Goal: Task Accomplishment & Management: Manage account settings

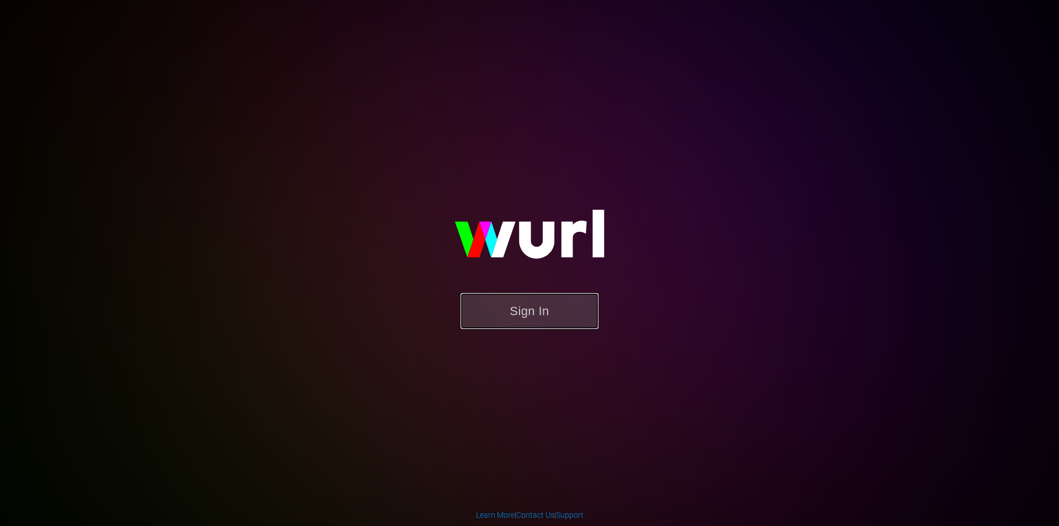
click at [503, 311] on button "Sign In" at bounding box center [530, 311] width 138 height 36
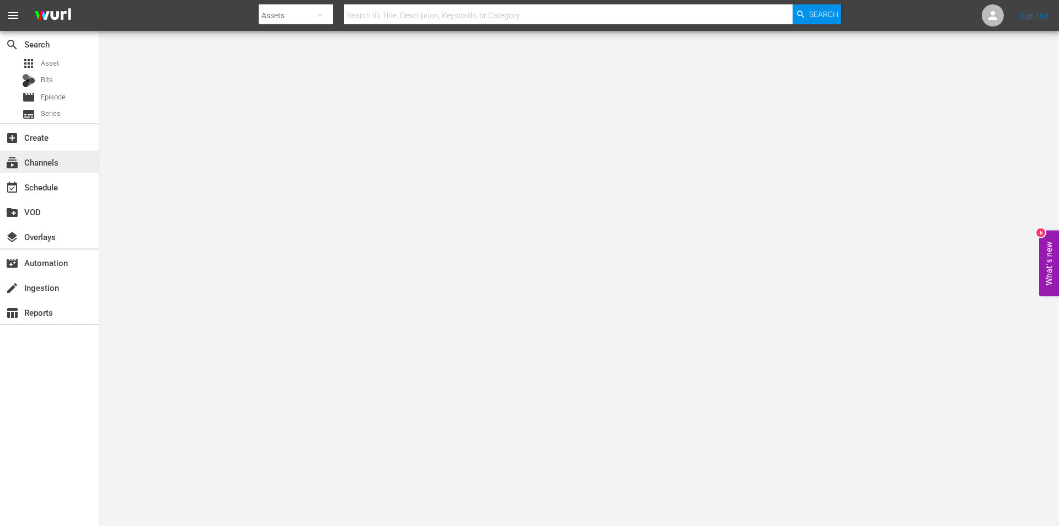
click at [46, 159] on div "subscriptions Channels" at bounding box center [31, 161] width 62 height 10
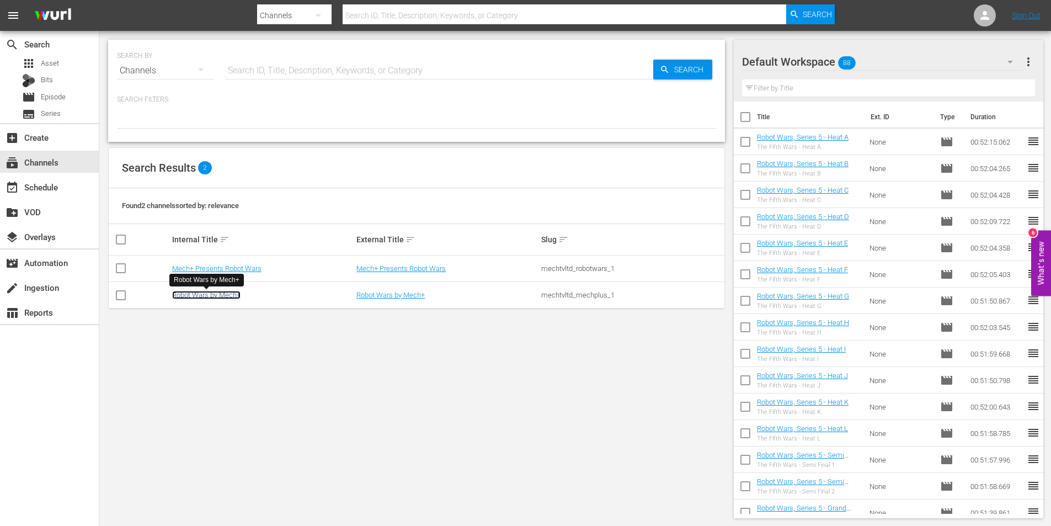
click at [224, 299] on link "Robot Wars by Mech+" at bounding box center [206, 295] width 68 height 8
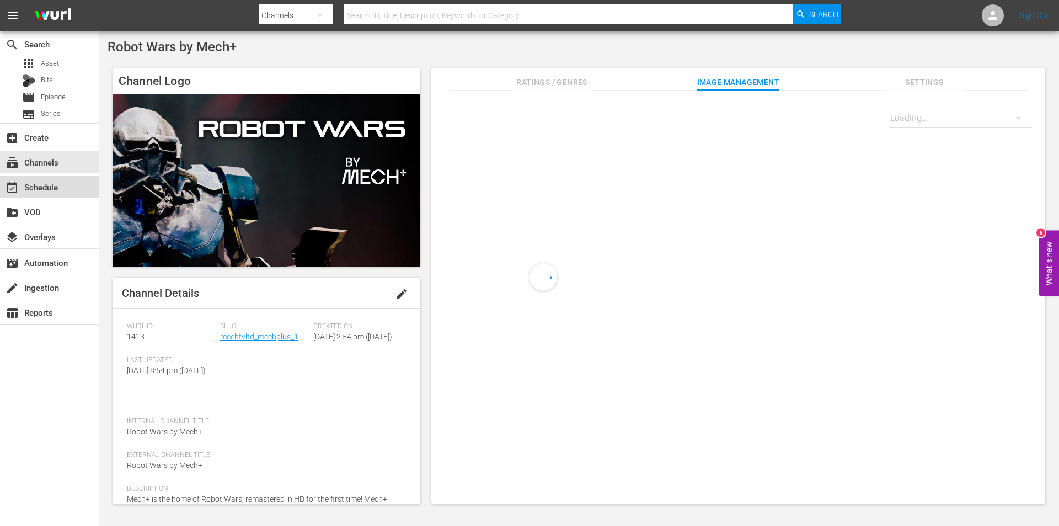
click at [46, 187] on div "event_available Schedule" at bounding box center [31, 185] width 62 height 10
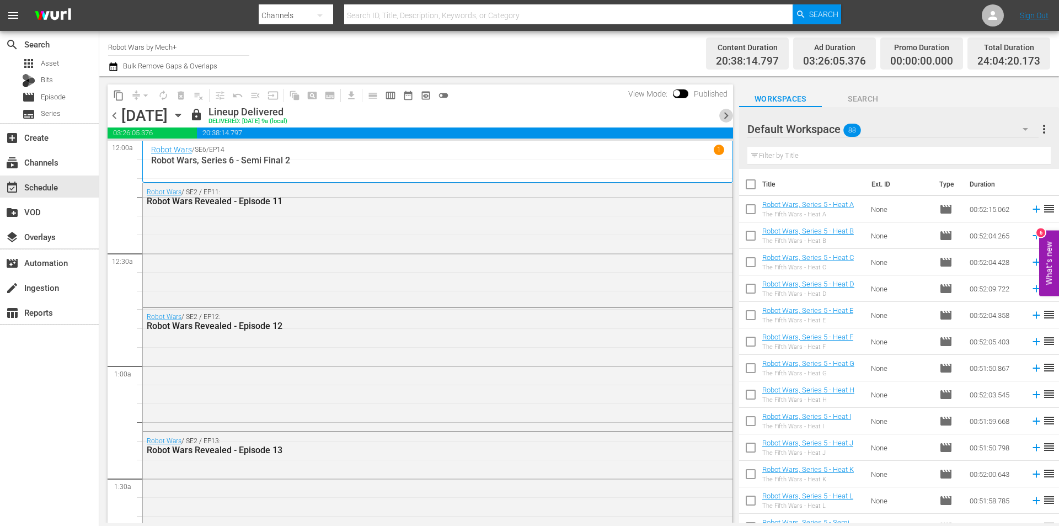
click at [727, 114] on span "chevron_right" at bounding box center [726, 116] width 14 height 14
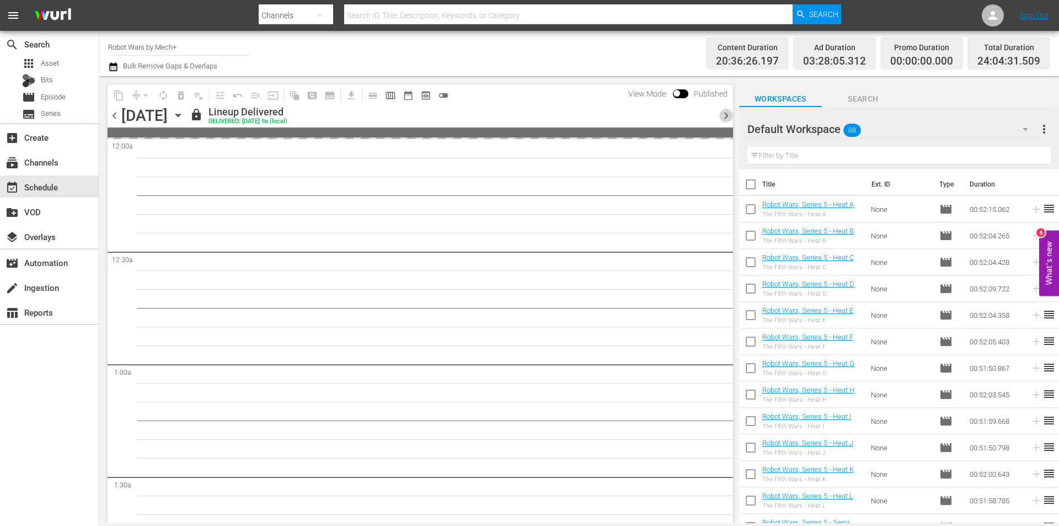
click at [727, 114] on span "chevron_right" at bounding box center [726, 116] width 14 height 14
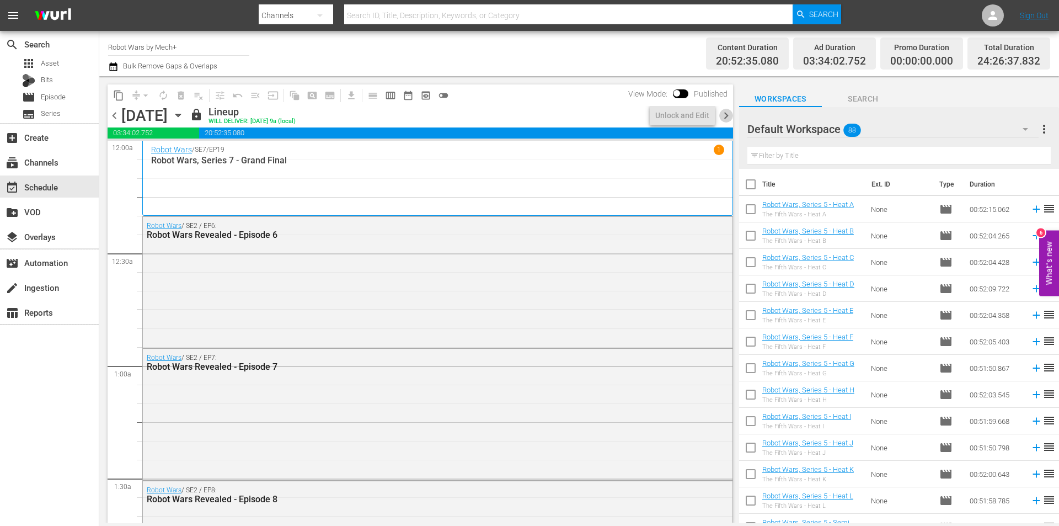
click at [727, 114] on span "chevron_right" at bounding box center [726, 116] width 14 height 14
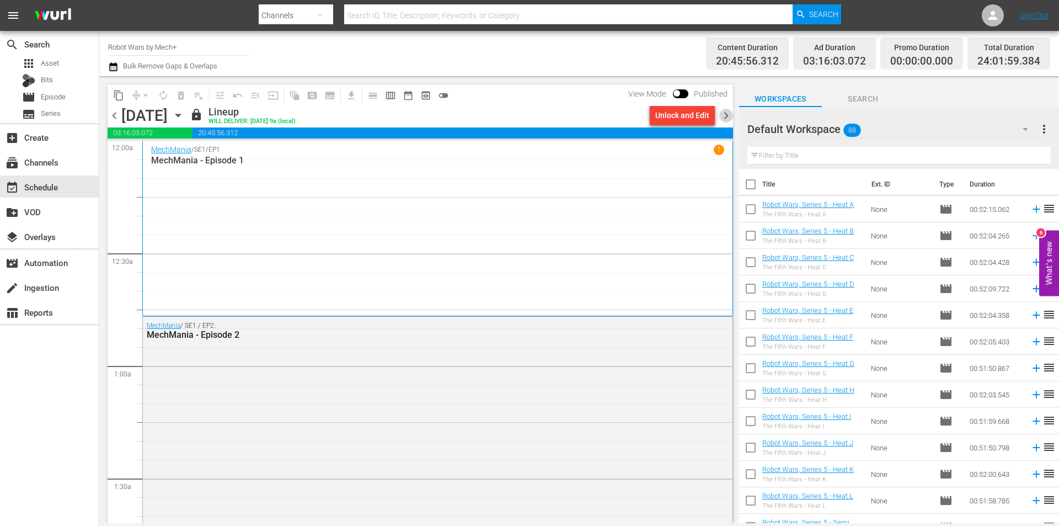
click at [727, 114] on span "chevron_right" at bounding box center [726, 116] width 14 height 14
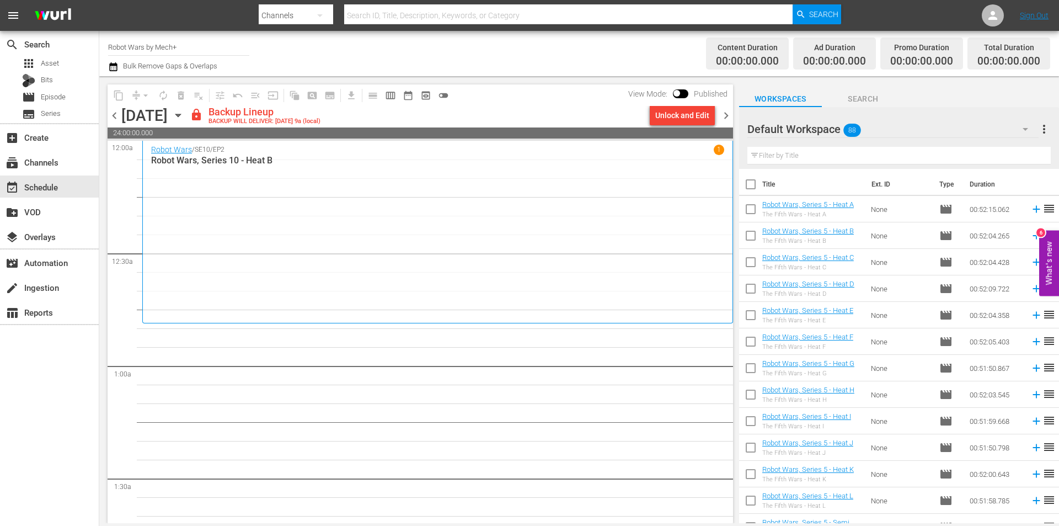
click at [113, 114] on span "chevron_left" at bounding box center [115, 116] width 14 height 14
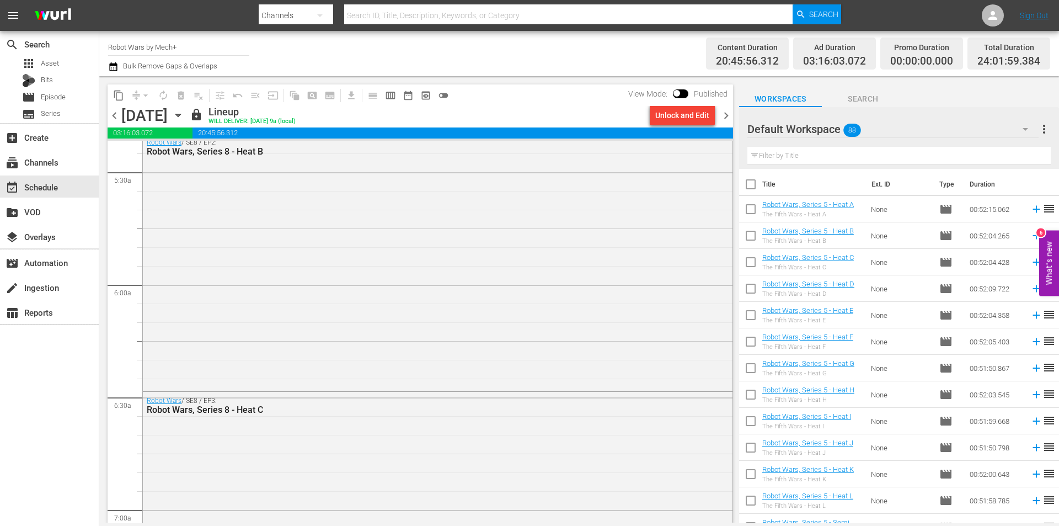
scroll to position [1269, 0]
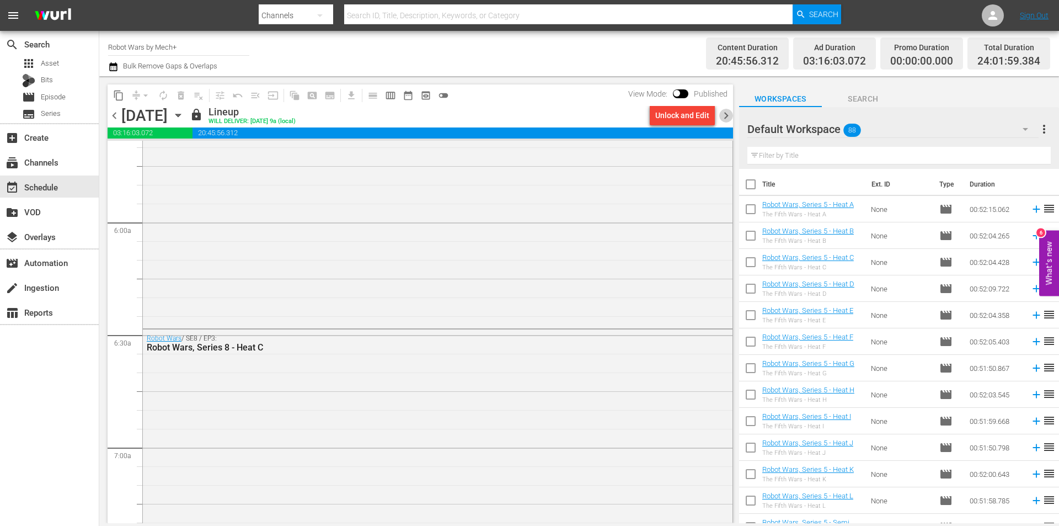
click at [728, 114] on span "chevron_right" at bounding box center [726, 116] width 14 height 14
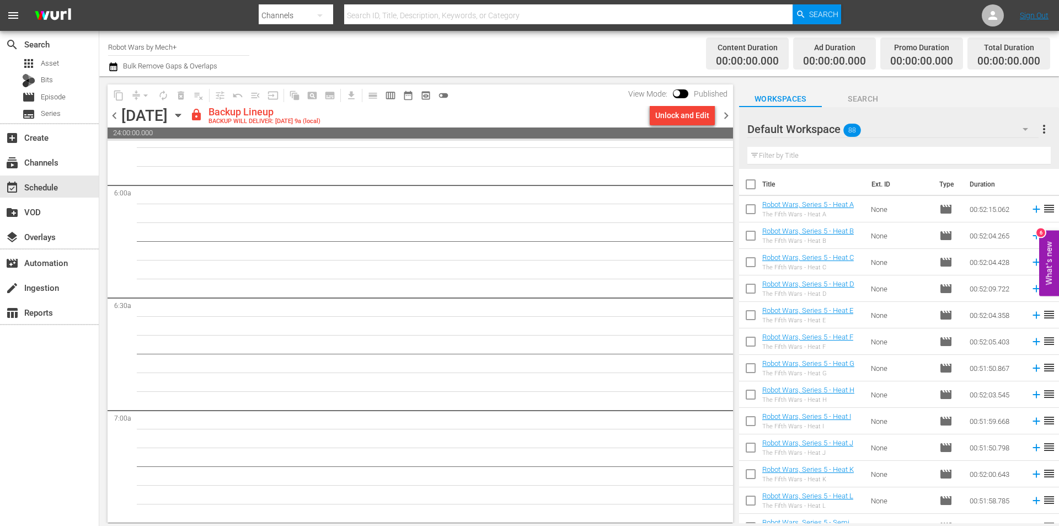
scroll to position [1288, 0]
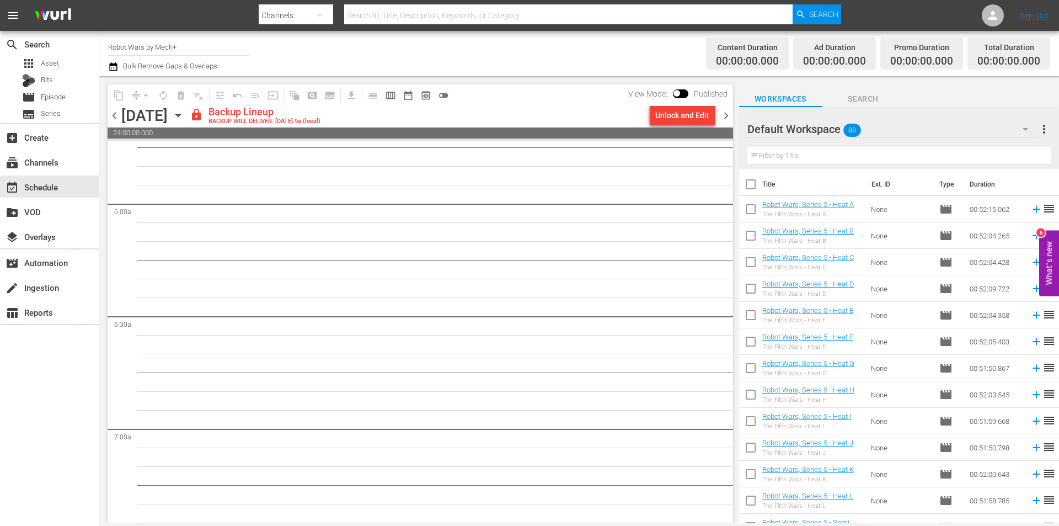
click at [696, 119] on div "Unlock and Edit" at bounding box center [682, 115] width 54 height 20
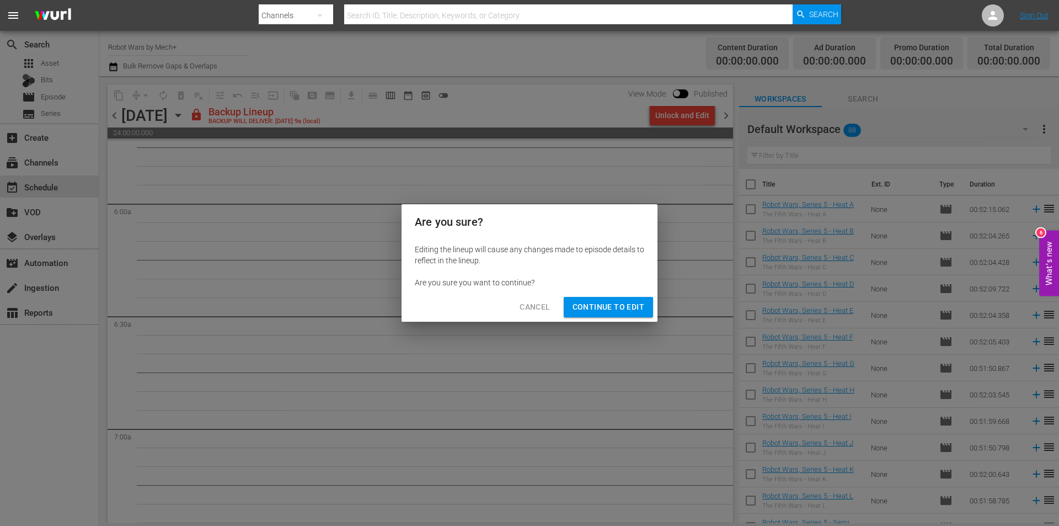
click at [595, 309] on span "Continue to Edit" at bounding box center [609, 307] width 72 height 14
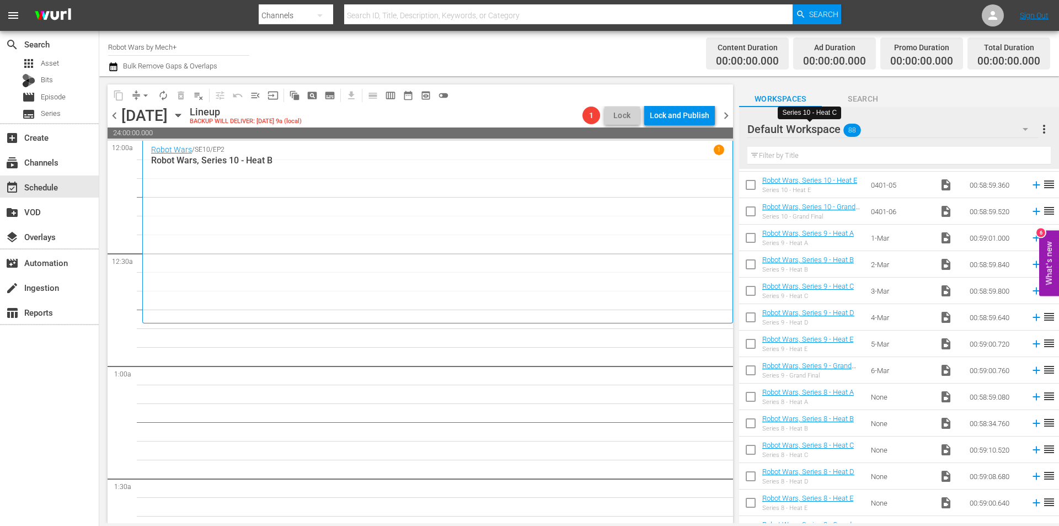
scroll to position [1894, 0]
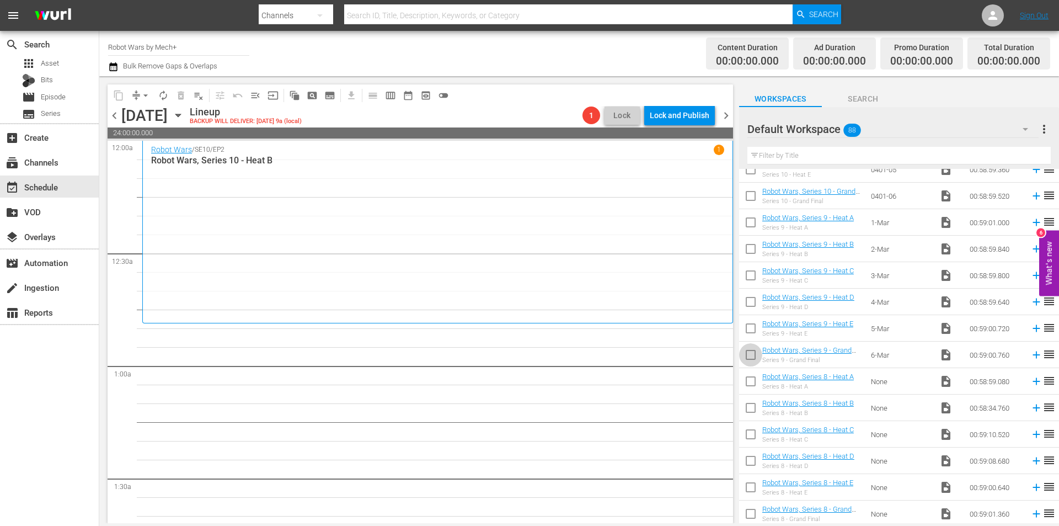
click at [756, 358] on input "checkbox" at bounding box center [750, 356] width 23 height 23
checkbox input "true"
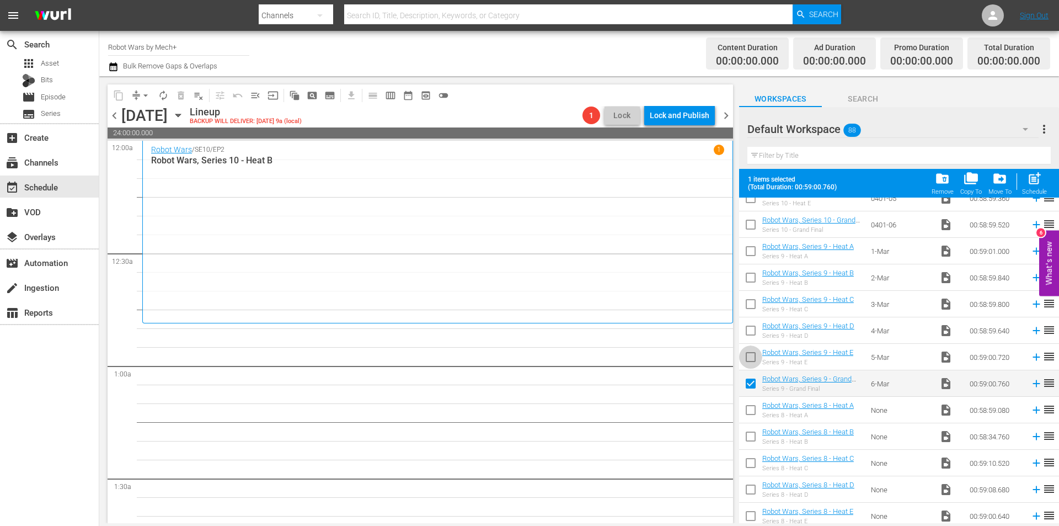
click at [756, 358] on input "checkbox" at bounding box center [750, 359] width 23 height 23
checkbox input "true"
click at [758, 337] on input "checkbox" at bounding box center [750, 332] width 23 height 23
checkbox input "true"
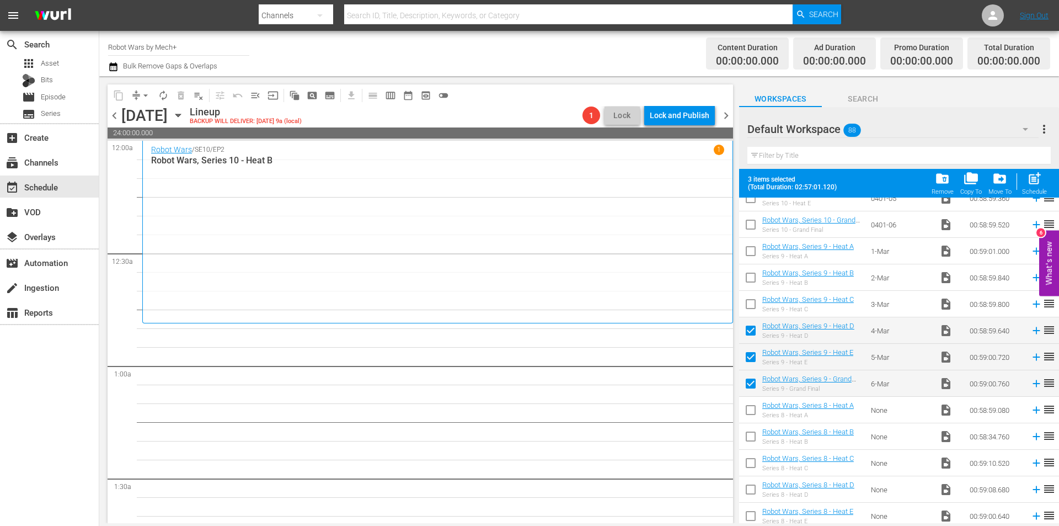
click at [753, 301] on input "checkbox" at bounding box center [750, 306] width 23 height 23
checkbox input "true"
drag, startPoint x: 753, startPoint y: 276, endPoint x: 753, endPoint y: 264, distance: 12.7
click at [753, 276] on input "checkbox" at bounding box center [750, 279] width 23 height 23
checkbox input "true"
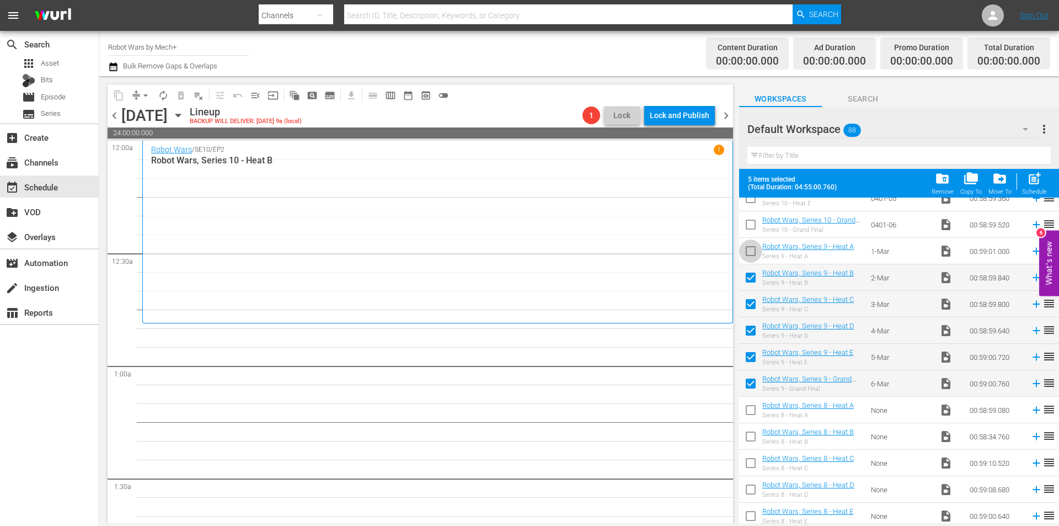
click at [752, 252] on input "checkbox" at bounding box center [750, 253] width 23 height 23
click at [1033, 186] on div "post_add Schedule" at bounding box center [1034, 183] width 25 height 24
checkbox input "false"
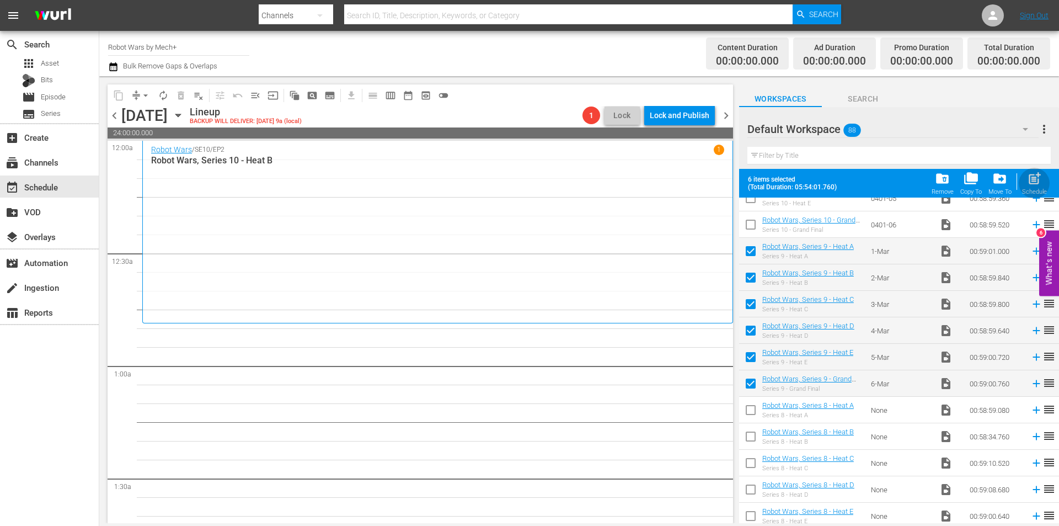
checkbox input "false"
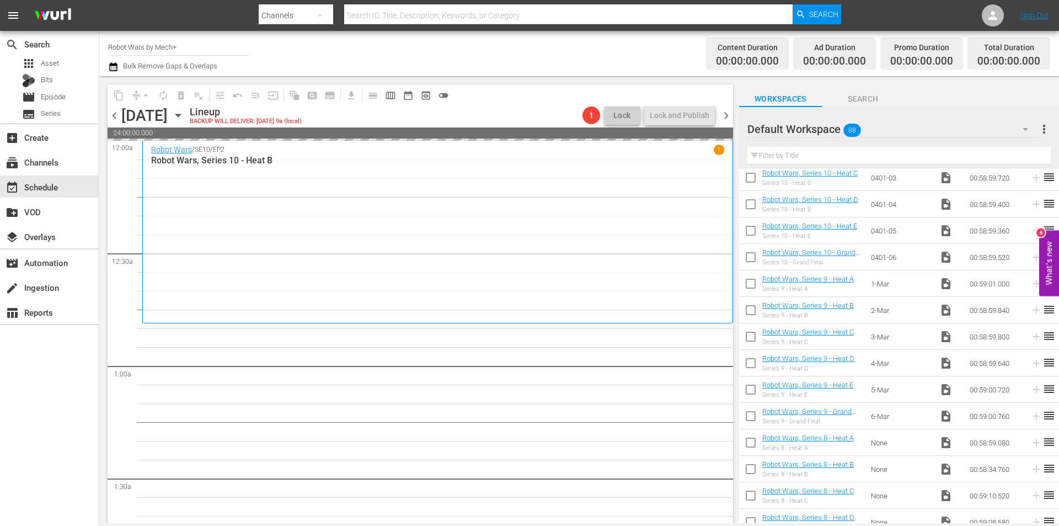
scroll to position [1783, 0]
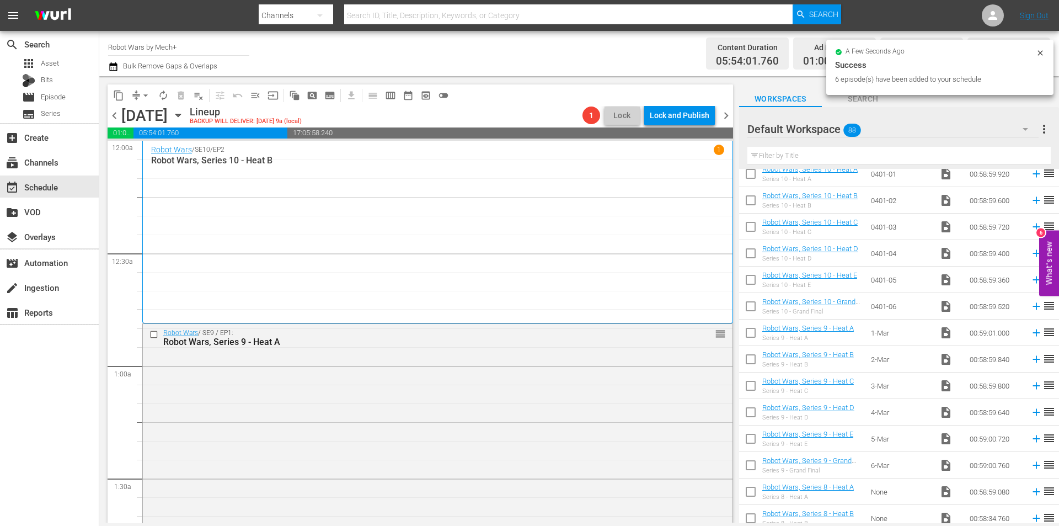
click at [750, 310] on input "checkbox" at bounding box center [750, 308] width 23 height 23
checkbox input "true"
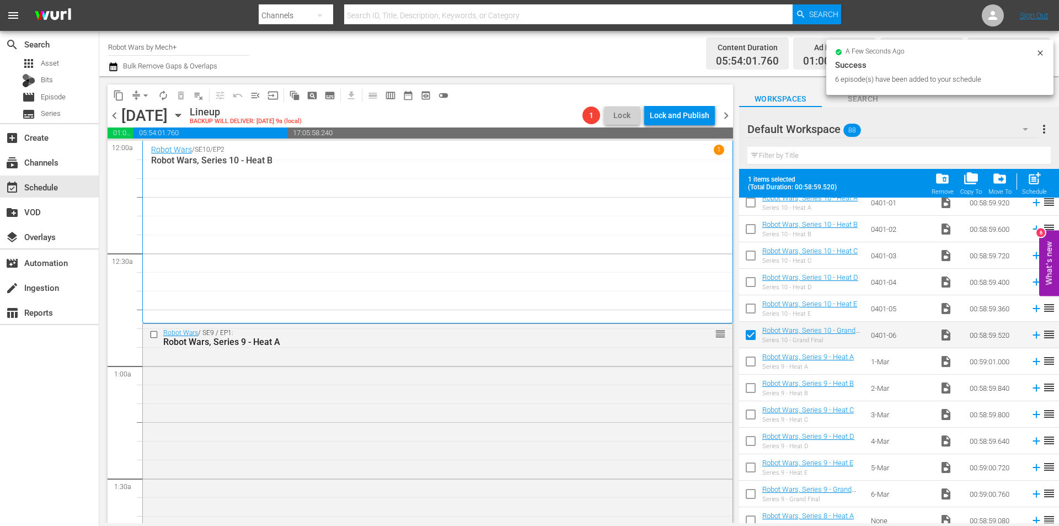
click at [750, 310] on input "checkbox" at bounding box center [750, 310] width 23 height 23
checkbox input "true"
click at [753, 282] on input "checkbox" at bounding box center [750, 284] width 23 height 23
checkbox input "true"
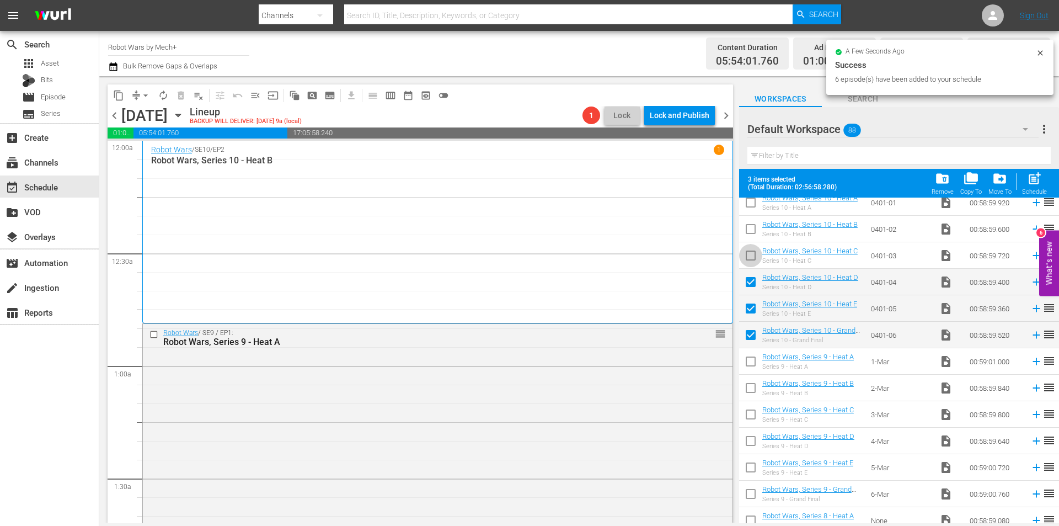
click at [747, 252] on input "checkbox" at bounding box center [750, 257] width 23 height 23
checkbox input "true"
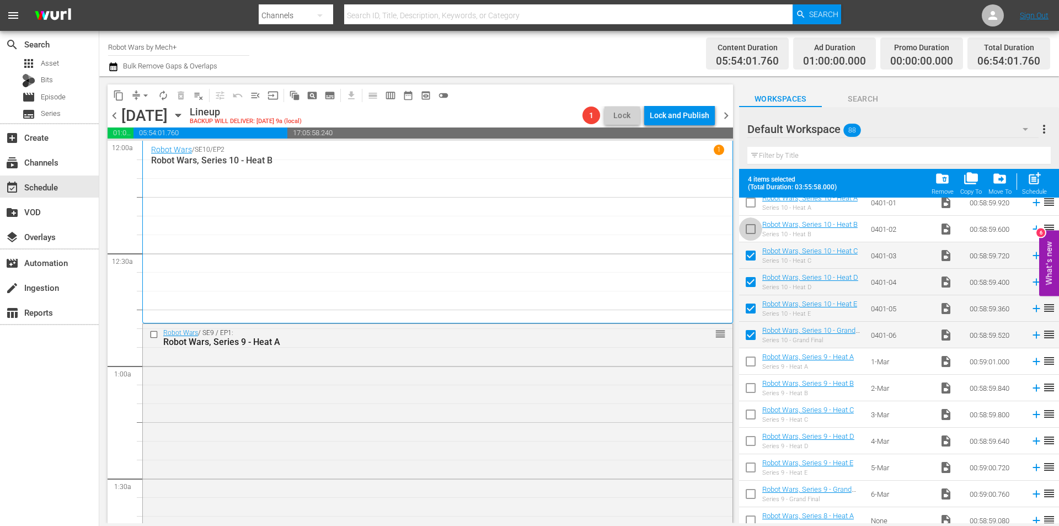
click at [748, 230] on input "checkbox" at bounding box center [750, 231] width 23 height 23
checkbox input "true"
click at [748, 207] on input "checkbox" at bounding box center [750, 204] width 23 height 23
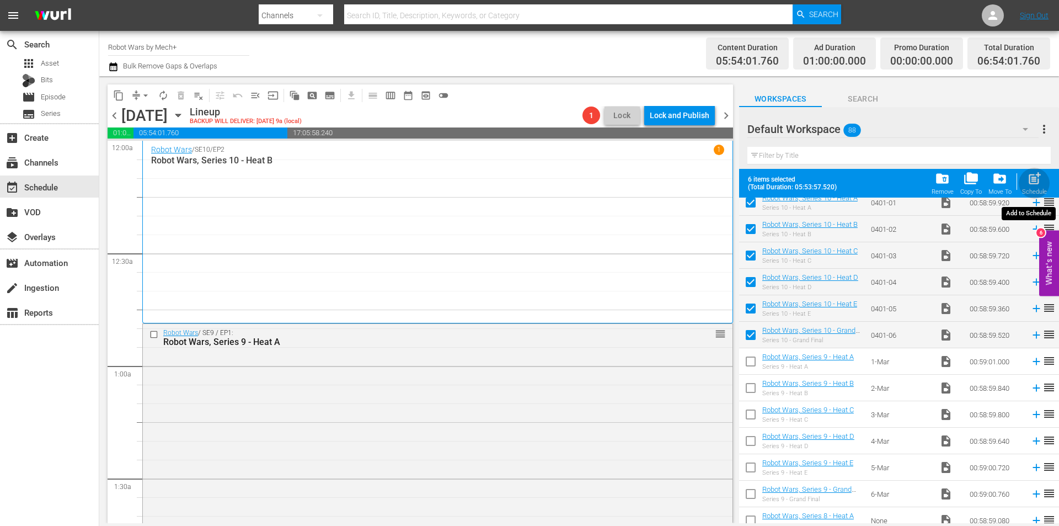
click at [1037, 185] on span "post_add" at bounding box center [1034, 178] width 15 height 15
checkbox input "false"
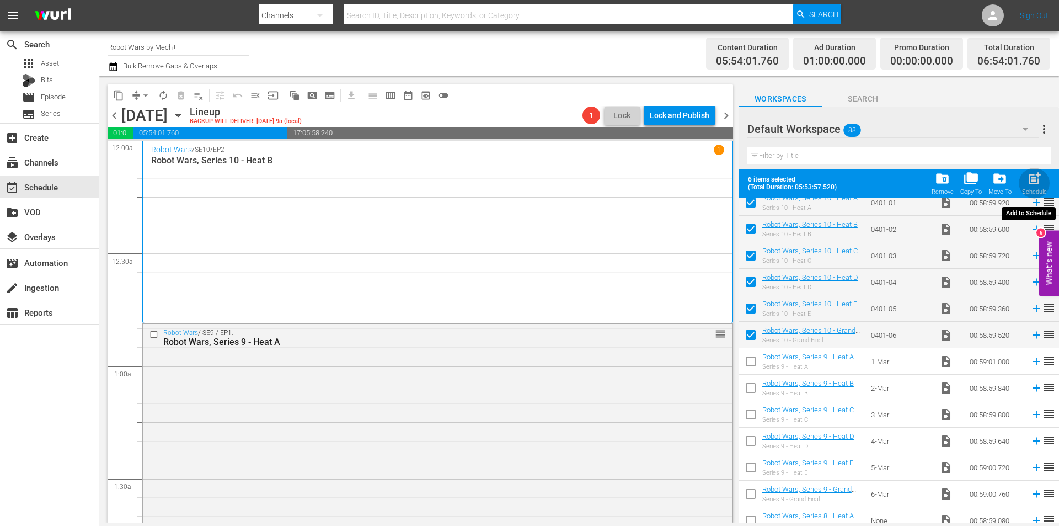
checkbox input "false"
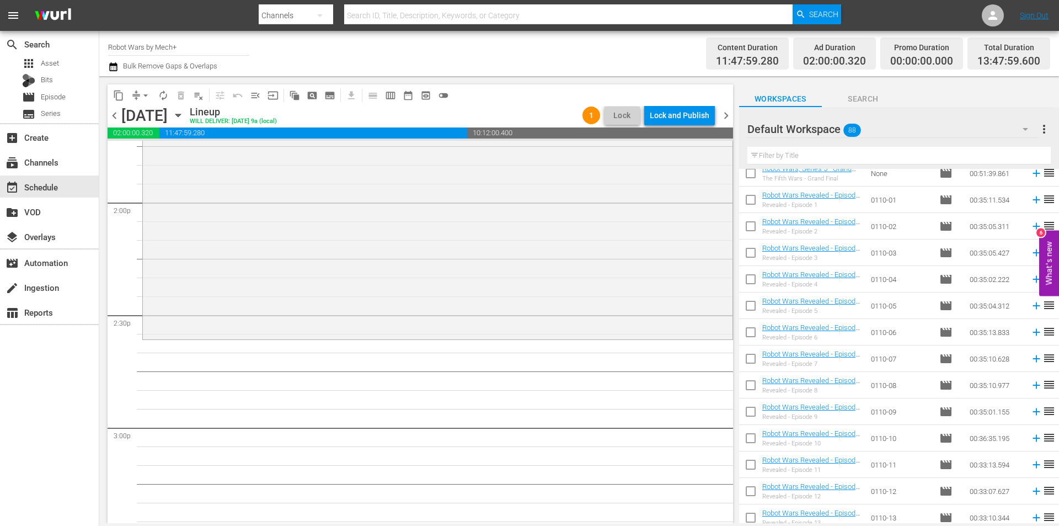
scroll to position [404, 0]
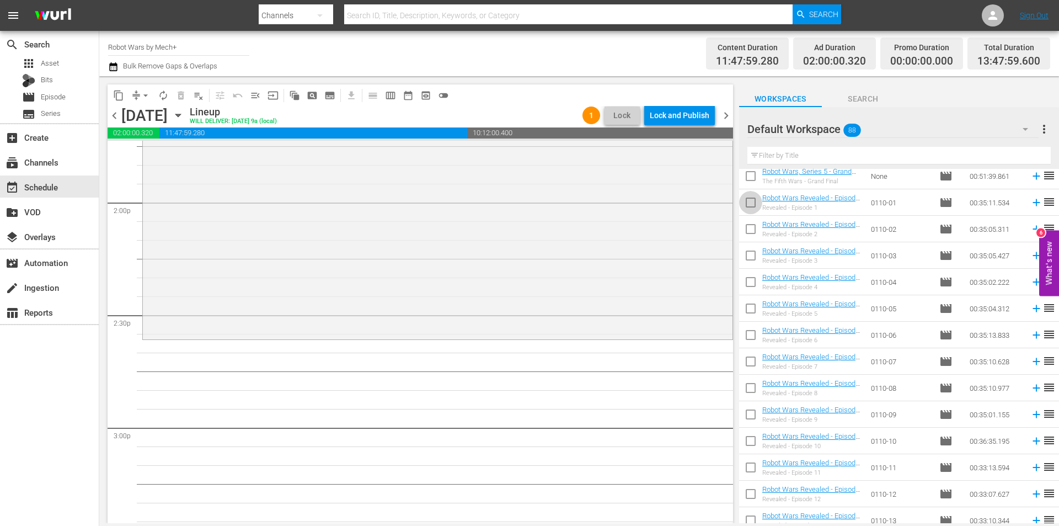
click at [751, 199] on input "checkbox" at bounding box center [750, 204] width 23 height 23
checkbox input "true"
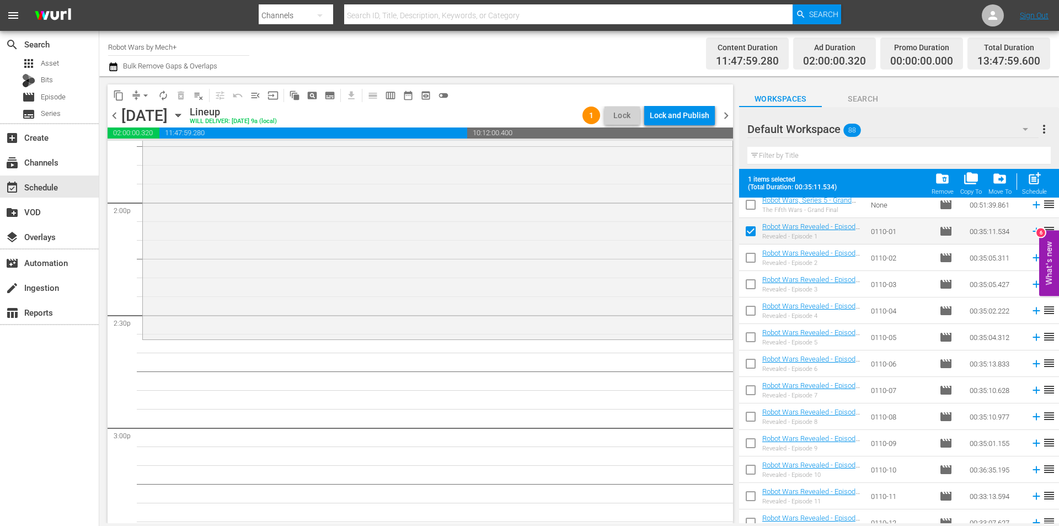
click at [755, 256] on input "checkbox" at bounding box center [750, 259] width 23 height 23
checkbox input "true"
click at [754, 281] on input "checkbox" at bounding box center [750, 286] width 23 height 23
checkbox input "true"
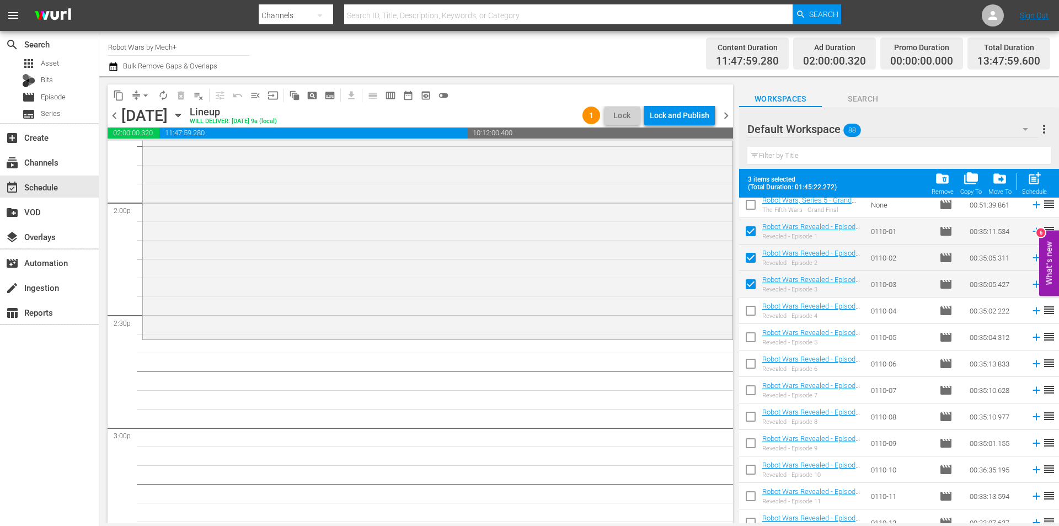
click at [748, 312] on input "checkbox" at bounding box center [750, 312] width 23 height 23
checkbox input "true"
click at [747, 349] on input "checkbox" at bounding box center [750, 339] width 23 height 23
checkbox input "true"
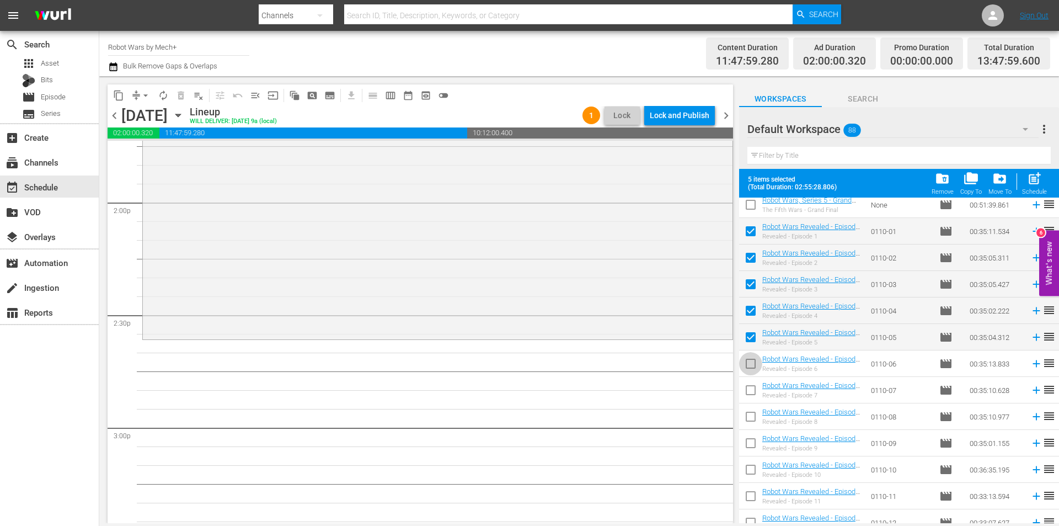
click at [747, 366] on input "checkbox" at bounding box center [750, 365] width 23 height 23
checkbox input "true"
click at [749, 391] on input "checkbox" at bounding box center [750, 392] width 23 height 23
checkbox input "true"
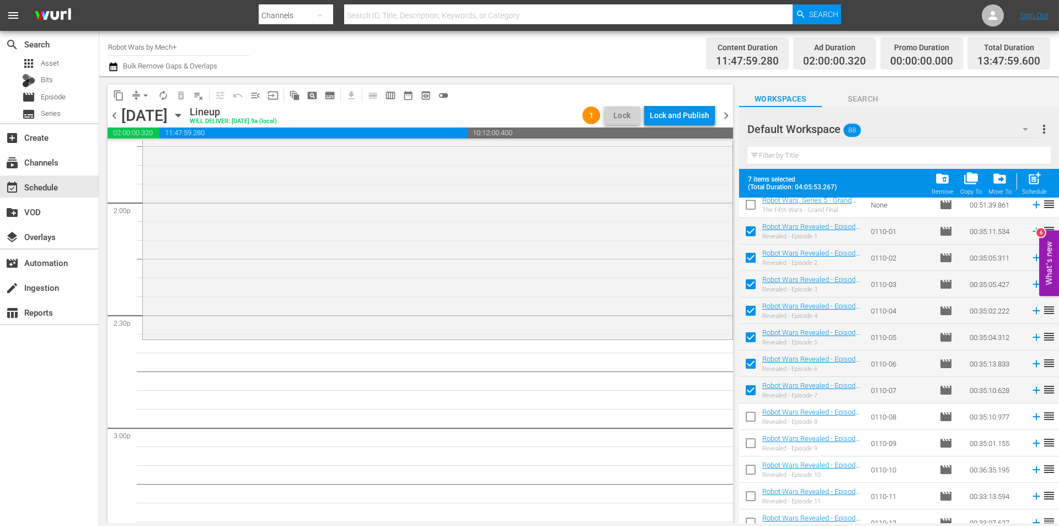
click at [753, 419] on input "checkbox" at bounding box center [750, 418] width 23 height 23
checkbox input "true"
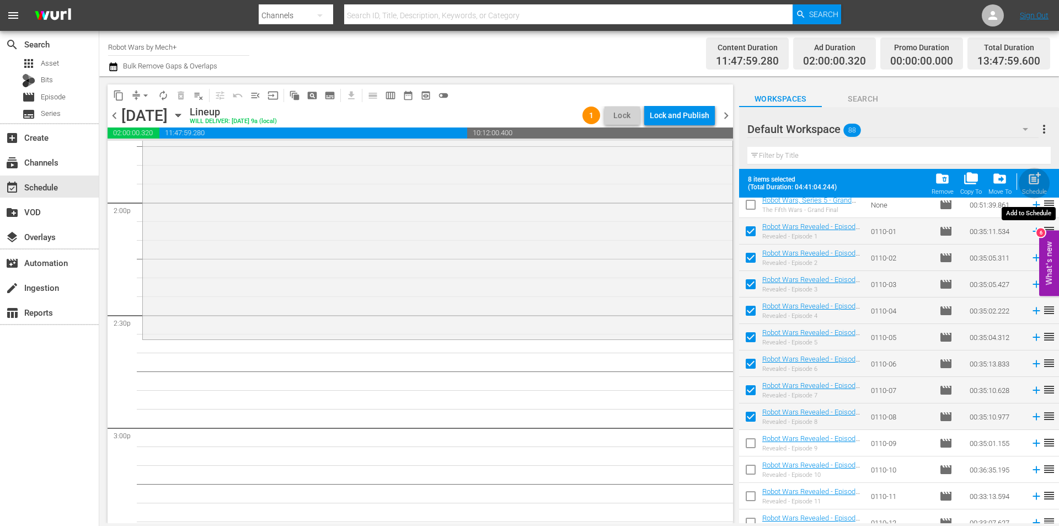
click at [1042, 188] on div "post_add Schedule" at bounding box center [1034, 183] width 25 height 24
checkbox input "false"
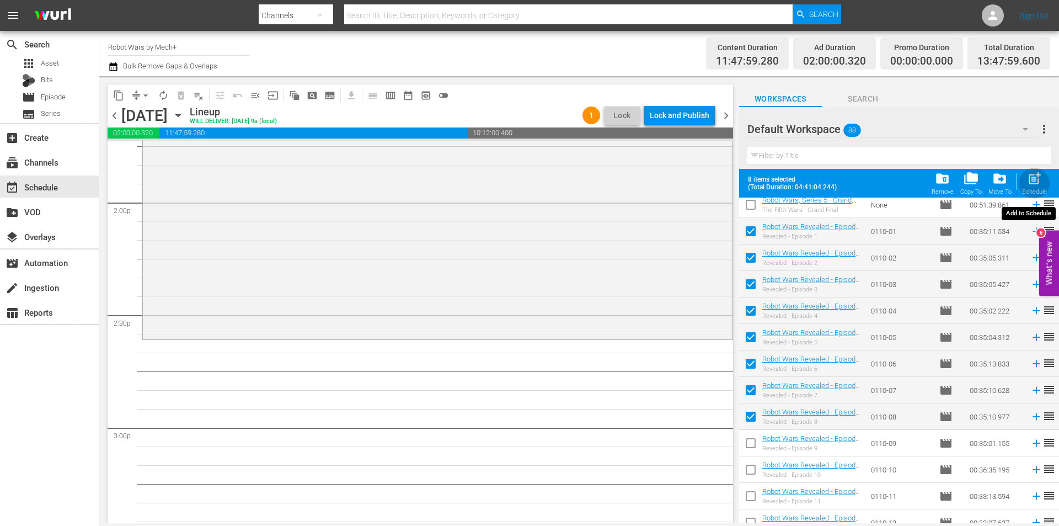
checkbox input "false"
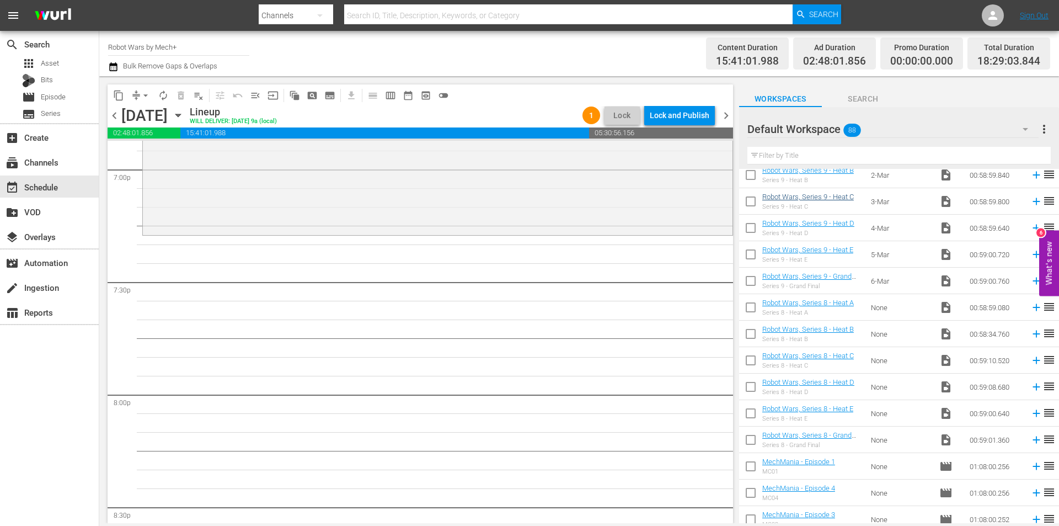
scroll to position [2002, 0]
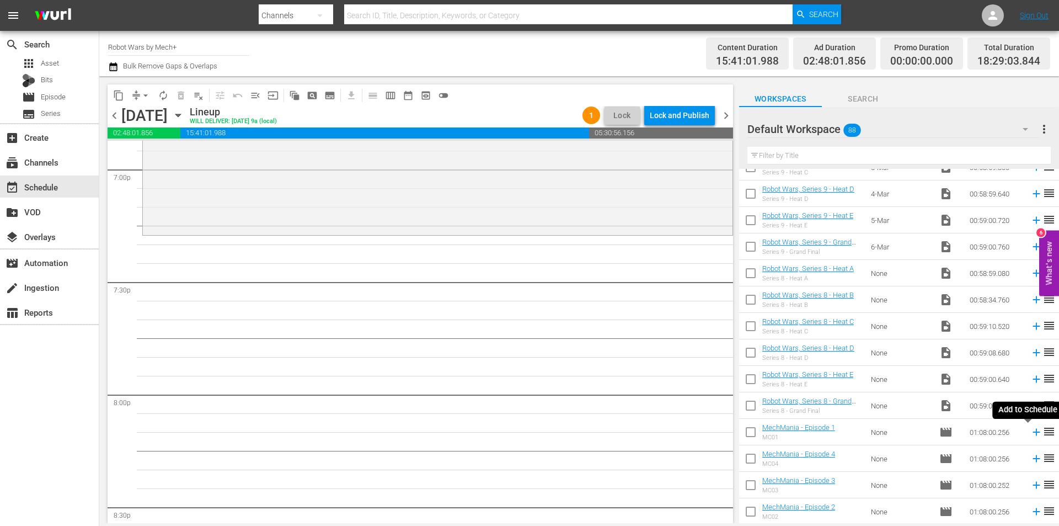
click at [1033, 430] on icon at bounding box center [1036, 432] width 7 height 7
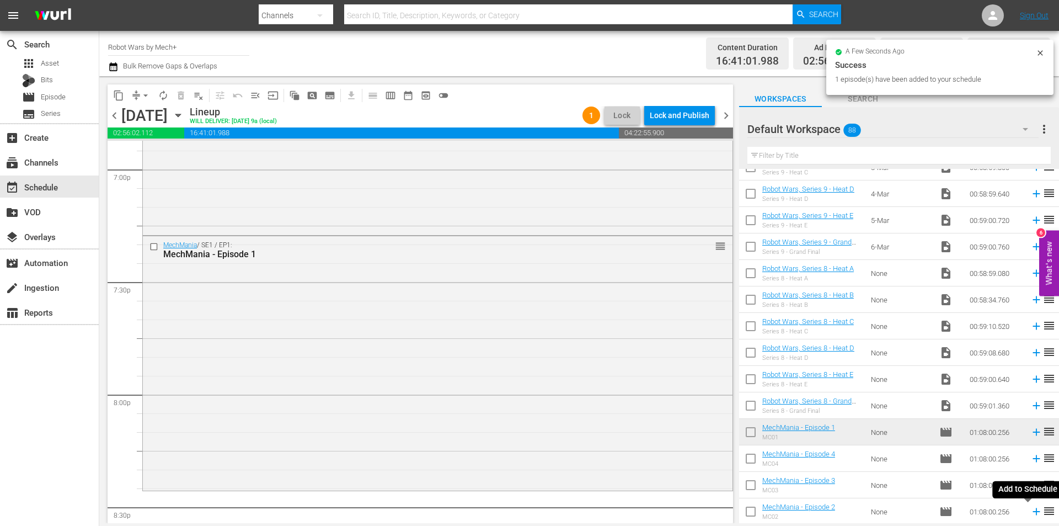
click at [1031, 510] on icon at bounding box center [1037, 511] width 12 height 12
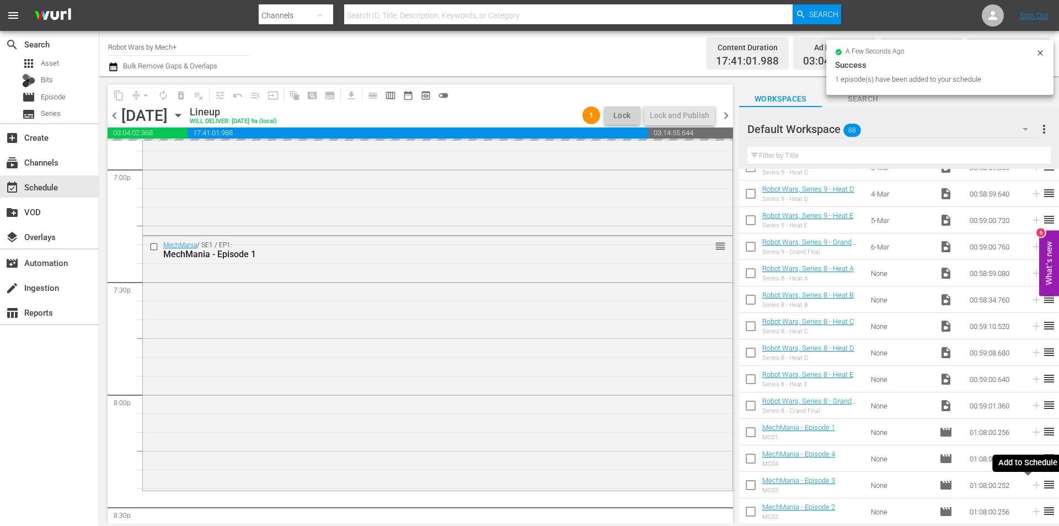
click at [1031, 484] on icon at bounding box center [1037, 485] width 12 height 12
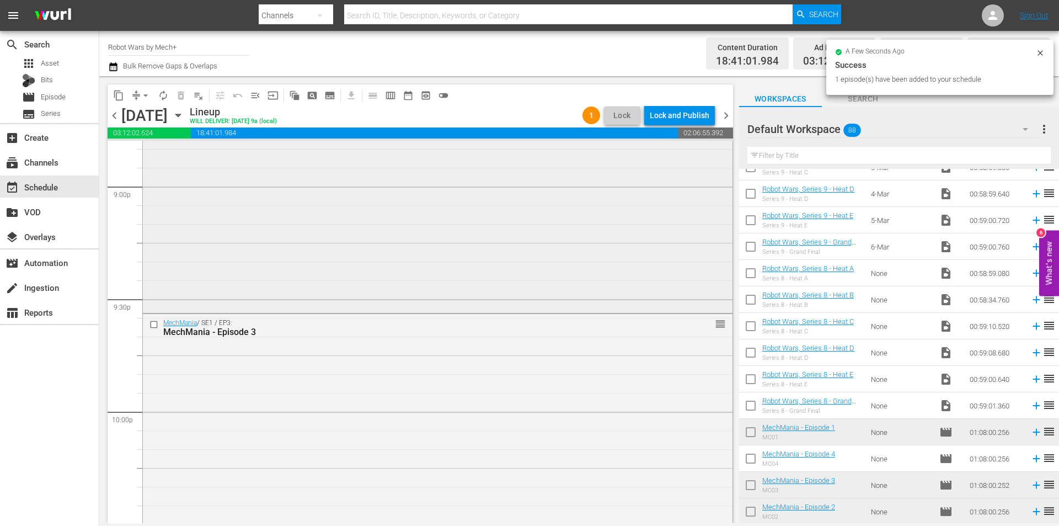
scroll to position [4745, 0]
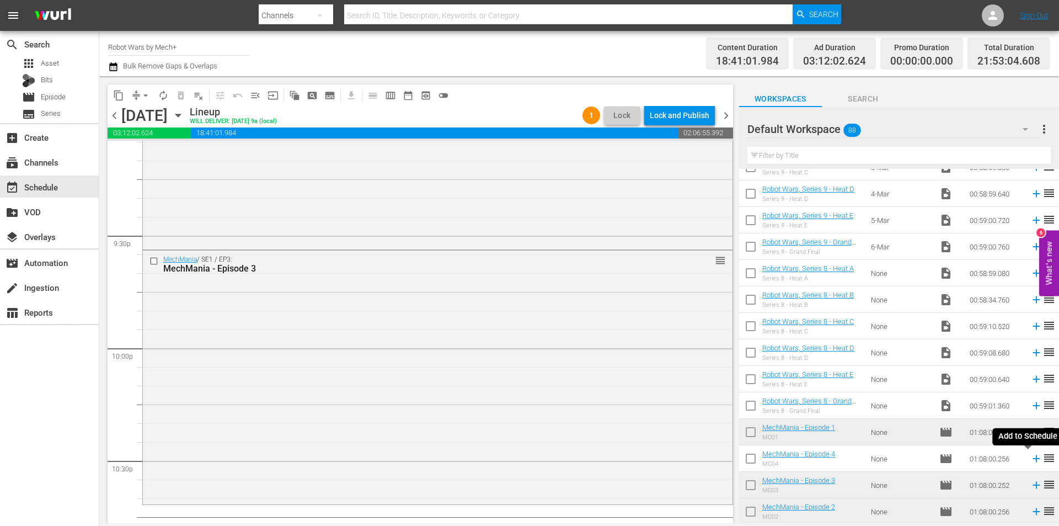
click at [1033, 458] on icon at bounding box center [1036, 458] width 7 height 7
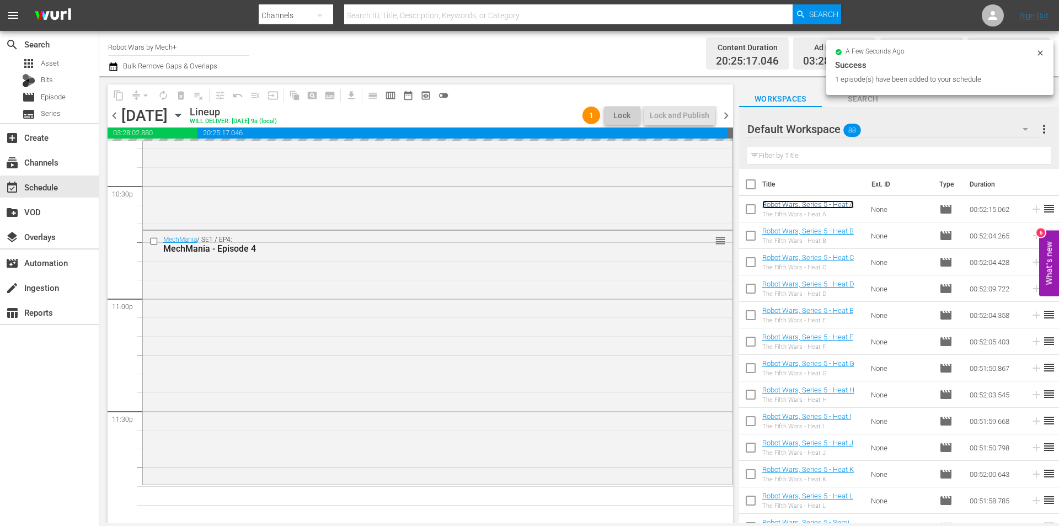
scroll to position [5020, 0]
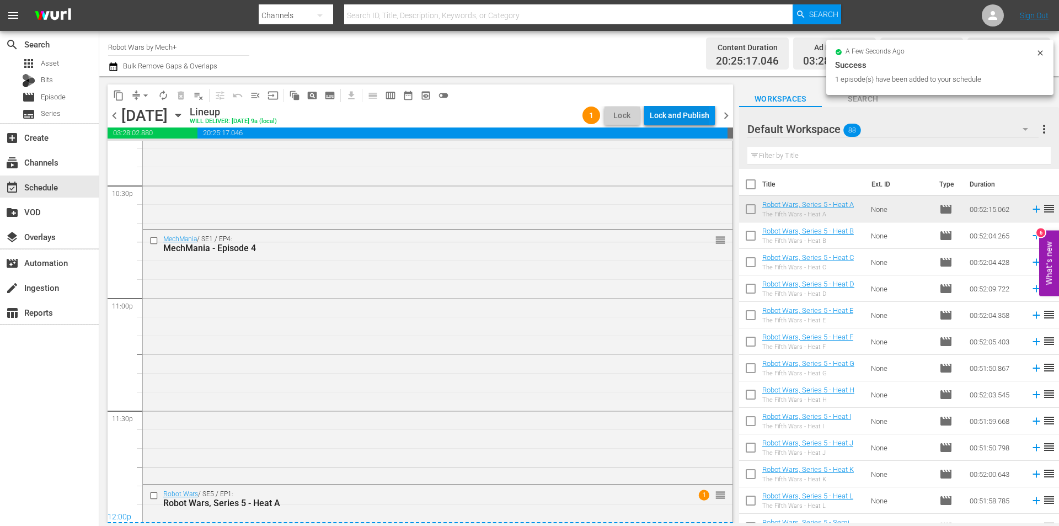
click at [684, 113] on div "Lock and Publish" at bounding box center [680, 115] width 60 height 20
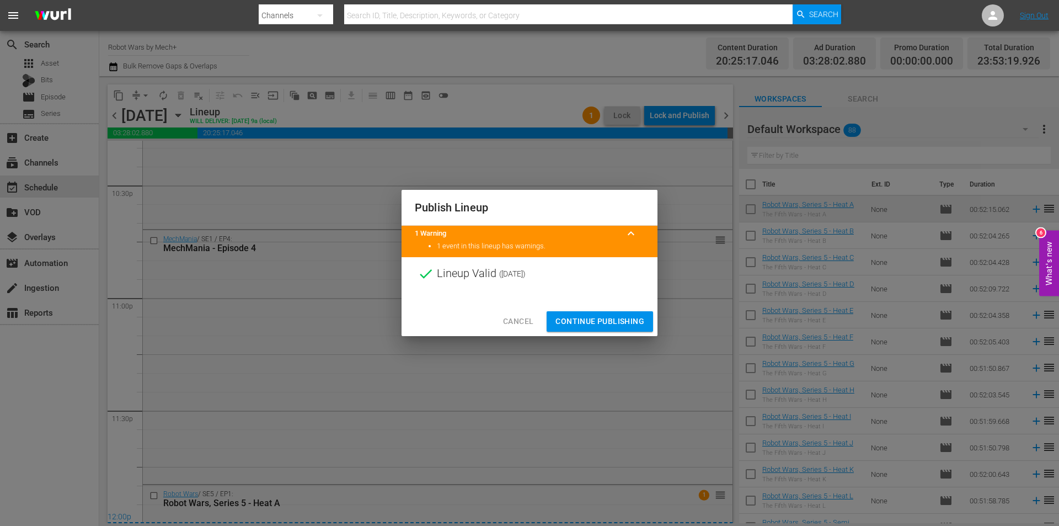
click at [596, 317] on span "Continue Publishing" at bounding box center [600, 322] width 89 height 14
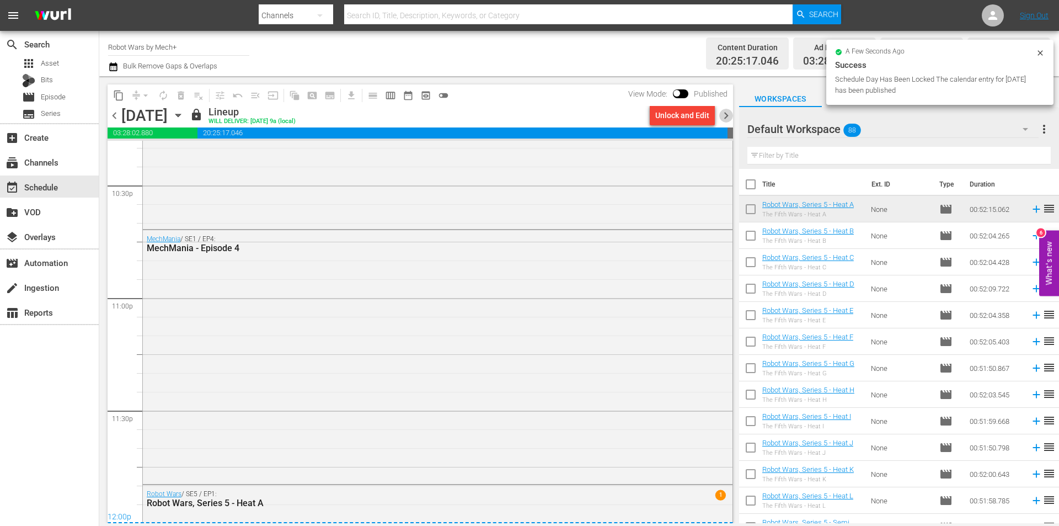
click at [725, 117] on span "chevron_right" at bounding box center [726, 116] width 14 height 14
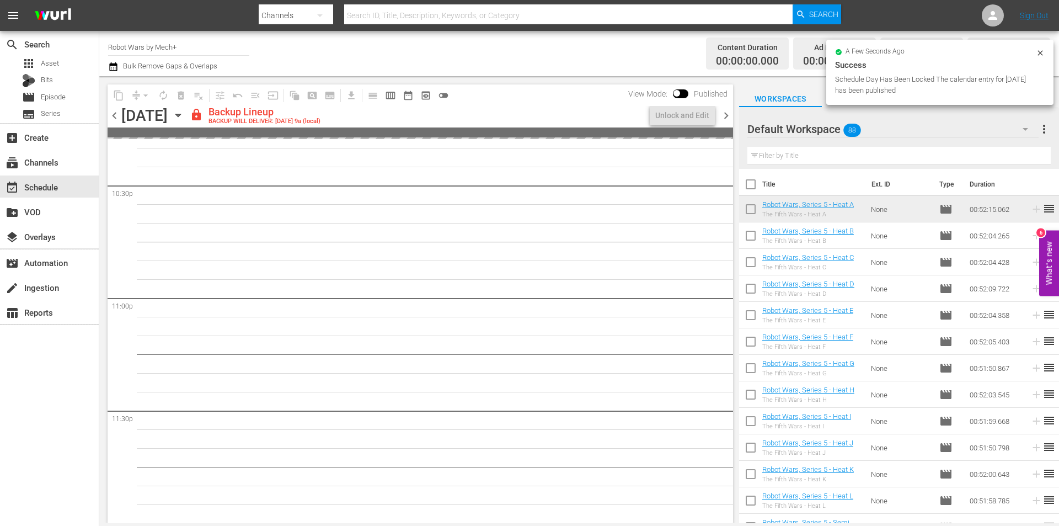
scroll to position [5020, 0]
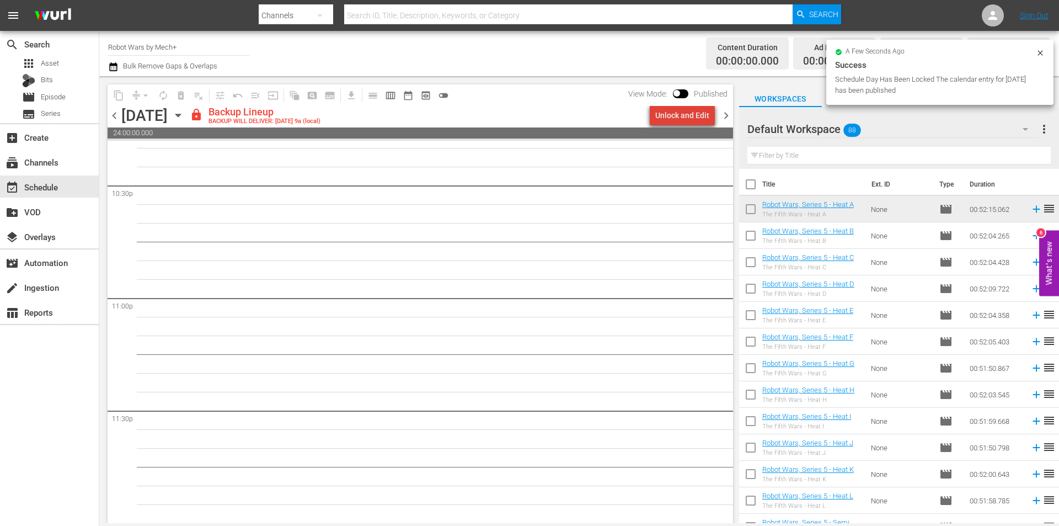
drag, startPoint x: 714, startPoint y: 116, endPoint x: 687, endPoint y: 116, distance: 26.5
click at [687, 116] on div "Unlock and Edit" at bounding box center [682, 115] width 54 height 20
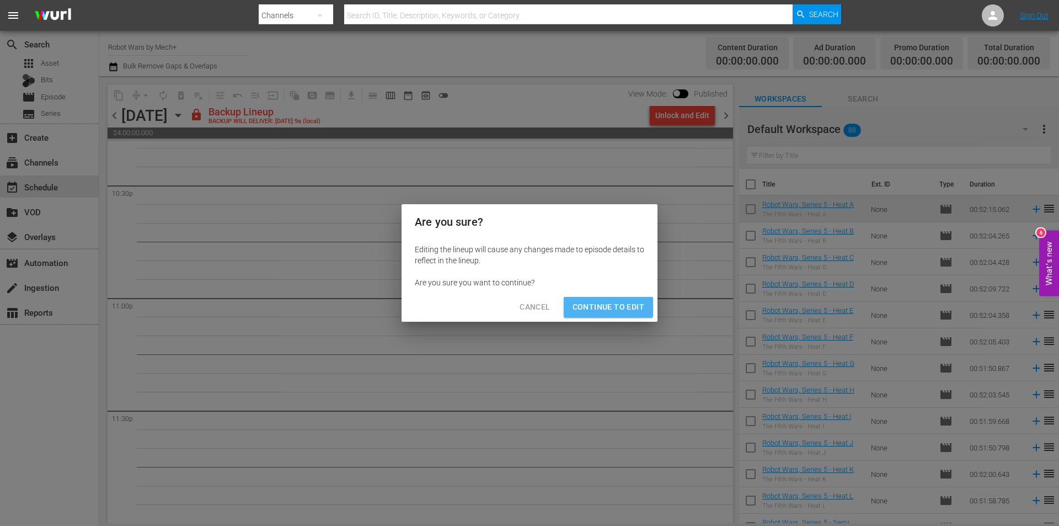
click at [612, 309] on span "Continue to Edit" at bounding box center [609, 307] width 72 height 14
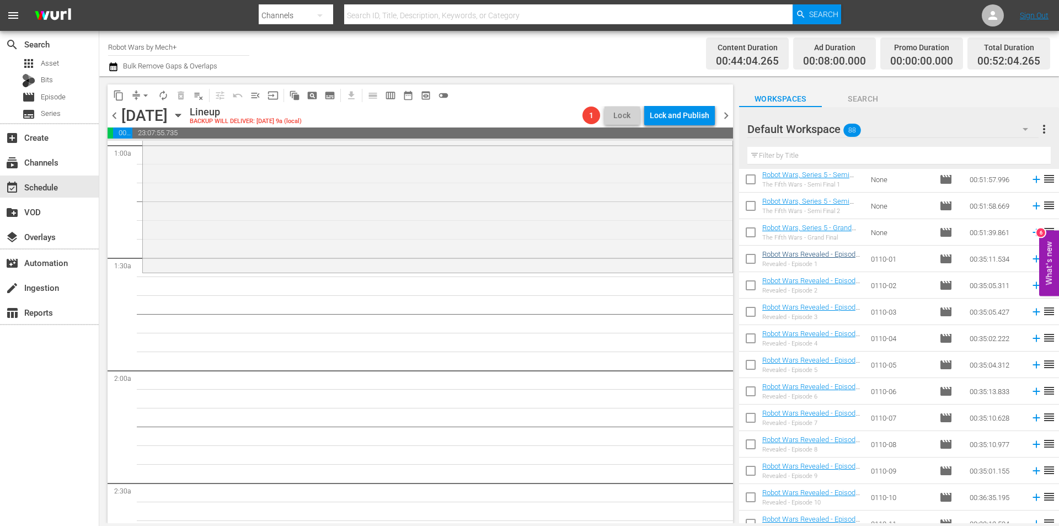
scroll to position [331, 0]
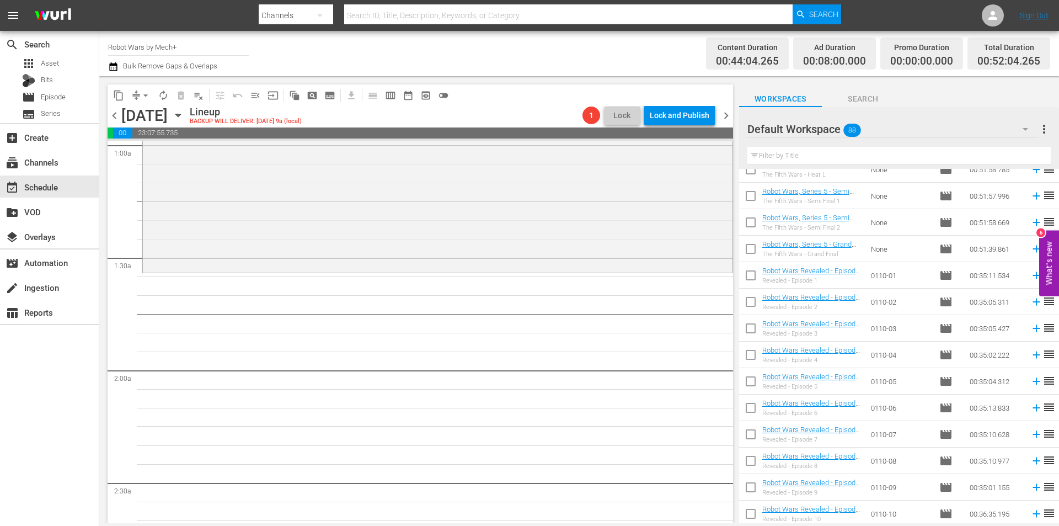
click at [751, 305] on input "checkbox" at bounding box center [750, 303] width 23 height 23
checkbox input "true"
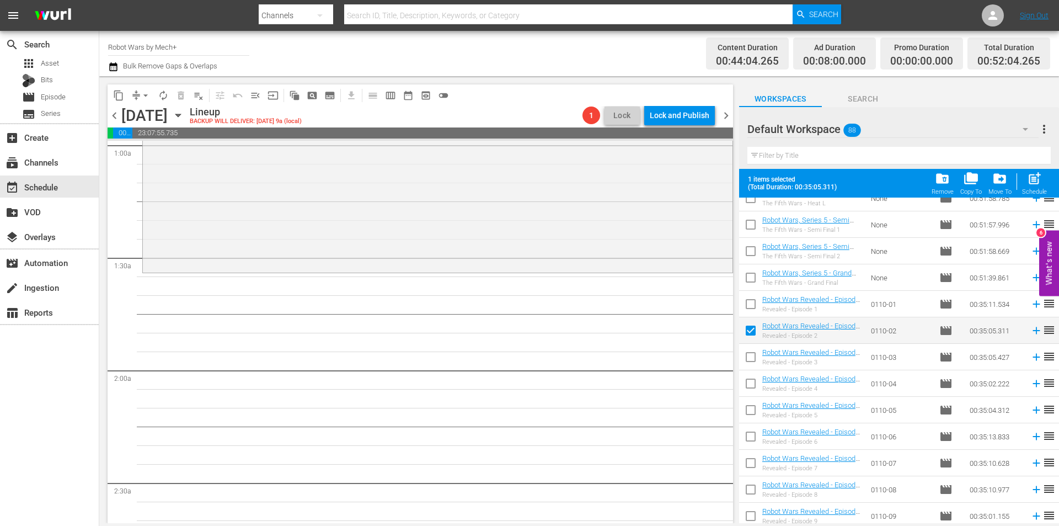
click at [751, 305] on input "checkbox" at bounding box center [750, 306] width 23 height 23
checkbox input "true"
click at [753, 358] on input "checkbox" at bounding box center [750, 359] width 23 height 23
checkbox input "true"
click at [751, 378] on input "checkbox" at bounding box center [750, 385] width 23 height 23
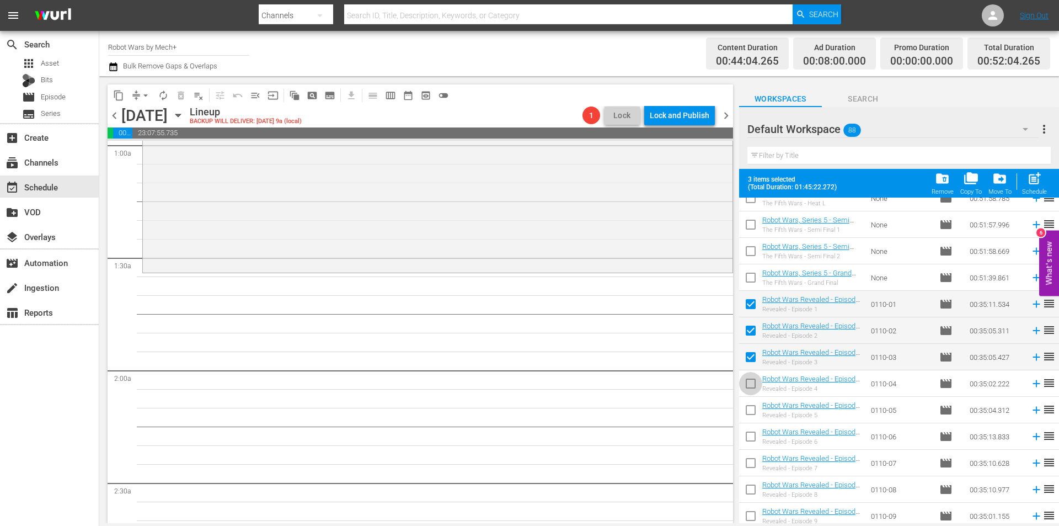
checkbox input "true"
click at [750, 409] on input "checkbox" at bounding box center [750, 412] width 23 height 23
checkbox input "true"
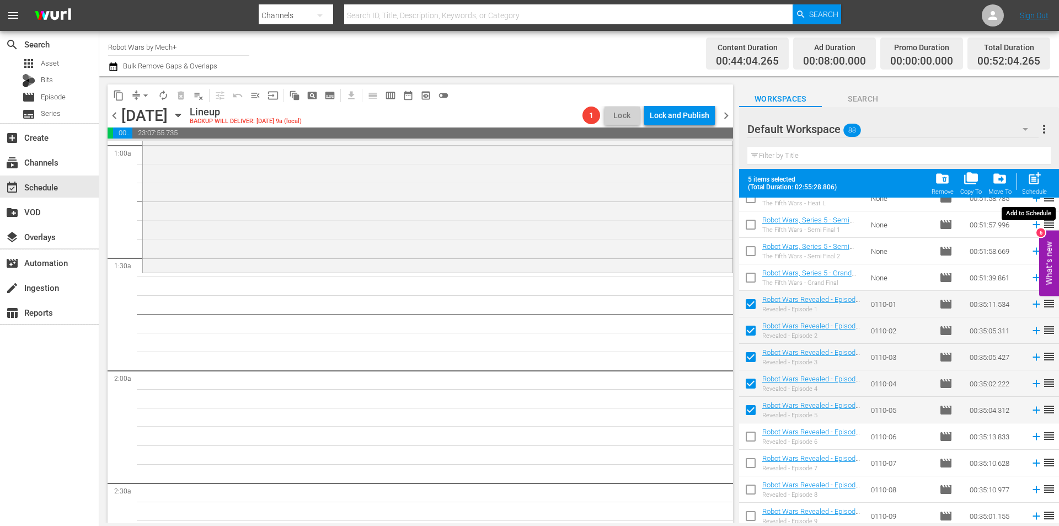
click at [1030, 189] on div "Schedule" at bounding box center [1034, 191] width 25 height 7
checkbox input "false"
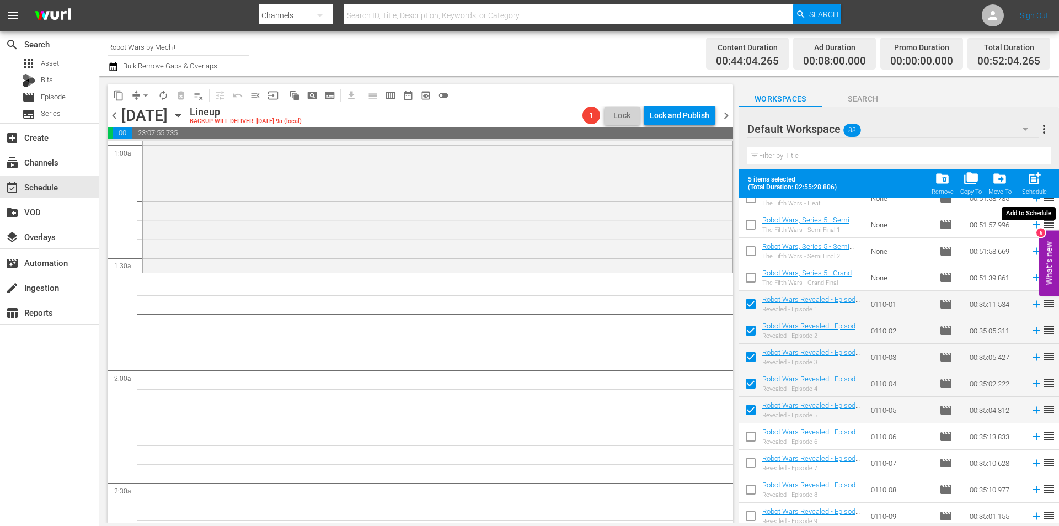
checkbox input "false"
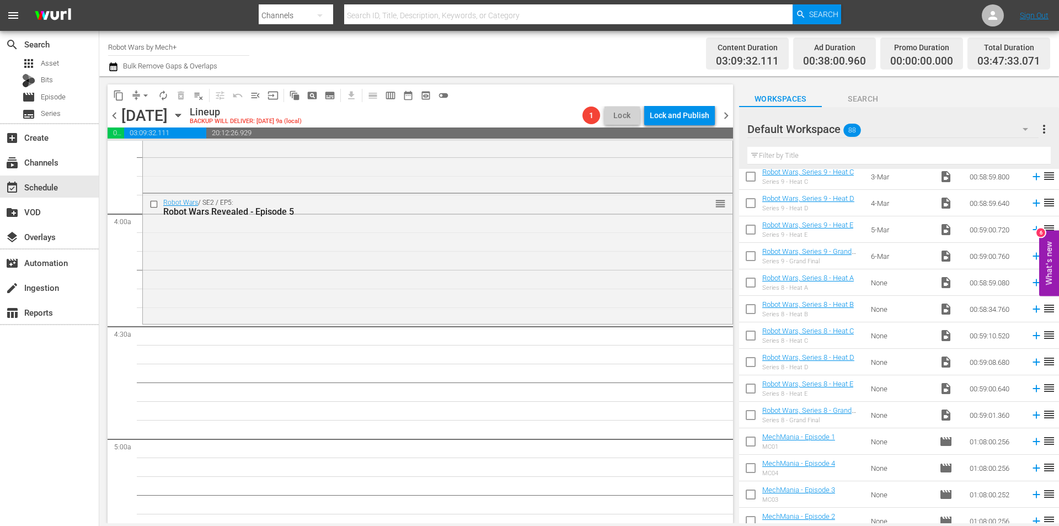
scroll to position [2002, 0]
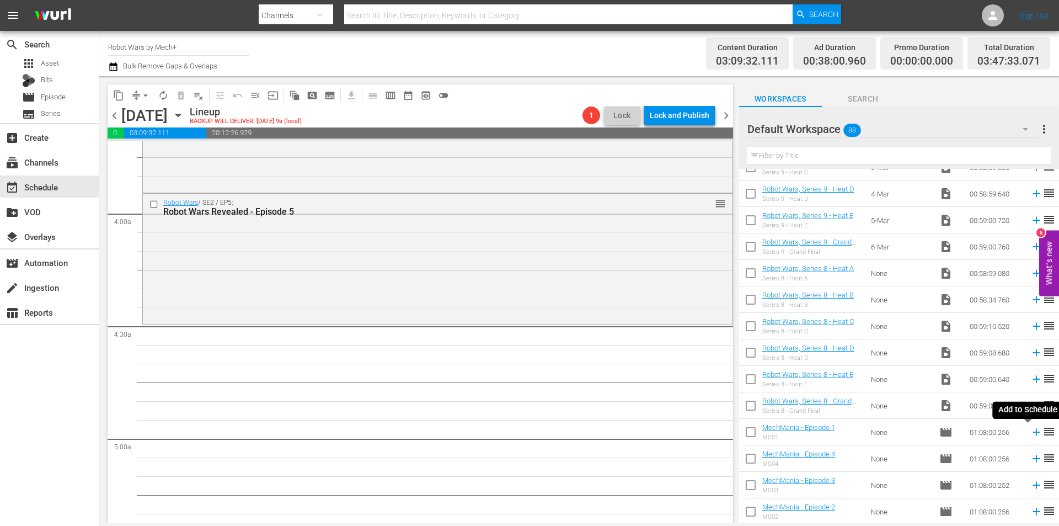
click at [1033, 432] on icon at bounding box center [1036, 432] width 7 height 7
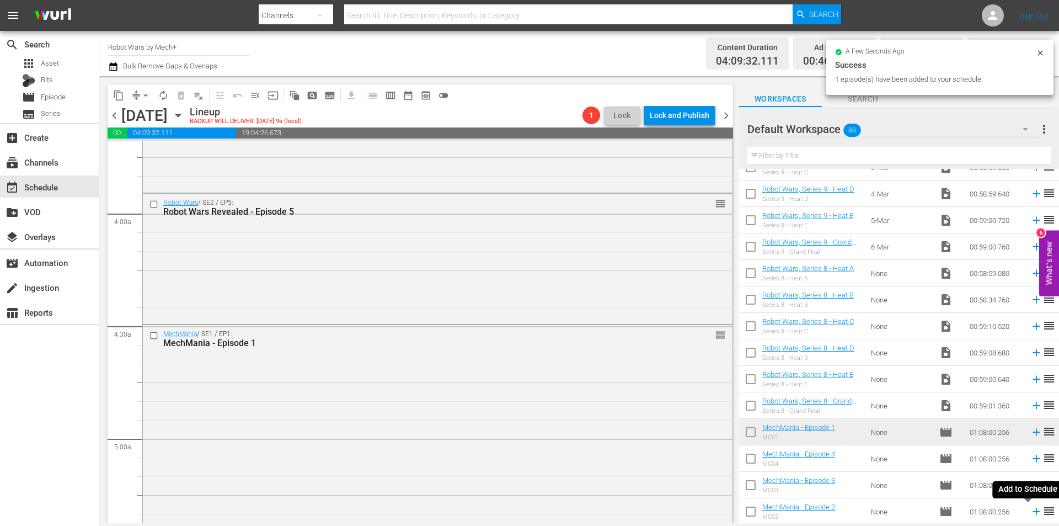
click at [1031, 513] on icon at bounding box center [1037, 511] width 12 height 12
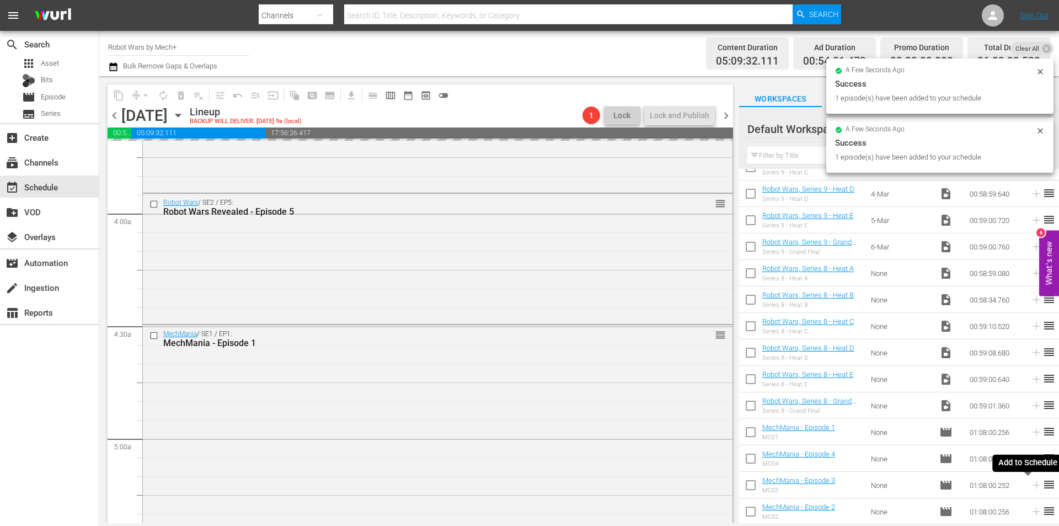
click at [1031, 486] on icon at bounding box center [1037, 485] width 12 height 12
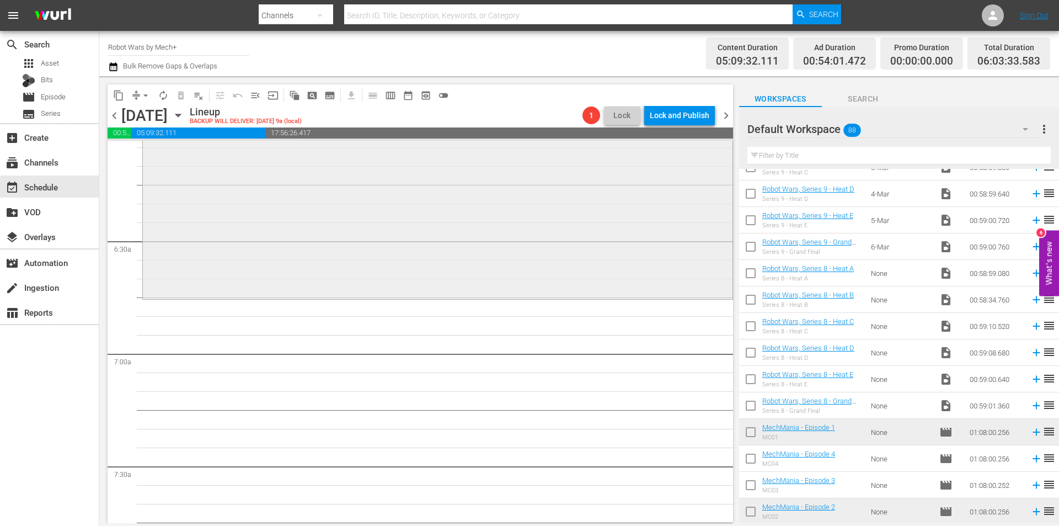
scroll to position [1379, 0]
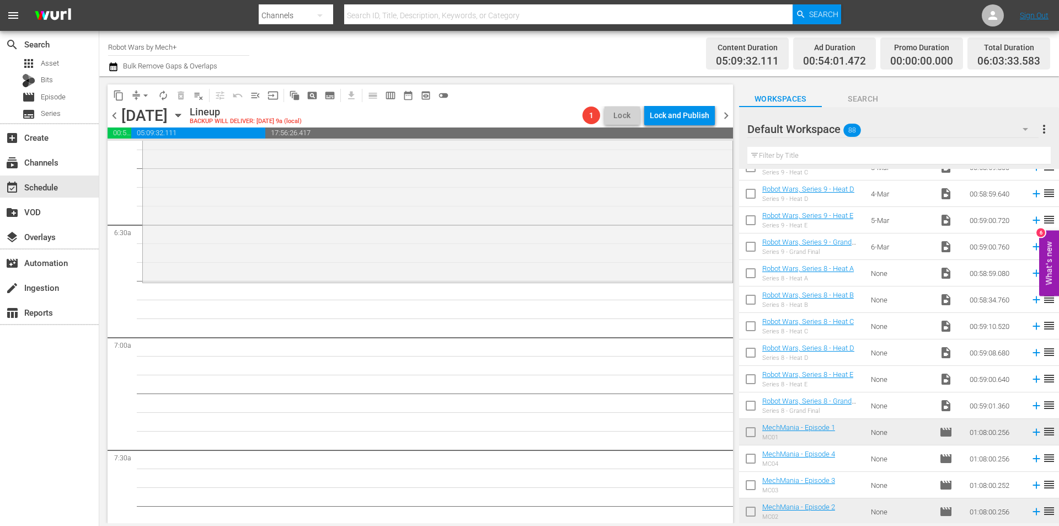
click at [1031, 487] on icon at bounding box center [1037, 485] width 12 height 12
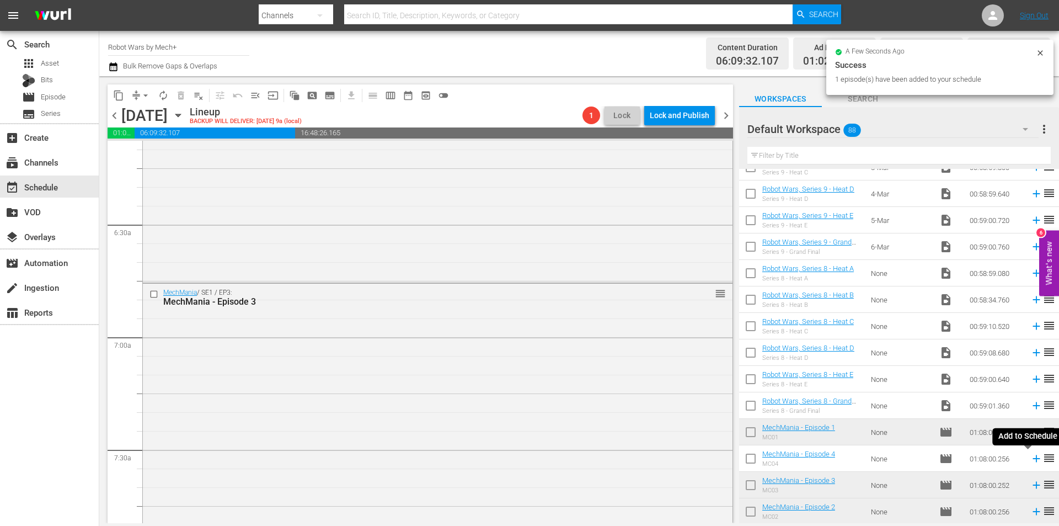
click at [1031, 458] on icon at bounding box center [1037, 458] width 12 height 12
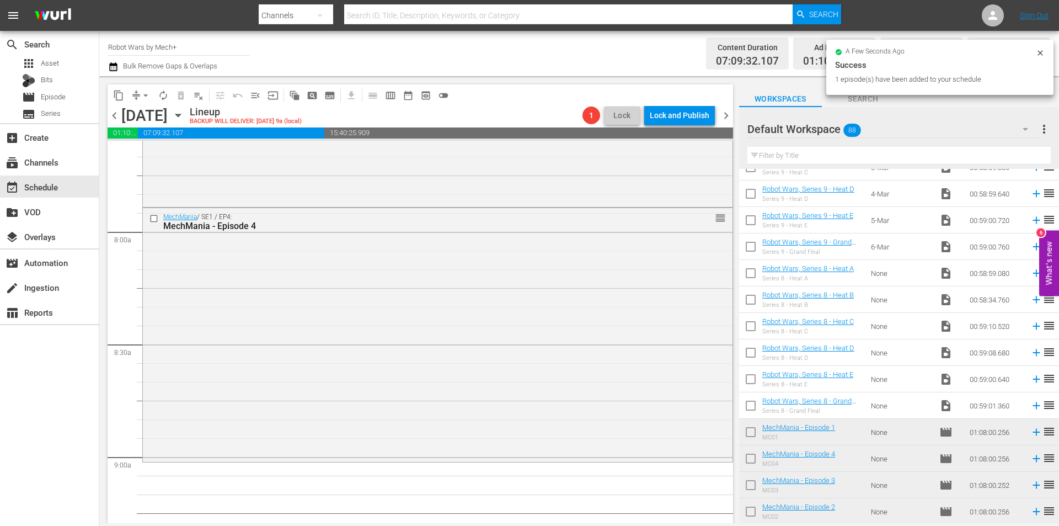
scroll to position [1710, 0]
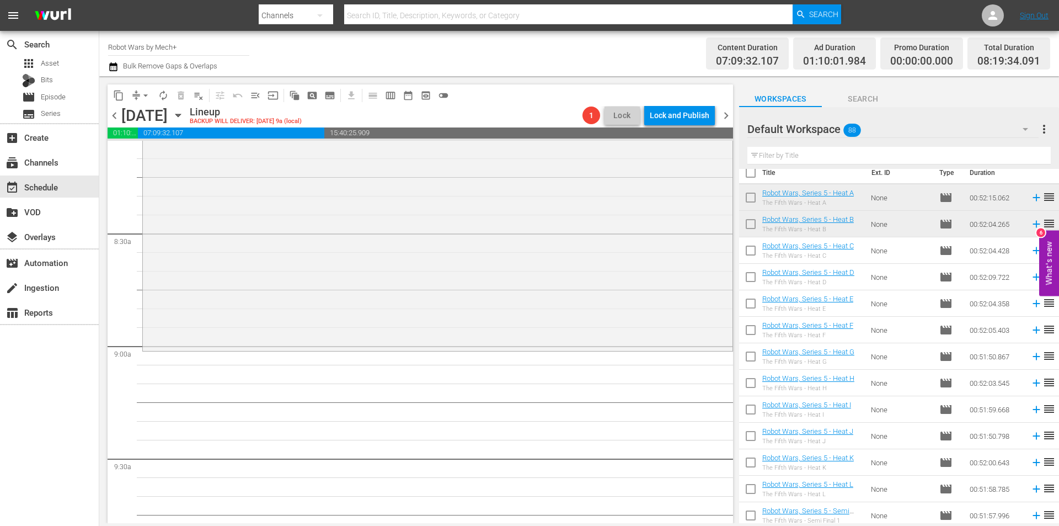
scroll to position [0, 0]
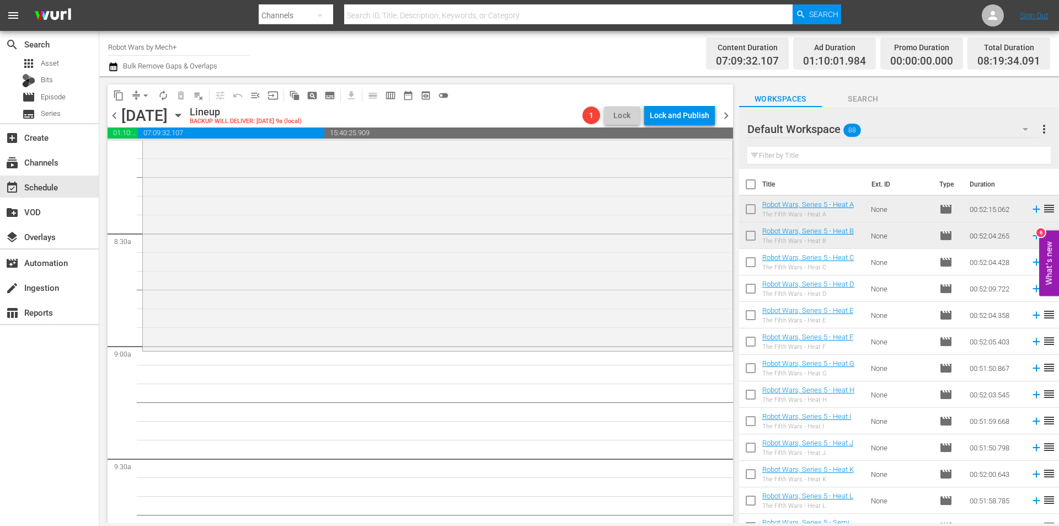
click at [749, 235] on input "checkbox" at bounding box center [750, 237] width 23 height 23
checkbox input "true"
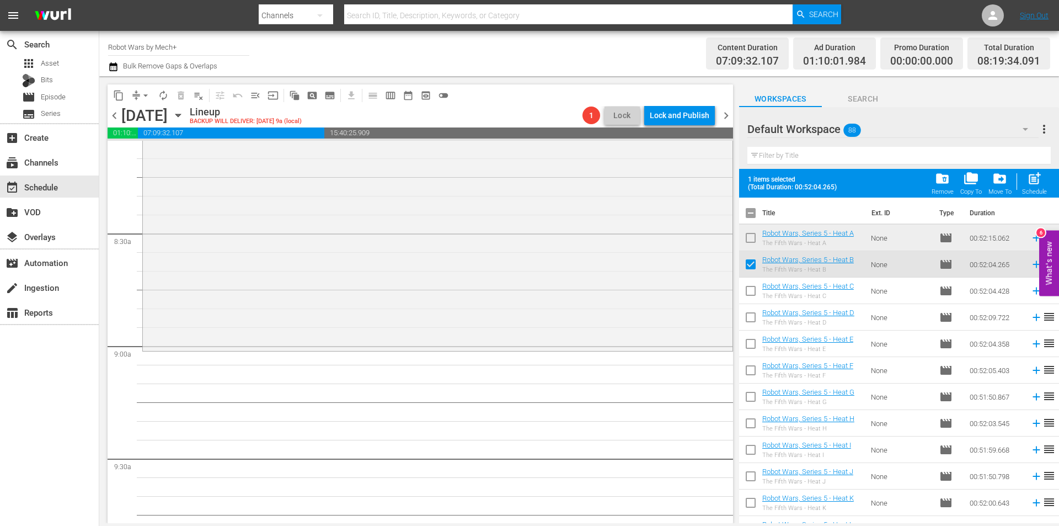
click at [749, 235] on input "checkbox" at bounding box center [750, 239] width 23 height 23
checkbox input "true"
click at [752, 295] on input "checkbox" at bounding box center [750, 292] width 23 height 23
checkbox input "true"
click at [751, 316] on input "checkbox" at bounding box center [750, 319] width 23 height 23
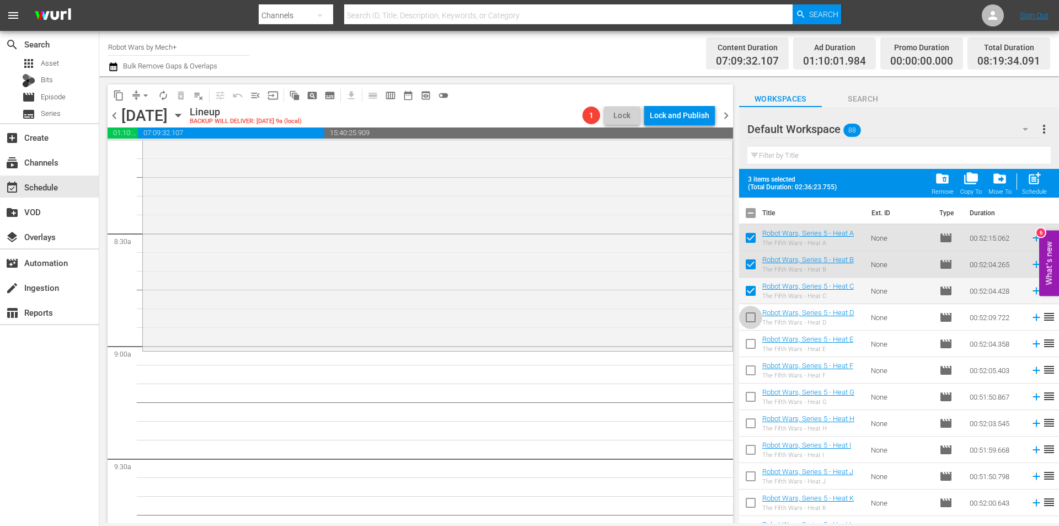
checkbox input "true"
click at [750, 340] on input "checkbox" at bounding box center [750, 345] width 23 height 23
checkbox input "true"
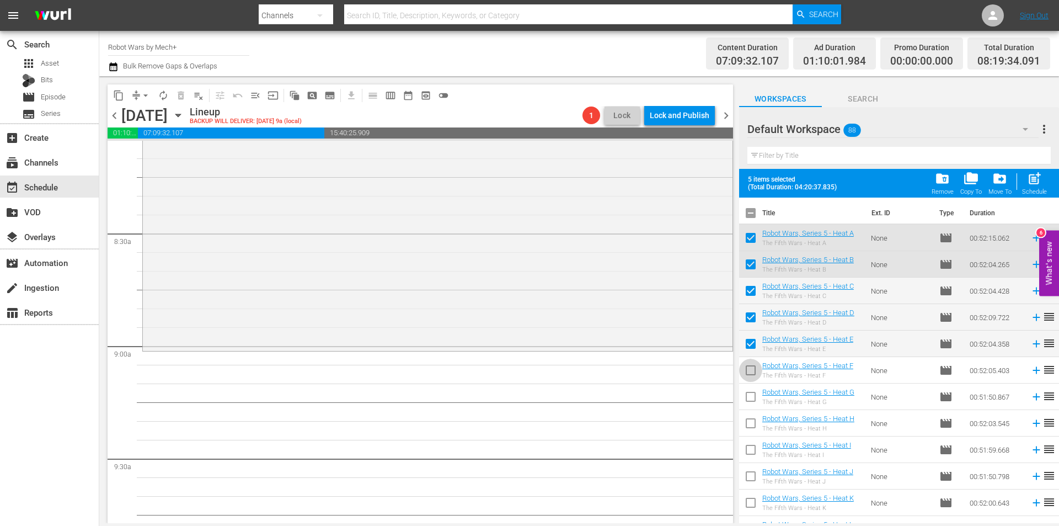
click at [749, 376] on input "checkbox" at bounding box center [750, 372] width 23 height 23
checkbox input "true"
click at [750, 399] on input "checkbox" at bounding box center [750, 398] width 23 height 23
checkbox input "true"
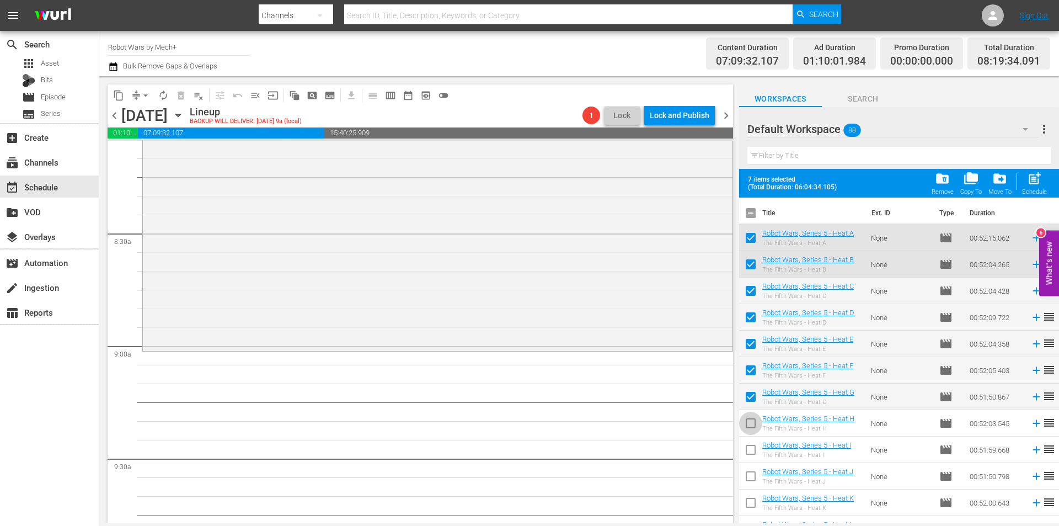
click at [750, 423] on input "checkbox" at bounding box center [750, 425] width 23 height 23
checkbox input "true"
click at [750, 443] on input "checkbox" at bounding box center [750, 451] width 23 height 23
checkbox input "true"
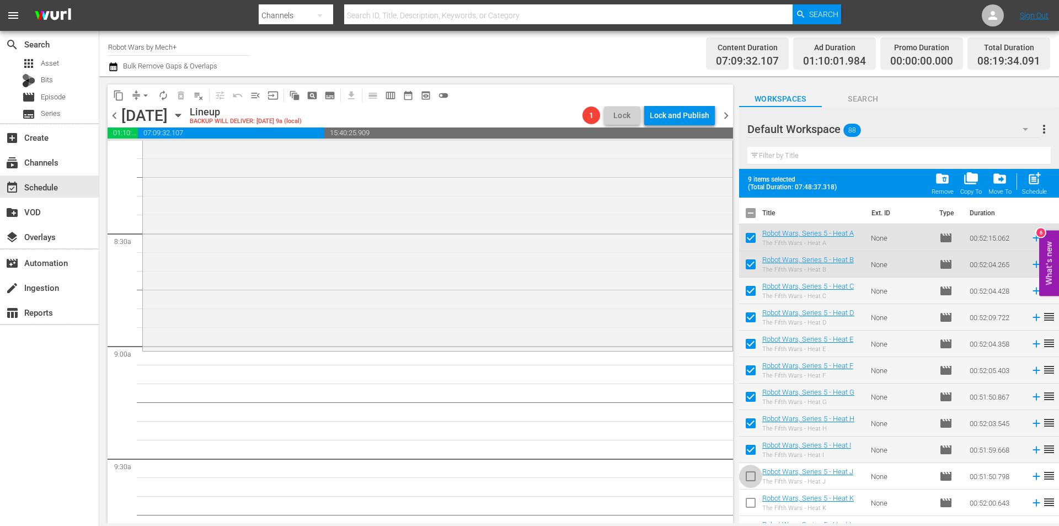
click at [749, 476] on input "checkbox" at bounding box center [750, 478] width 23 height 23
checkbox input "true"
click at [750, 498] on input "checkbox" at bounding box center [750, 504] width 23 height 23
checkbox input "true"
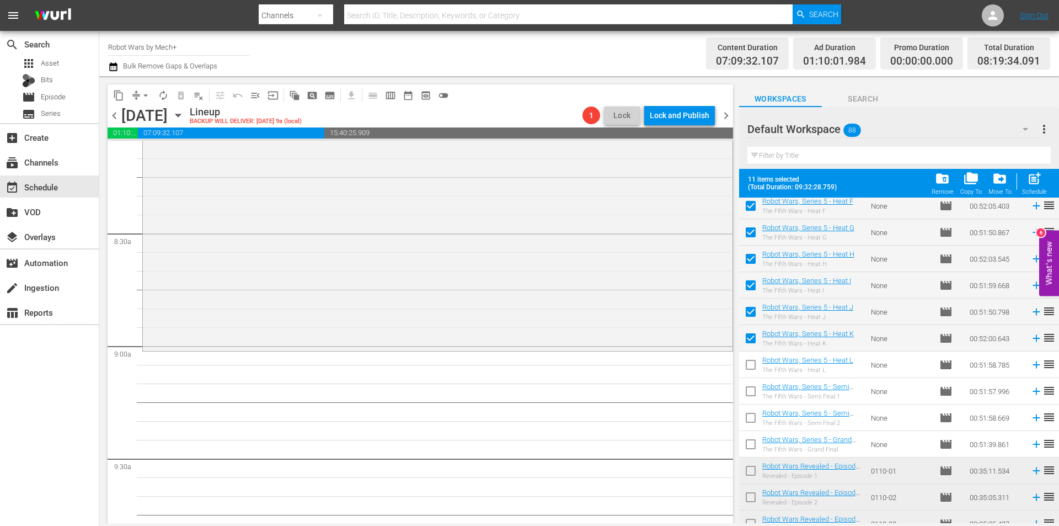
scroll to position [221, 0]
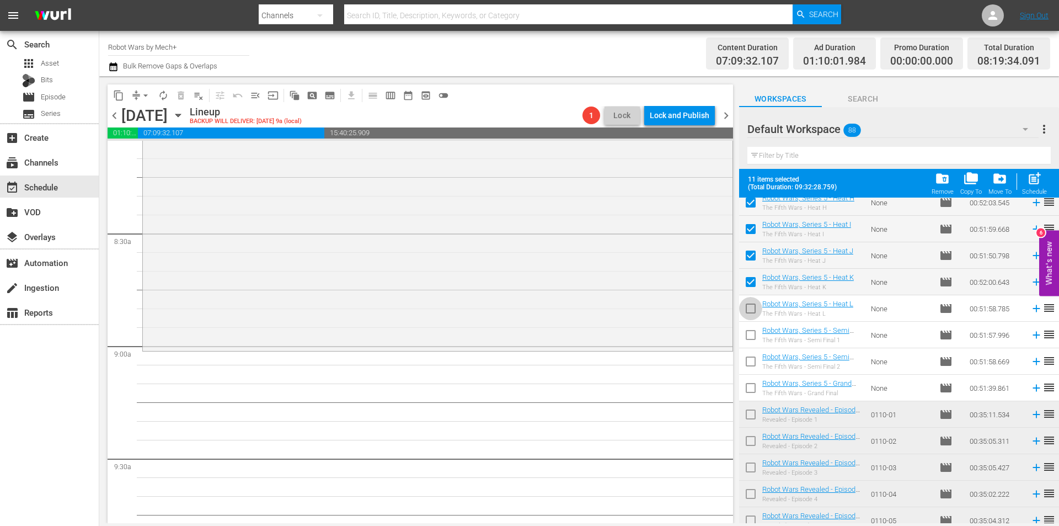
click at [749, 310] on input "checkbox" at bounding box center [750, 310] width 23 height 23
checkbox input "true"
click at [747, 337] on input "checkbox" at bounding box center [750, 337] width 23 height 23
checkbox input "true"
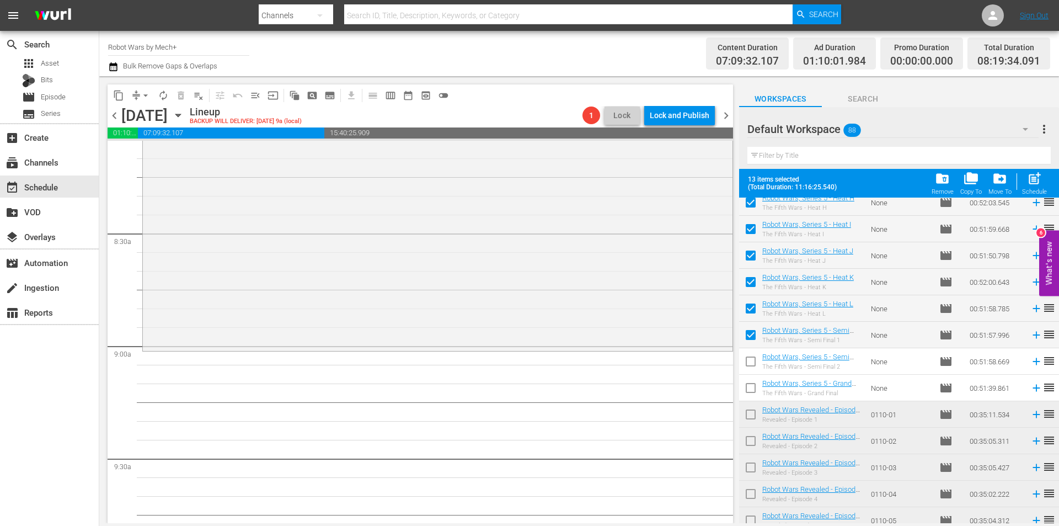
click at [744, 357] on input "checkbox" at bounding box center [750, 363] width 23 height 23
checkbox input "true"
click at [754, 380] on input "checkbox" at bounding box center [750, 390] width 23 height 23
checkbox input "true"
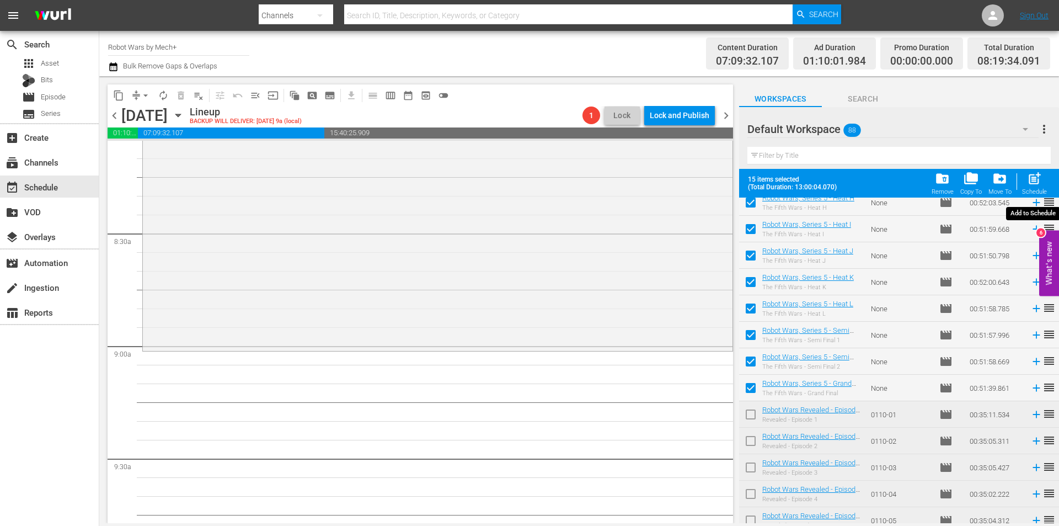
click at [1033, 185] on span "post_add" at bounding box center [1034, 178] width 15 height 15
checkbox input "false"
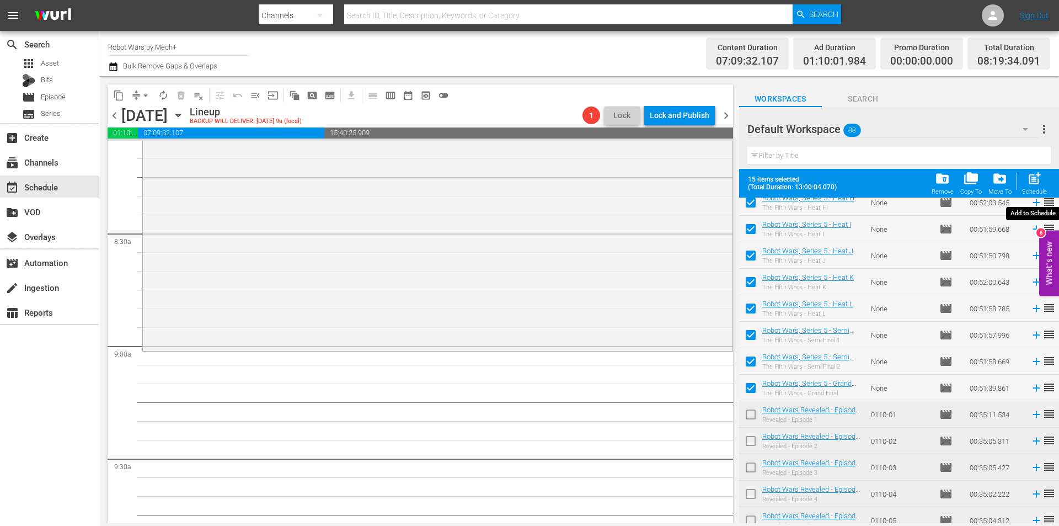
checkbox input "false"
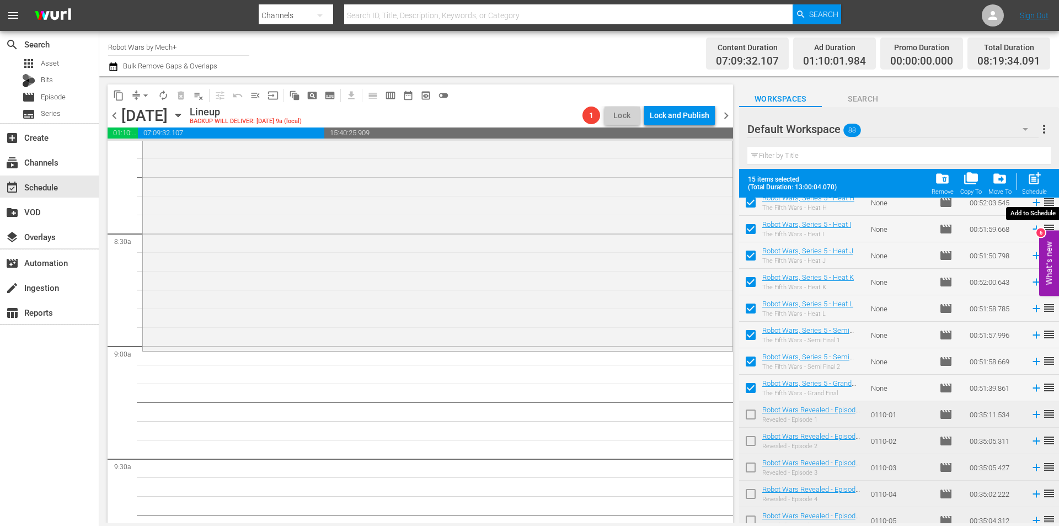
checkbox input "false"
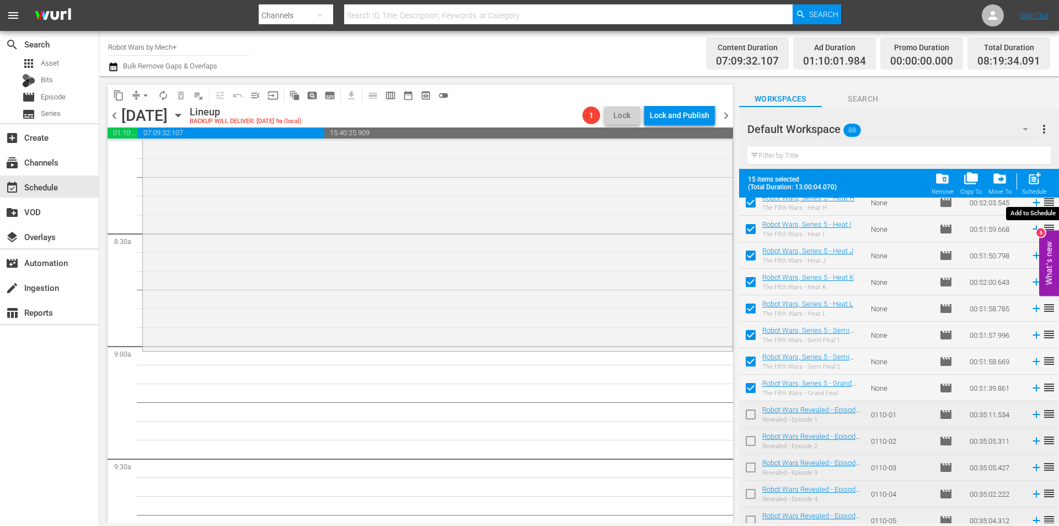
checkbox input "false"
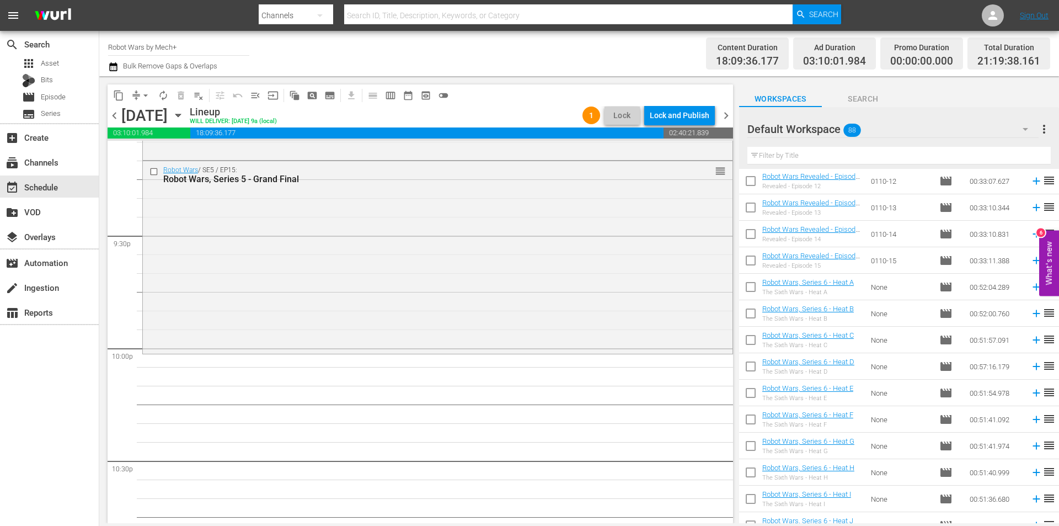
scroll to position [717, 0]
click at [755, 316] on input "checkbox" at bounding box center [750, 314] width 23 height 23
checkbox input "true"
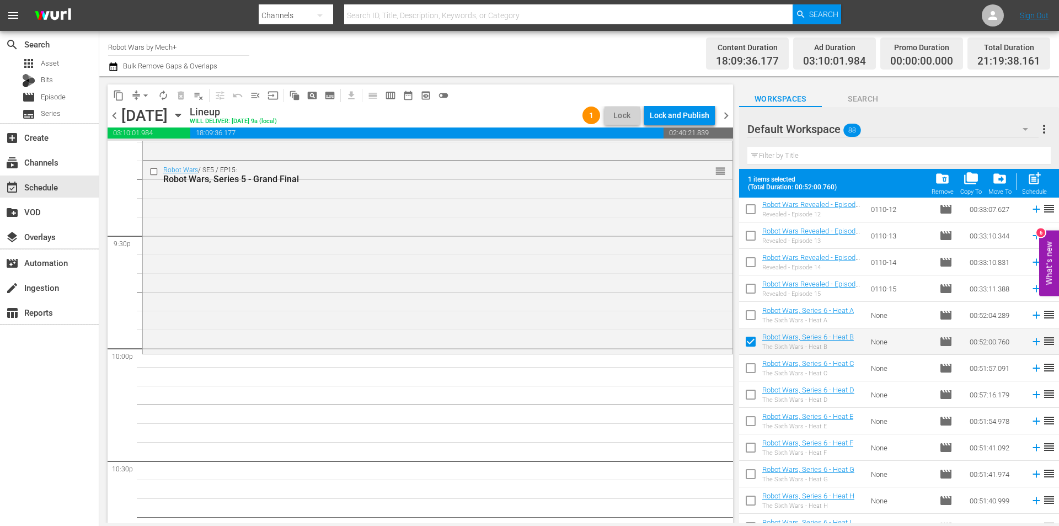
click at [755, 316] on input "checkbox" at bounding box center [750, 317] width 23 height 23
checkbox input "true"
click at [755, 370] on input "checkbox" at bounding box center [750, 370] width 23 height 23
checkbox input "true"
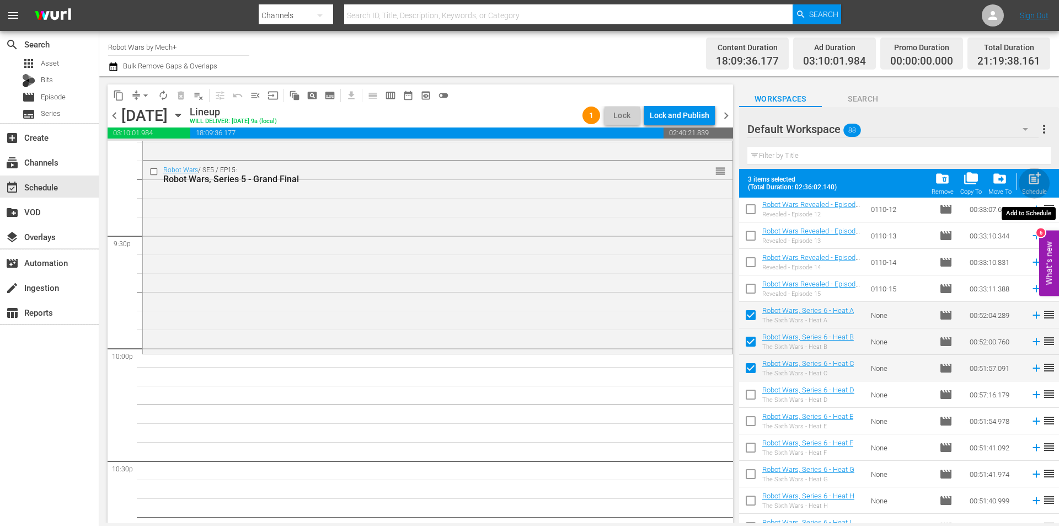
click at [1036, 178] on span "post_add" at bounding box center [1034, 178] width 15 height 15
checkbox input "false"
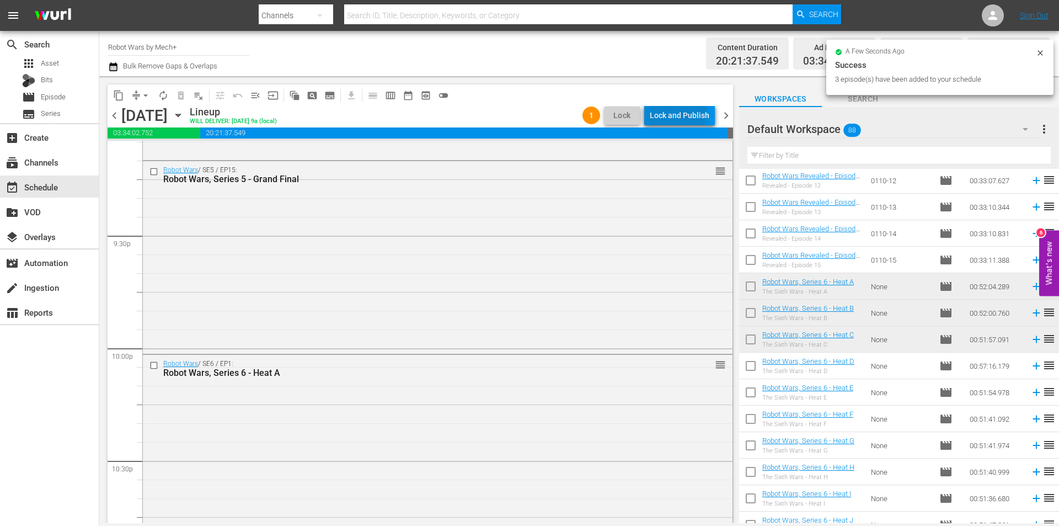
click at [679, 111] on div "Lock and Publish" at bounding box center [680, 115] width 60 height 20
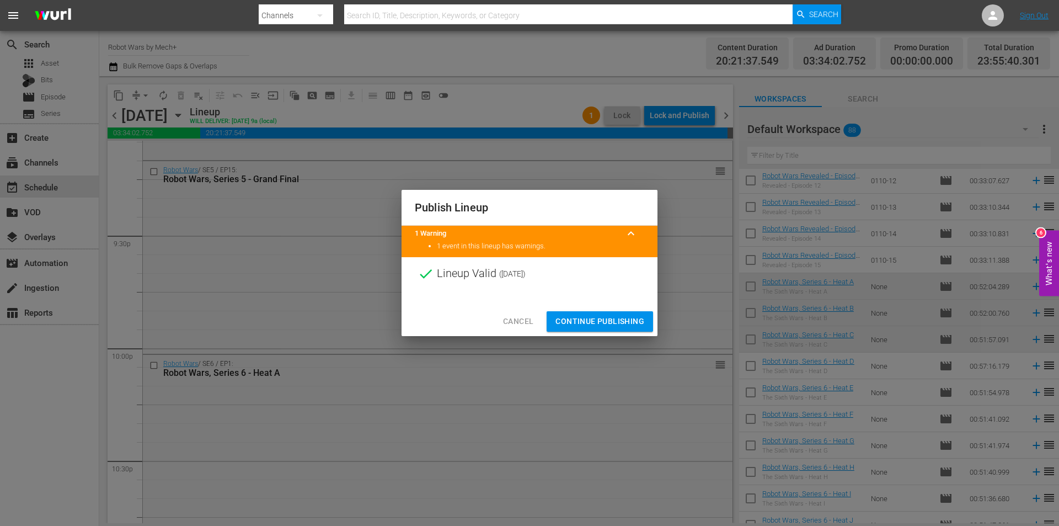
click at [595, 321] on span "Continue Publishing" at bounding box center [600, 322] width 89 height 14
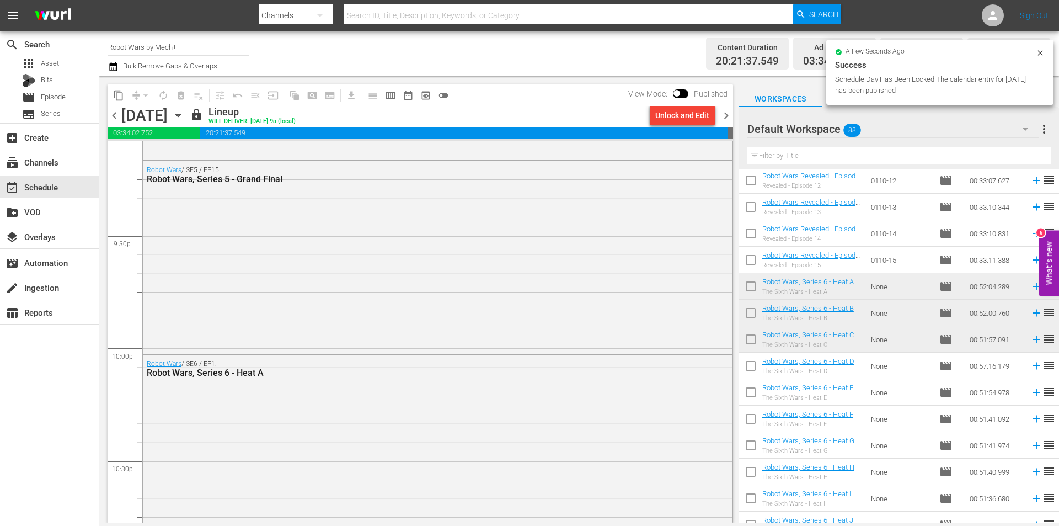
click at [727, 118] on span "chevron_right" at bounding box center [726, 116] width 14 height 14
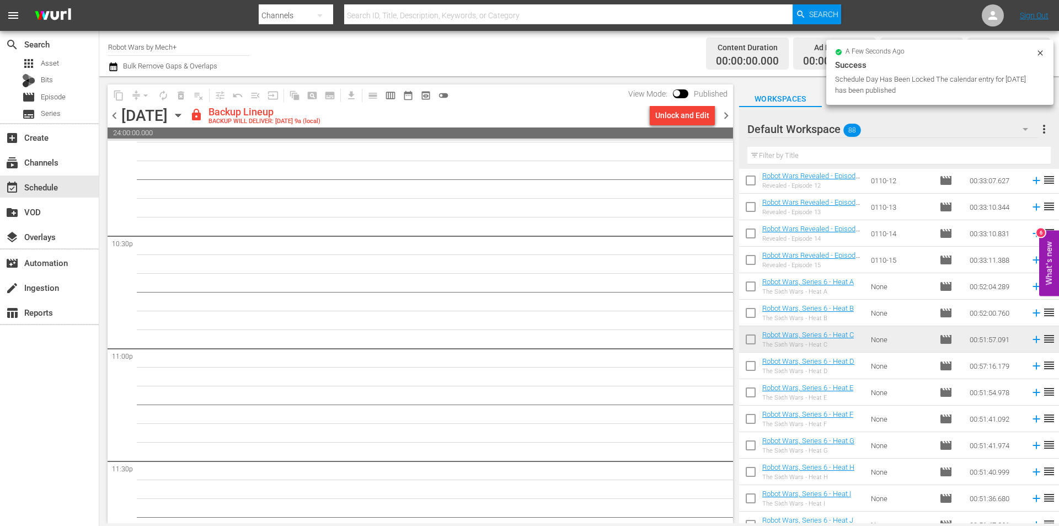
scroll to position [4952, 0]
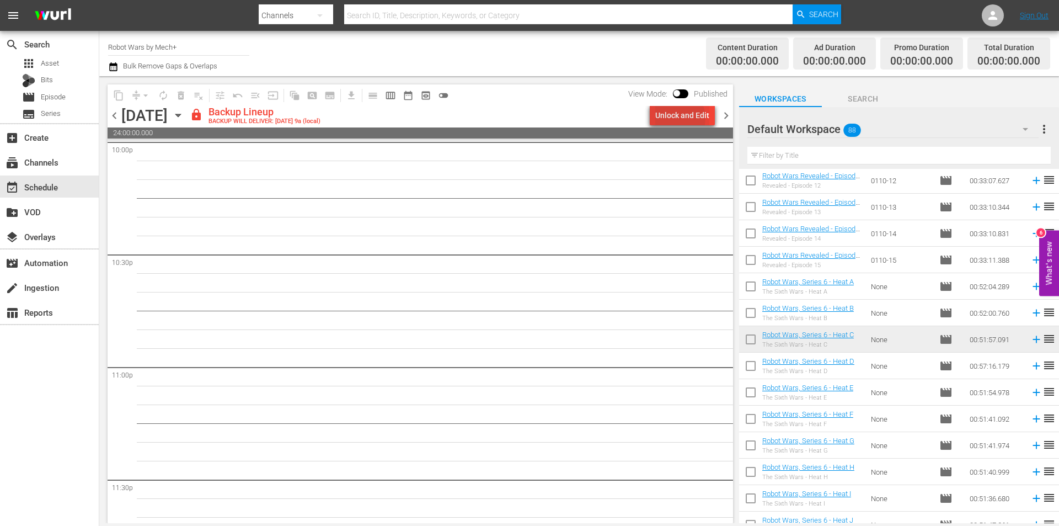
click at [679, 118] on div "Unlock and Edit" at bounding box center [682, 115] width 54 height 20
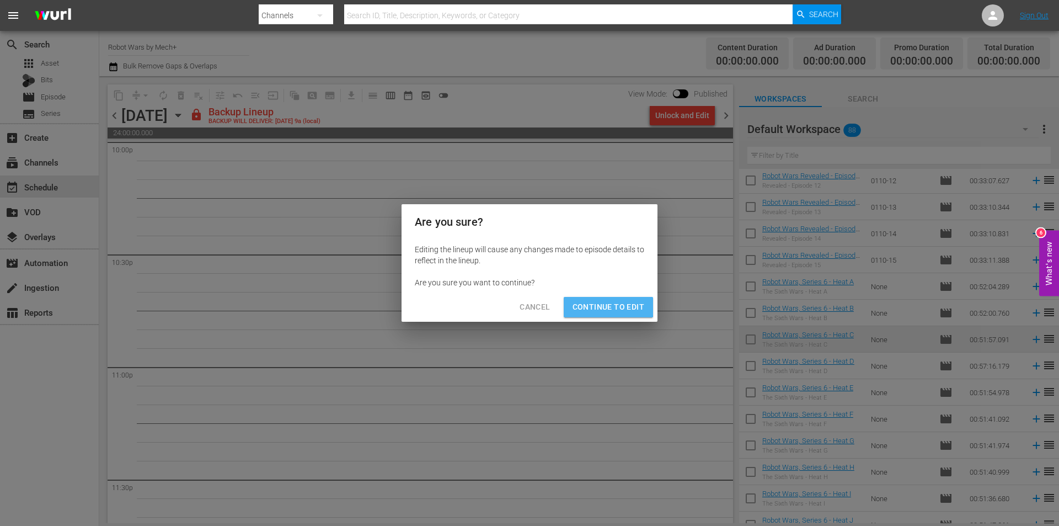
click at [588, 303] on span "Continue to Edit" at bounding box center [609, 307] width 72 height 14
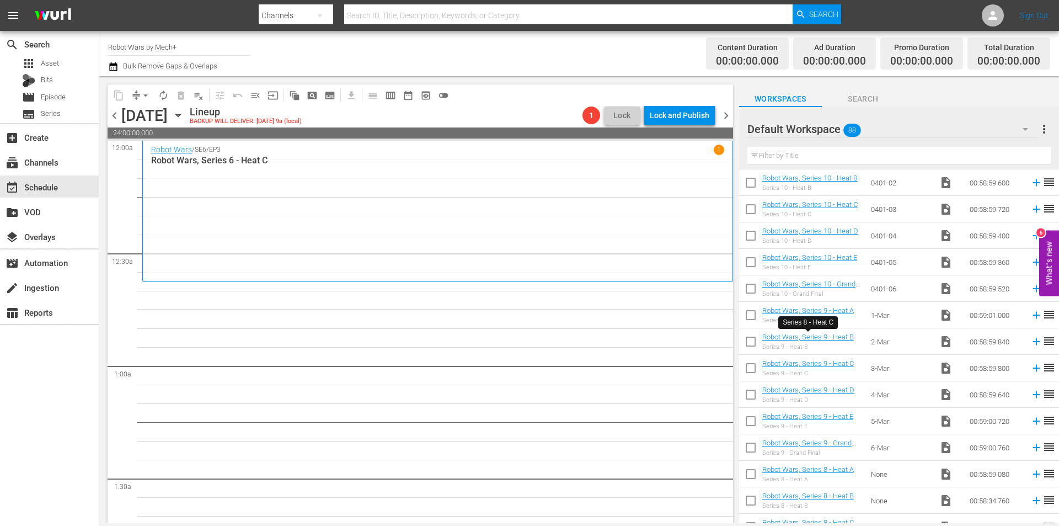
scroll to position [1766, 0]
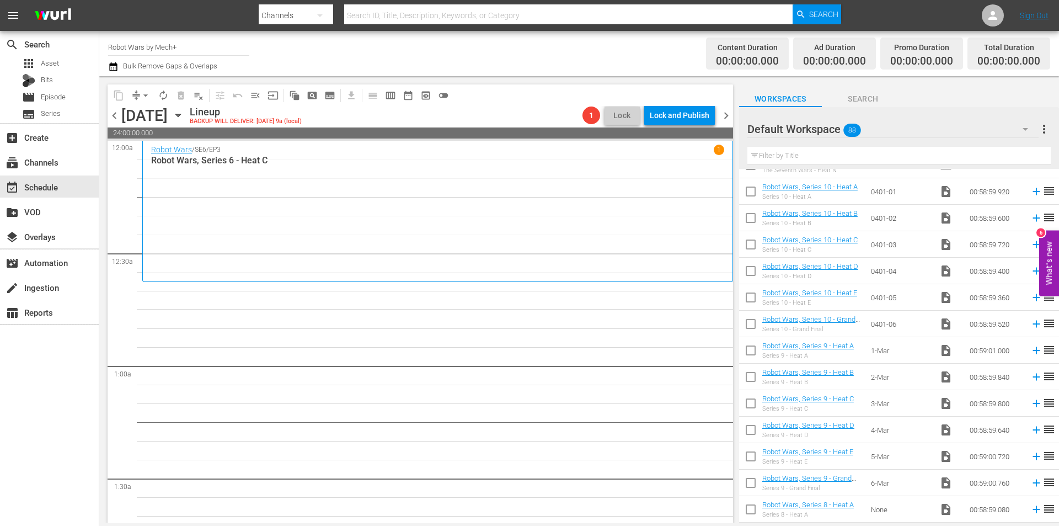
click at [752, 326] on input "checkbox" at bounding box center [750, 326] width 23 height 23
checkbox input "true"
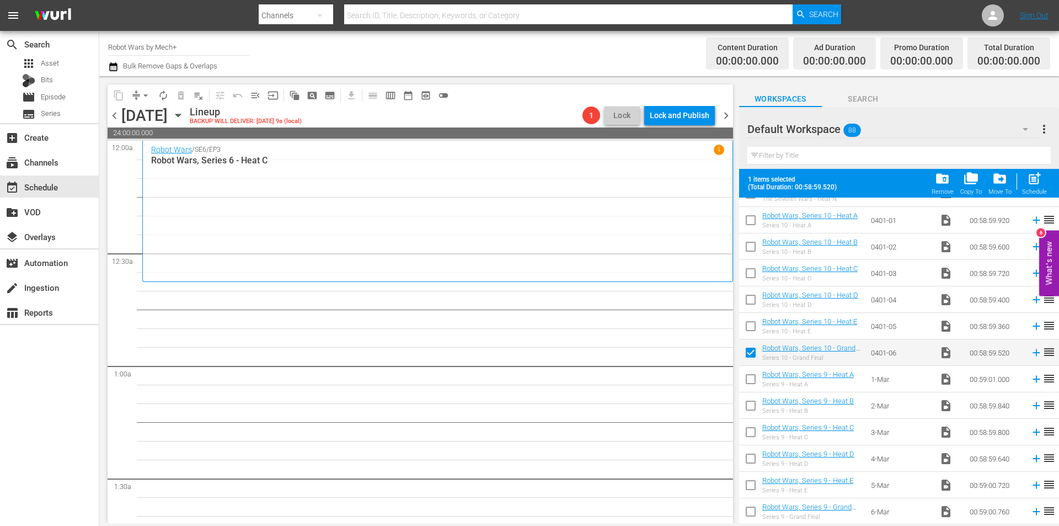
click at [752, 326] on input "checkbox" at bounding box center [750, 328] width 23 height 23
checkbox input "true"
click at [756, 290] on span at bounding box center [750, 299] width 23 height 23
click at [756, 276] on input "checkbox" at bounding box center [750, 275] width 23 height 23
checkbox input "true"
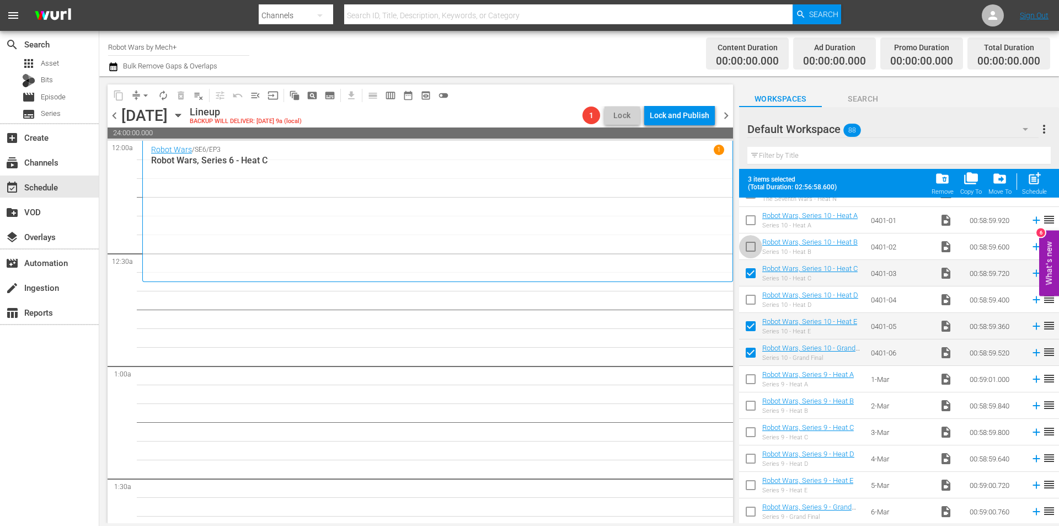
drag, startPoint x: 751, startPoint y: 249, endPoint x: 748, endPoint y: 218, distance: 31.1
click at [751, 249] on input "checkbox" at bounding box center [750, 248] width 23 height 23
checkbox input "true"
click at [748, 218] on input "checkbox" at bounding box center [750, 222] width 23 height 23
checkbox input "true"
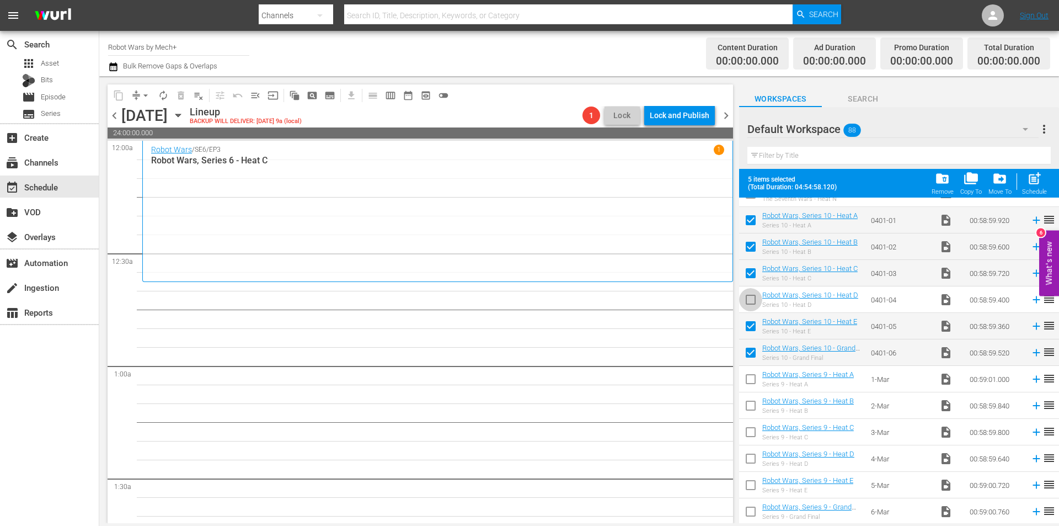
click at [754, 301] on input "checkbox" at bounding box center [750, 301] width 23 height 23
checkbox input "true"
click at [1032, 183] on span "post_add" at bounding box center [1034, 178] width 15 height 15
checkbox input "false"
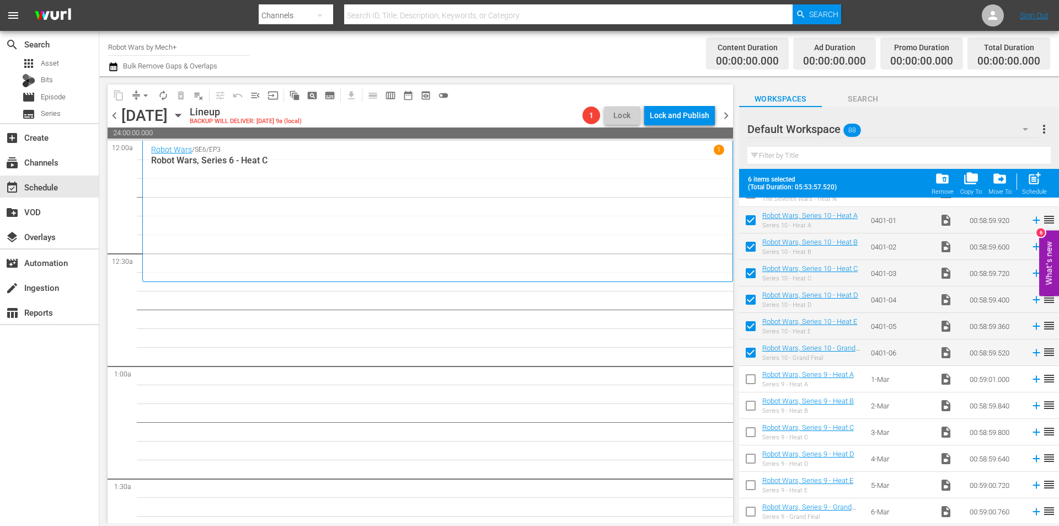
checkbox input "false"
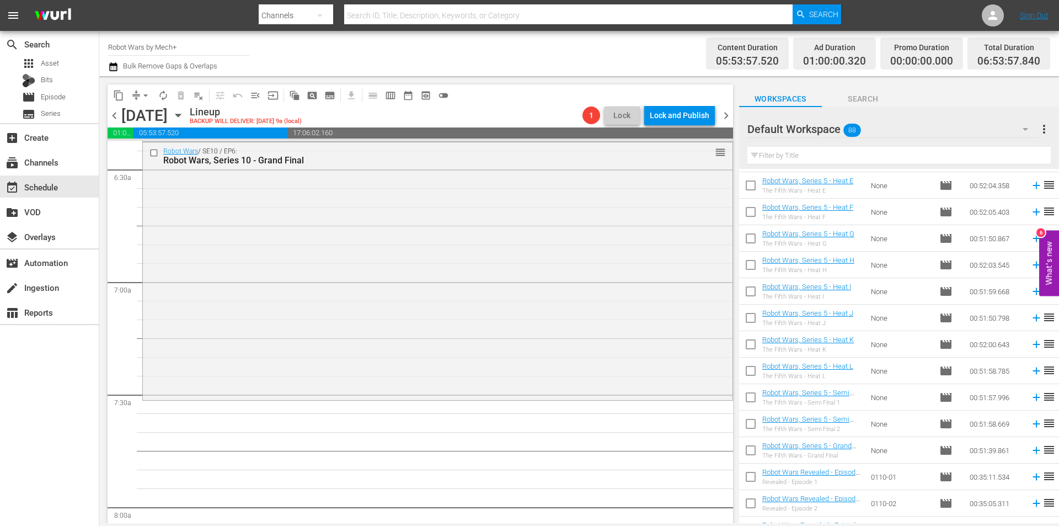
scroll to position [126, 0]
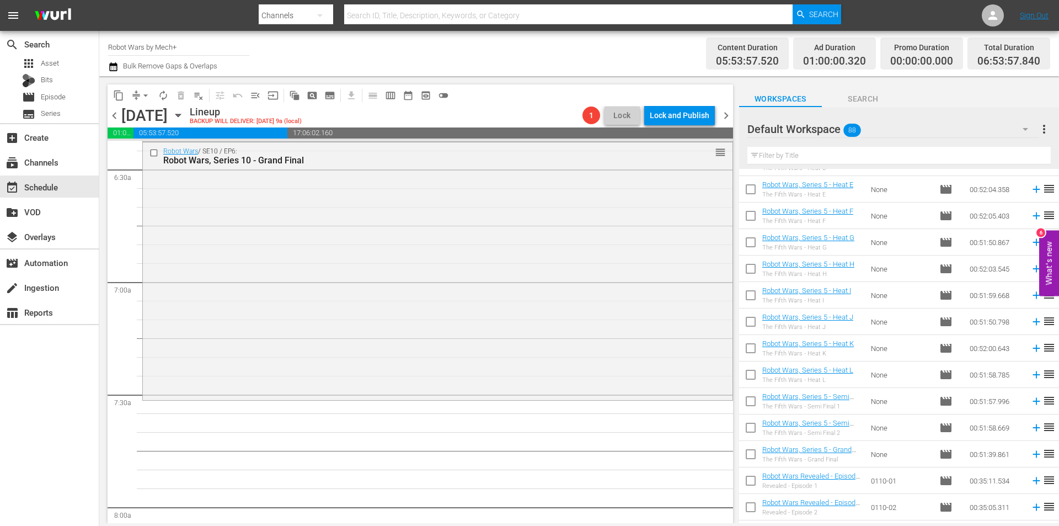
click at [758, 452] on input "checkbox" at bounding box center [750, 456] width 23 height 23
checkbox input "true"
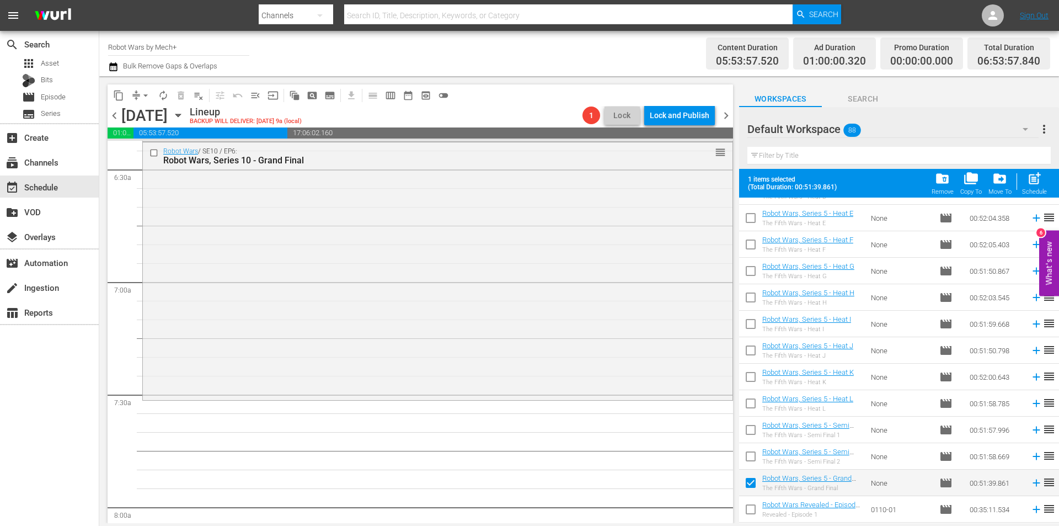
click at [758, 452] on input "checkbox" at bounding box center [750, 458] width 23 height 23
checkbox input "true"
click at [758, 433] on input "checkbox" at bounding box center [750, 431] width 23 height 23
checkbox input "true"
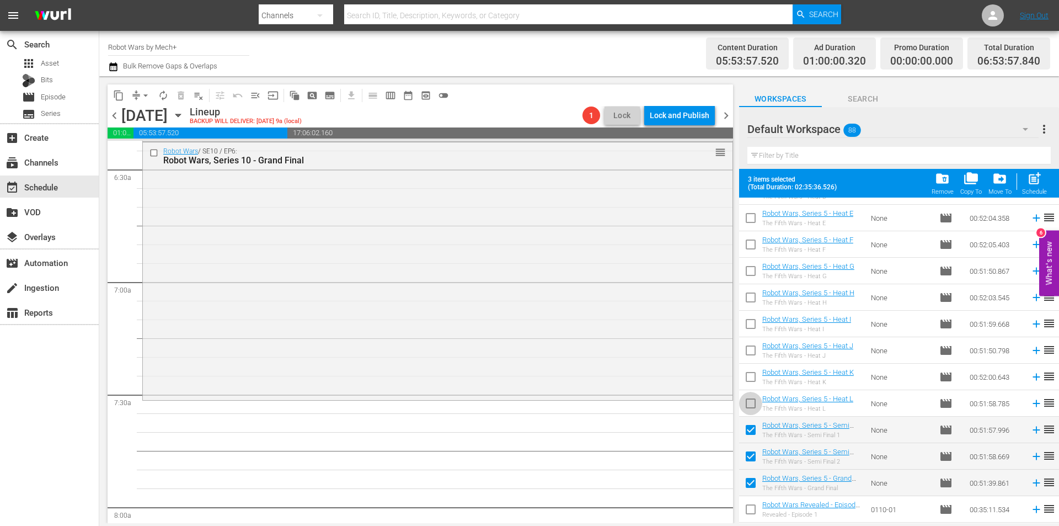
click at [753, 411] on input "checkbox" at bounding box center [750, 405] width 23 height 23
checkbox input "true"
click at [746, 376] on input "checkbox" at bounding box center [750, 378] width 23 height 23
checkbox input "true"
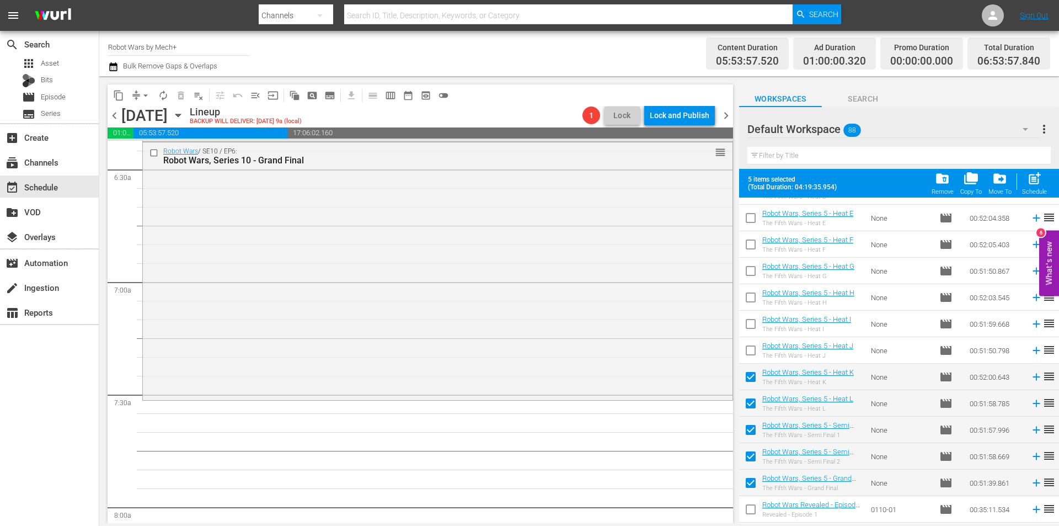
click at [748, 350] on input "checkbox" at bounding box center [750, 352] width 23 height 23
click at [1032, 185] on span "post_add" at bounding box center [1034, 178] width 15 height 15
checkbox input "false"
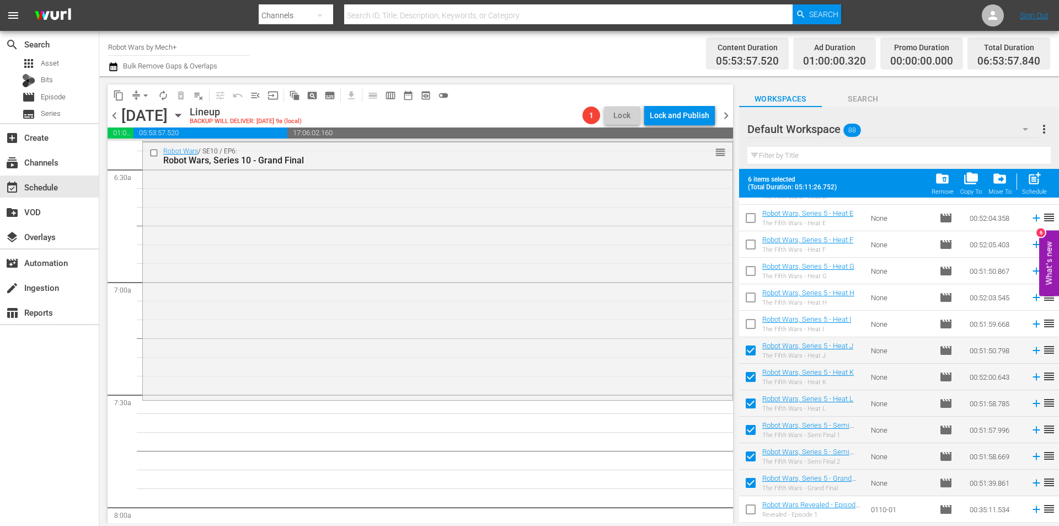
checkbox input "false"
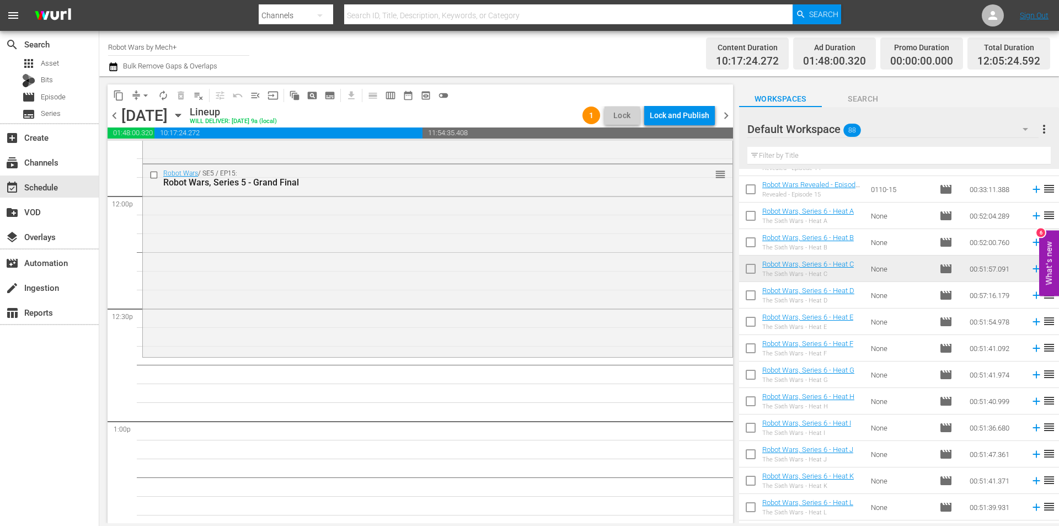
scroll to position [2648, 0]
click at [748, 215] on input "checkbox" at bounding box center [750, 217] width 23 height 23
checkbox input "true"
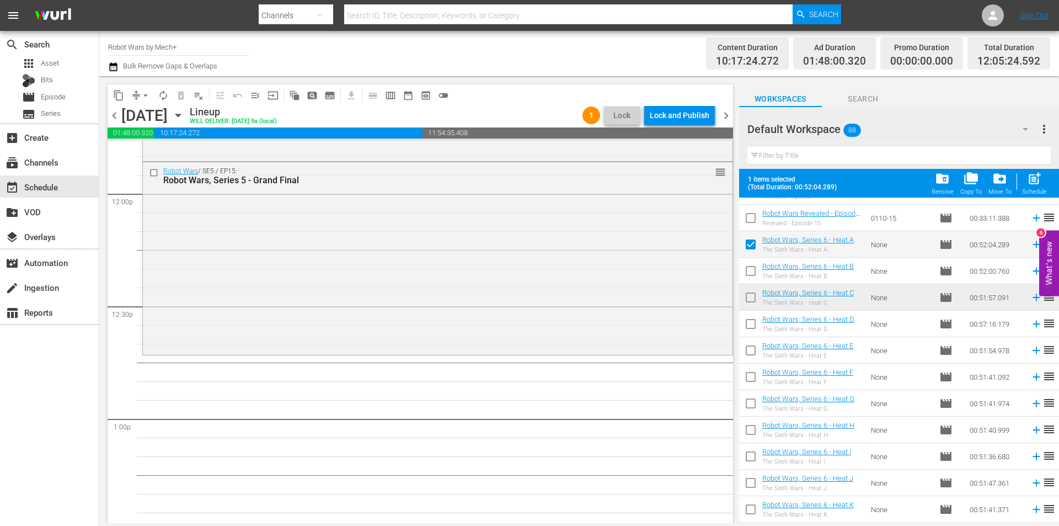
click at [747, 279] on input "checkbox" at bounding box center [750, 273] width 23 height 23
checkbox input "true"
click at [750, 300] on input "checkbox" at bounding box center [750, 299] width 23 height 23
checkbox input "true"
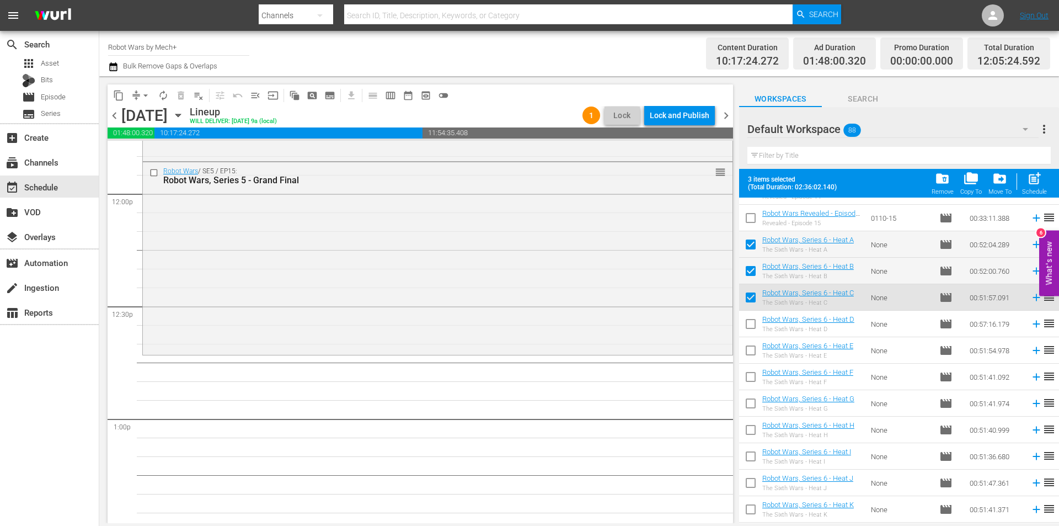
click at [753, 321] on input "checkbox" at bounding box center [750, 326] width 23 height 23
checkbox input "true"
click at [749, 348] on input "checkbox" at bounding box center [750, 352] width 23 height 23
checkbox input "true"
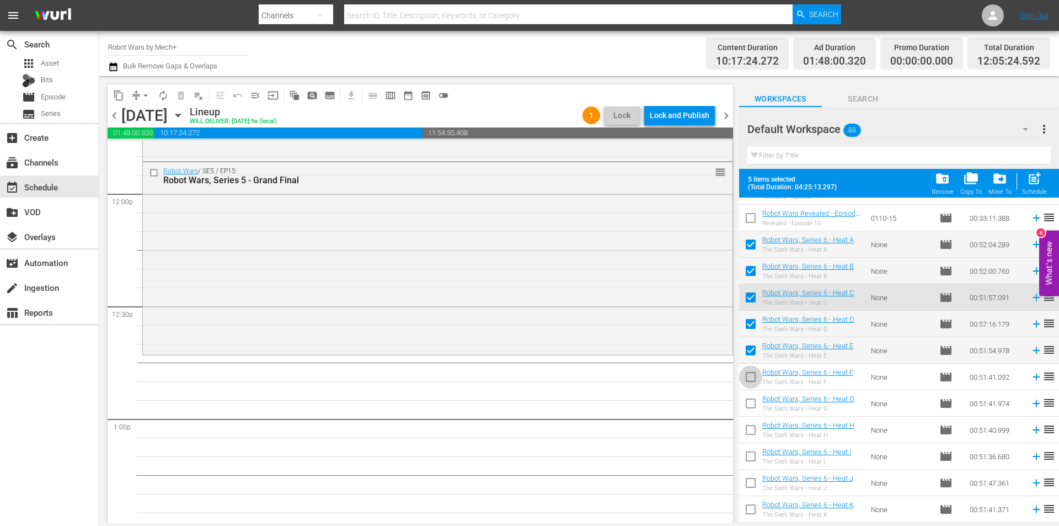
click at [751, 377] on input "checkbox" at bounding box center [750, 378] width 23 height 23
checkbox input "true"
click at [754, 401] on input "checkbox" at bounding box center [750, 405] width 23 height 23
checkbox input "true"
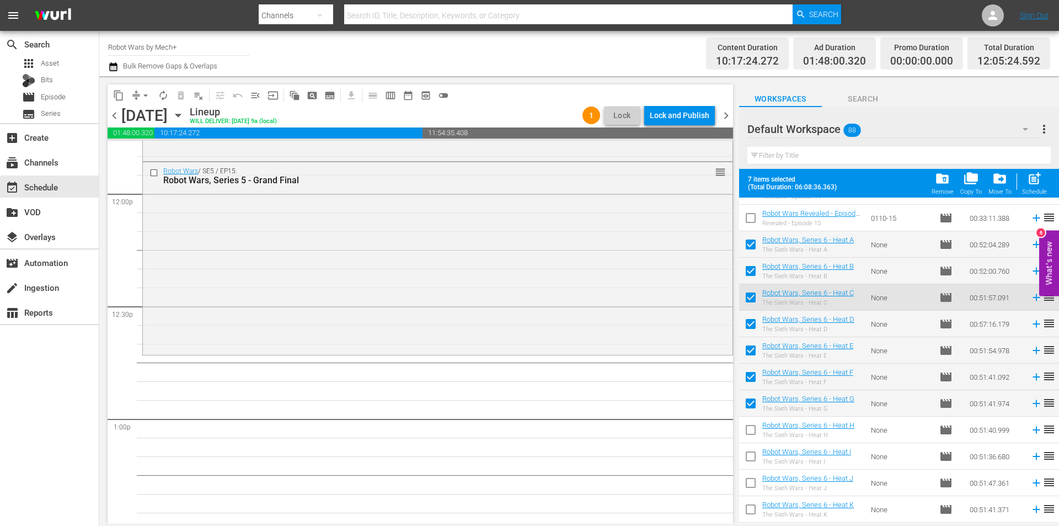
drag, startPoint x: 750, startPoint y: 429, endPoint x: 752, endPoint y: 441, distance: 12.3
click at [750, 429] on input "checkbox" at bounding box center [750, 431] width 23 height 23
checkbox input "true"
click at [757, 460] on input "checkbox" at bounding box center [750, 458] width 23 height 23
checkbox input "true"
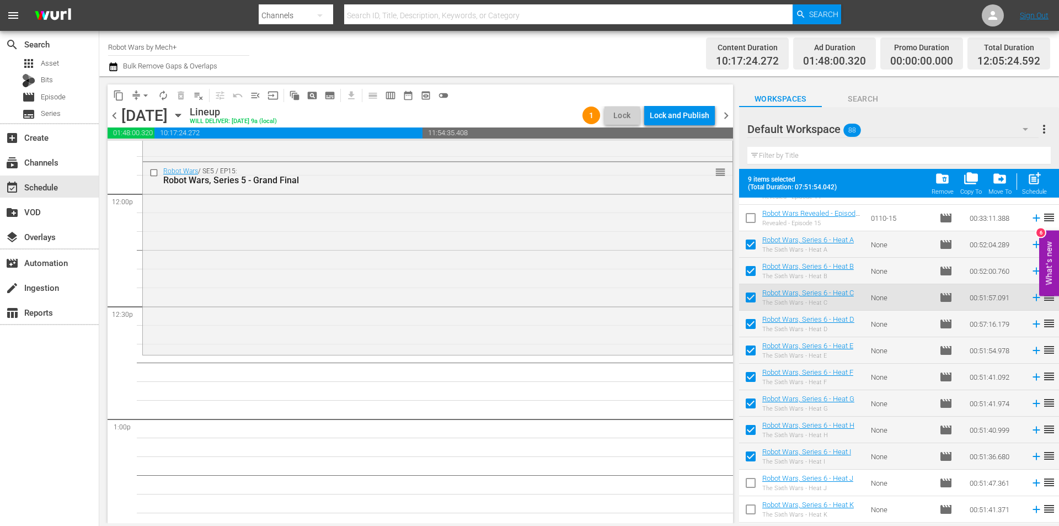
click at [754, 489] on input "checkbox" at bounding box center [750, 484] width 23 height 23
checkbox input "true"
click at [753, 510] on input "checkbox" at bounding box center [750, 511] width 23 height 23
checkbox input "true"
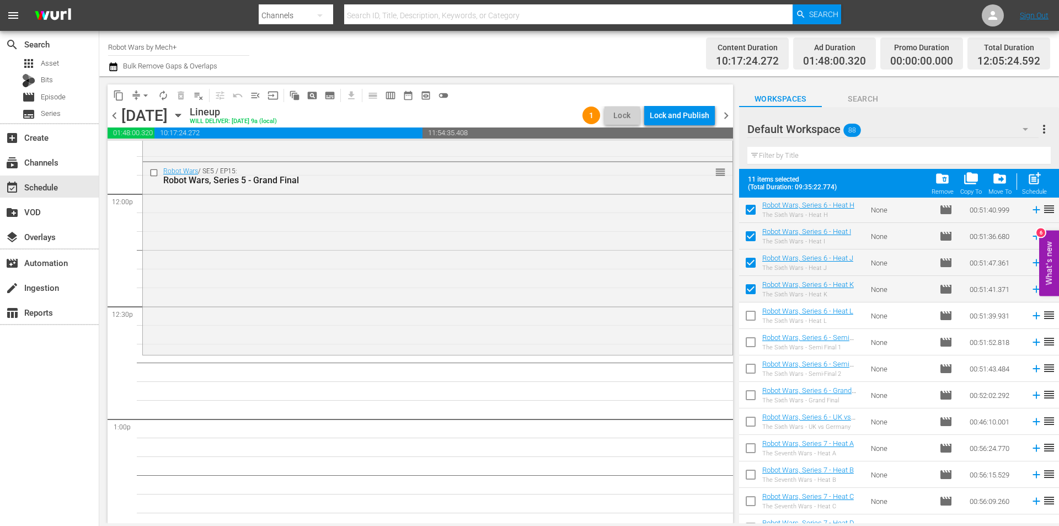
scroll to position [1009, 0]
click at [750, 317] on input "checkbox" at bounding box center [750, 317] width 23 height 23
checkbox input "true"
click at [746, 340] on input "checkbox" at bounding box center [750, 343] width 23 height 23
checkbox input "true"
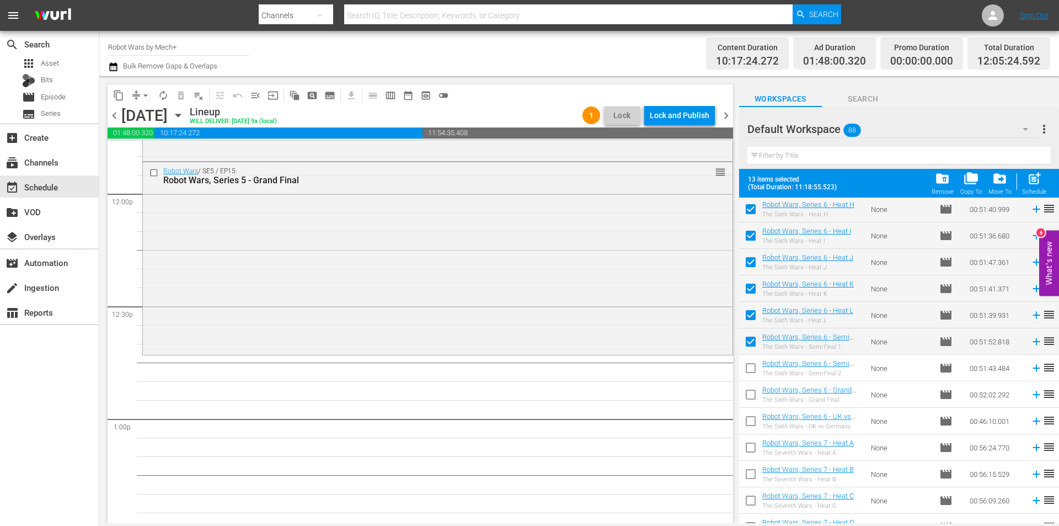
click at [747, 368] on input "checkbox" at bounding box center [750, 370] width 23 height 23
checkbox input "true"
click at [751, 395] on input "checkbox" at bounding box center [750, 396] width 23 height 23
checkbox input "true"
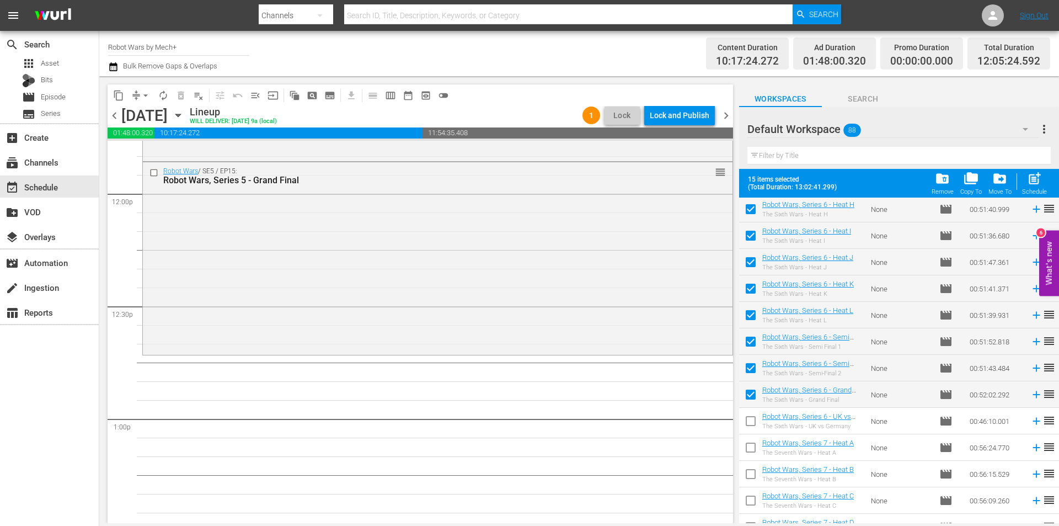
click at [750, 424] on input "checkbox" at bounding box center [750, 423] width 23 height 23
checkbox input "true"
click at [1027, 191] on div "Schedule" at bounding box center [1034, 191] width 25 height 7
checkbox input "false"
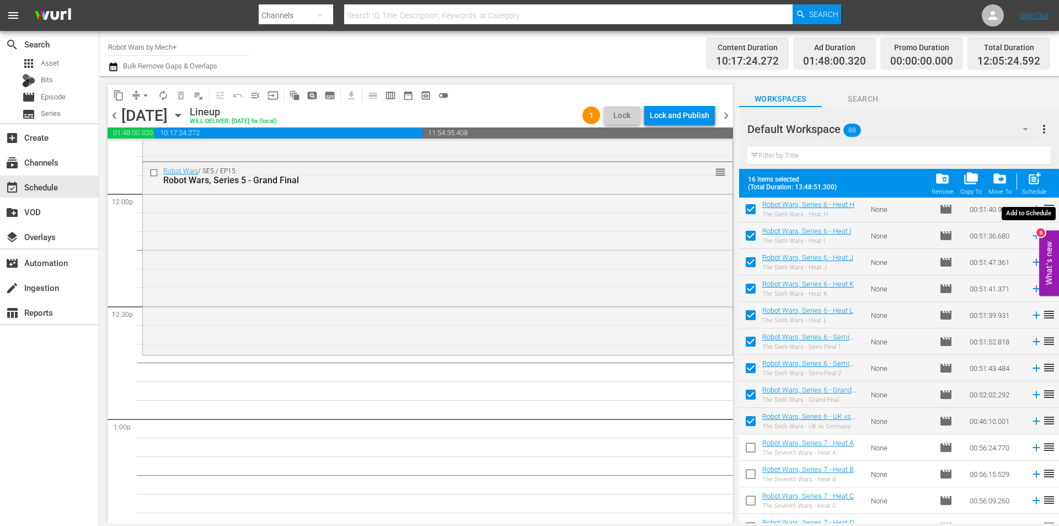
checkbox input "false"
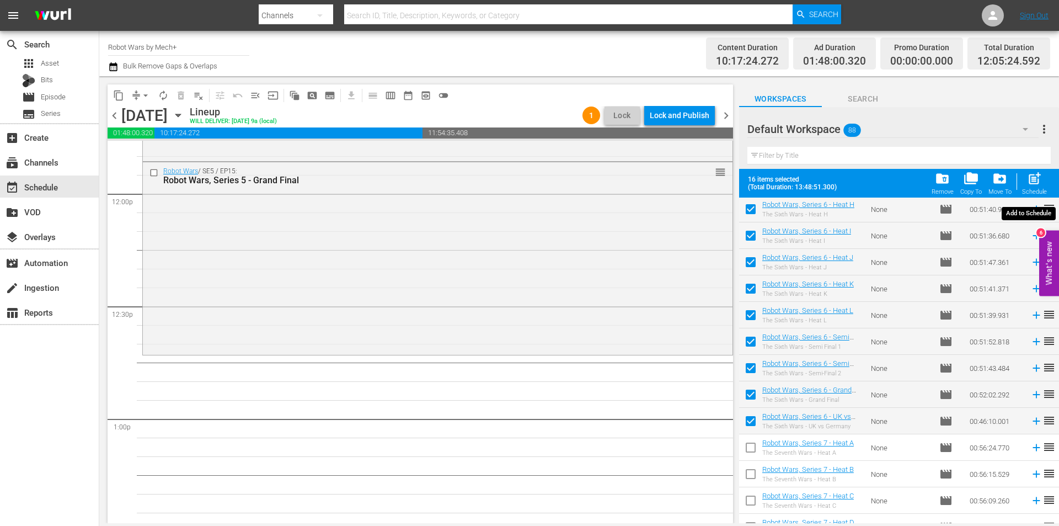
checkbox input "false"
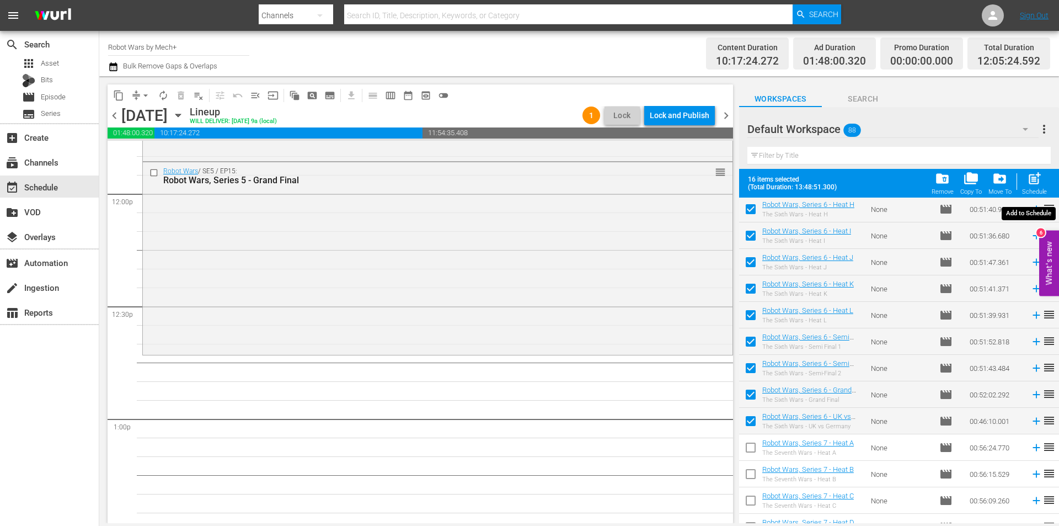
checkbox input "false"
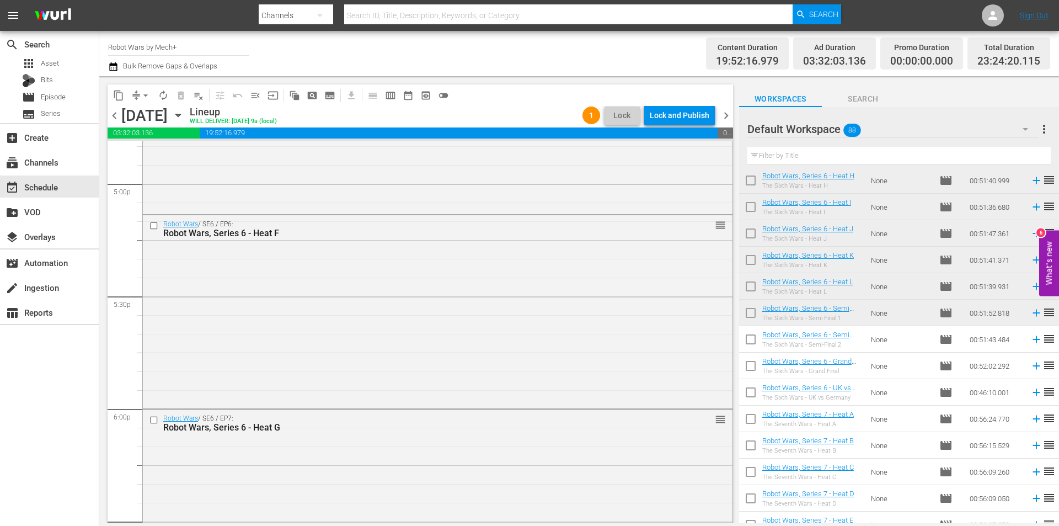
scroll to position [5028, 0]
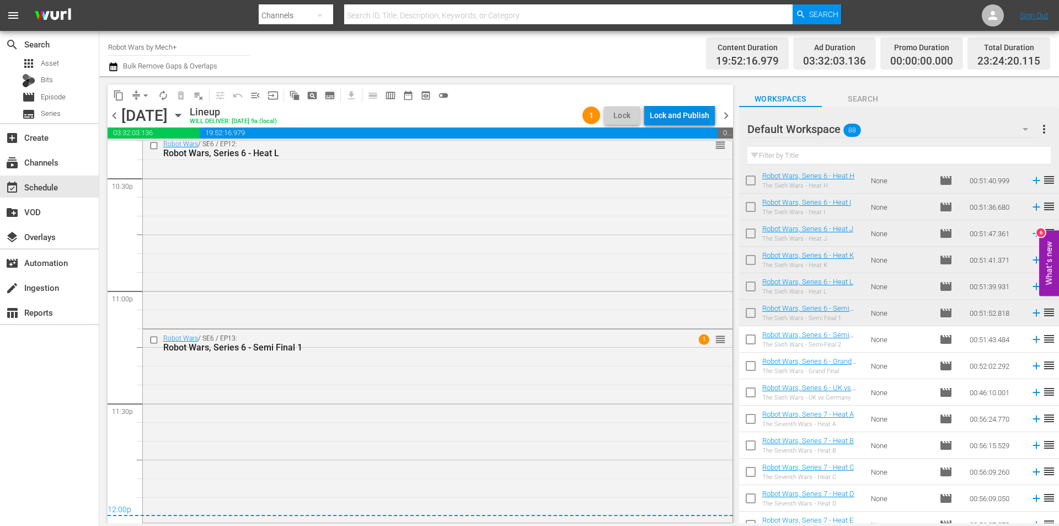
click at [689, 114] on div "Lock and Publish" at bounding box center [680, 115] width 60 height 20
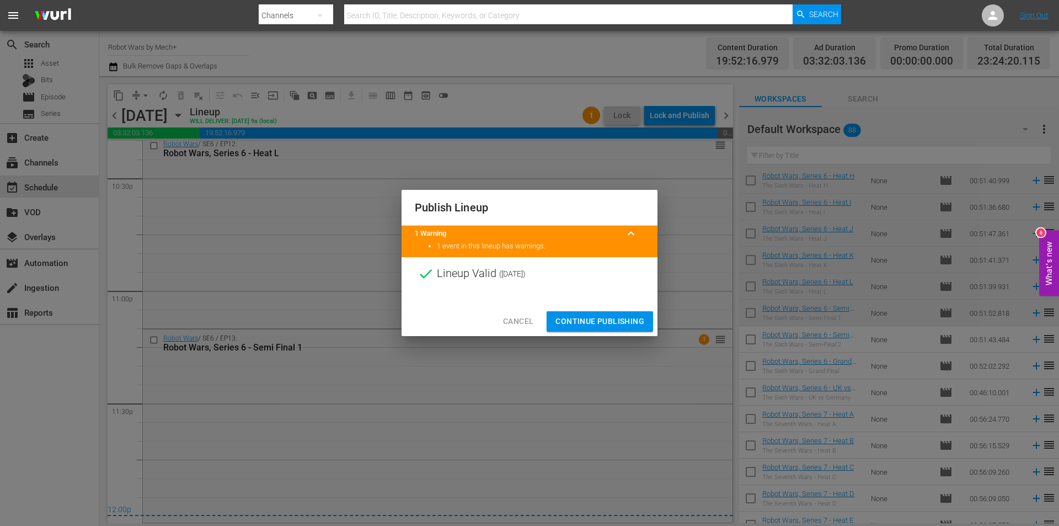
click at [601, 319] on span "Continue Publishing" at bounding box center [600, 322] width 89 height 14
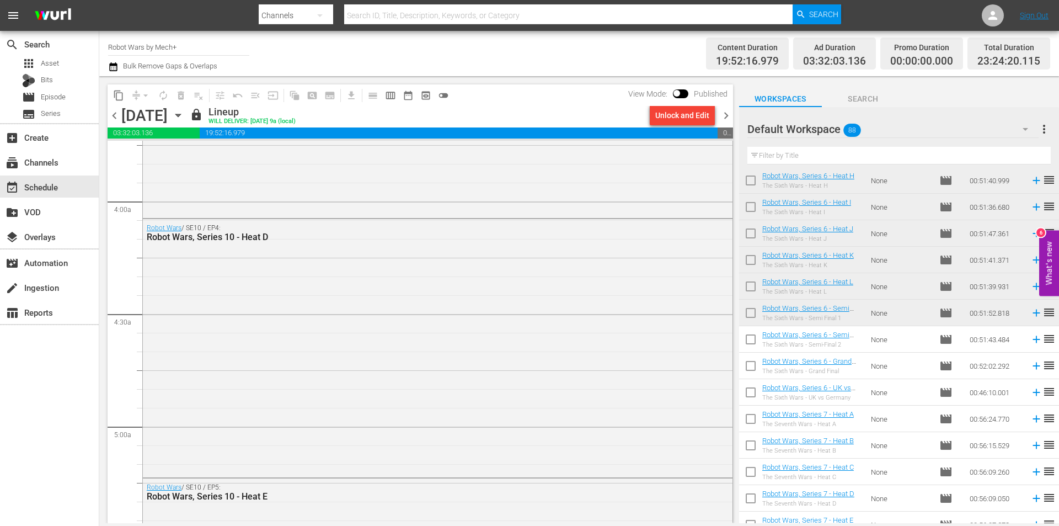
scroll to position [834, 0]
click at [728, 114] on span "chevron_right" at bounding box center [726, 116] width 14 height 14
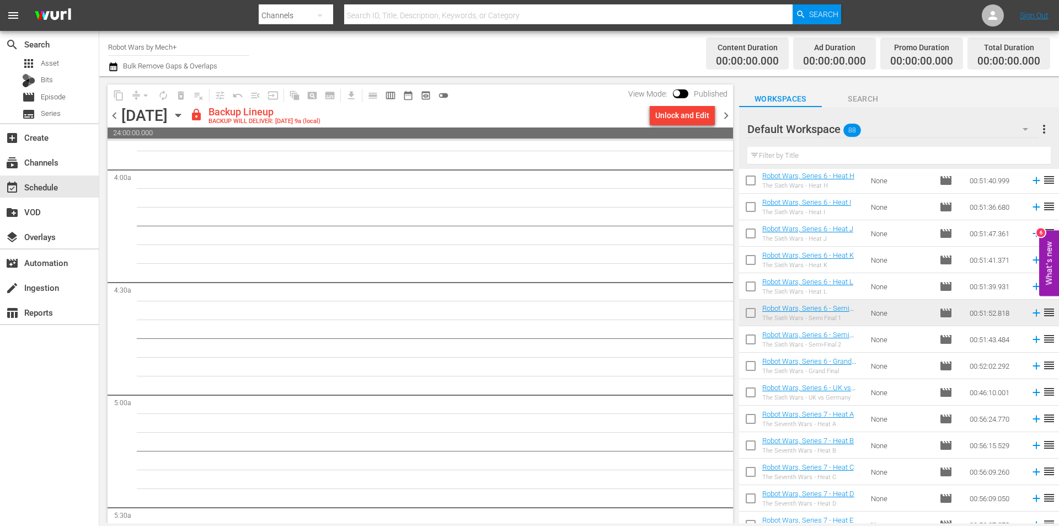
scroll to position [853, 0]
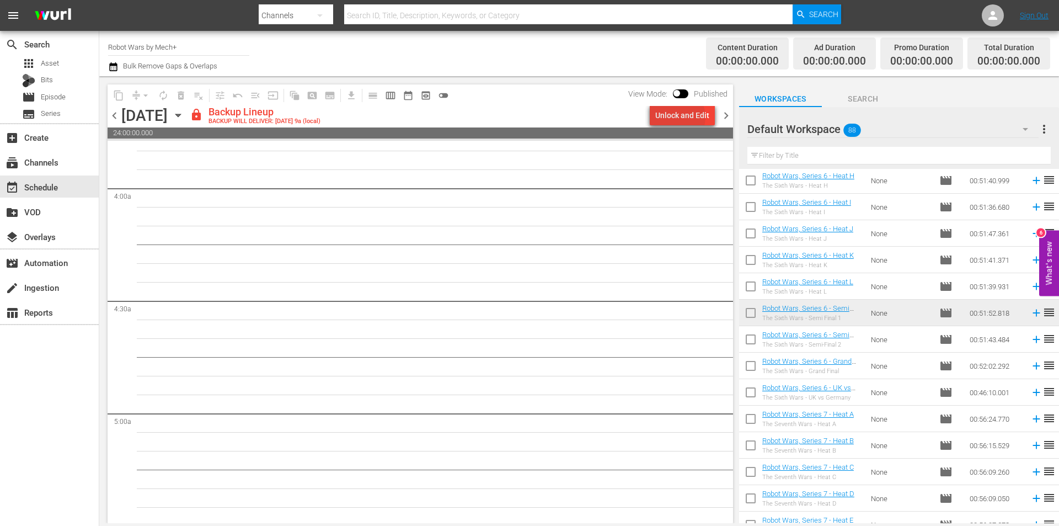
click at [680, 117] on div "Unlock and Edit" at bounding box center [682, 115] width 54 height 20
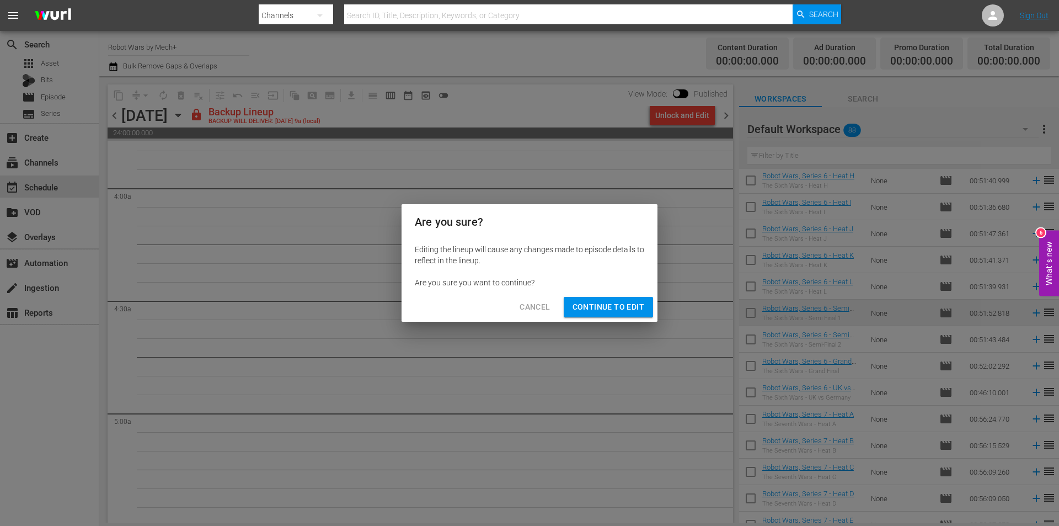
click at [600, 300] on button "Continue to Edit" at bounding box center [608, 307] width 89 height 20
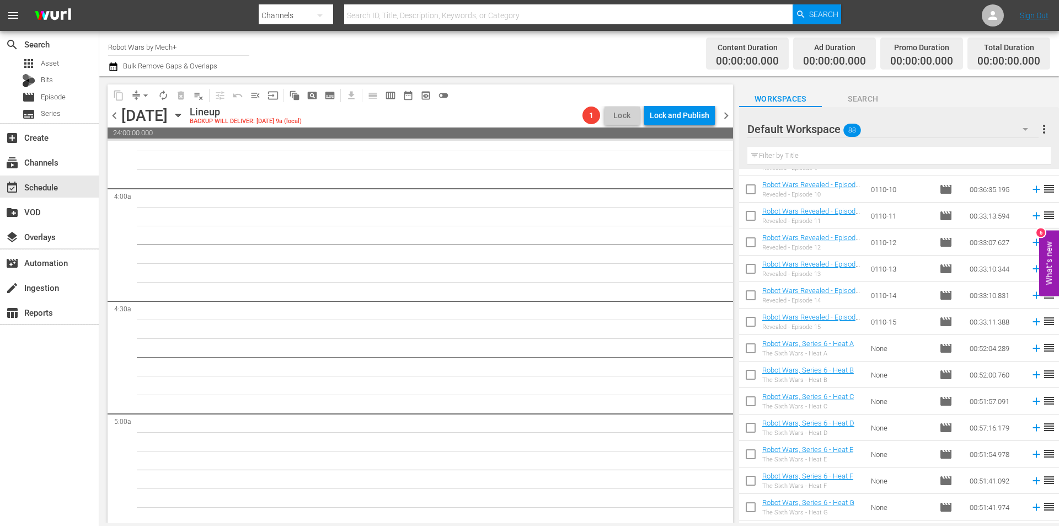
scroll to position [512, 0]
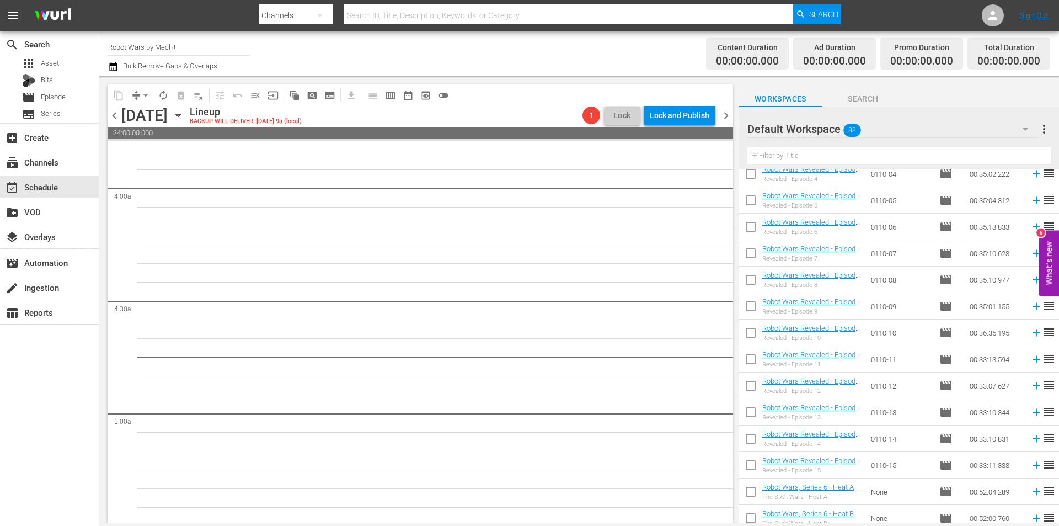
click at [756, 338] on input "checkbox" at bounding box center [750, 334] width 23 height 23
checkbox input "true"
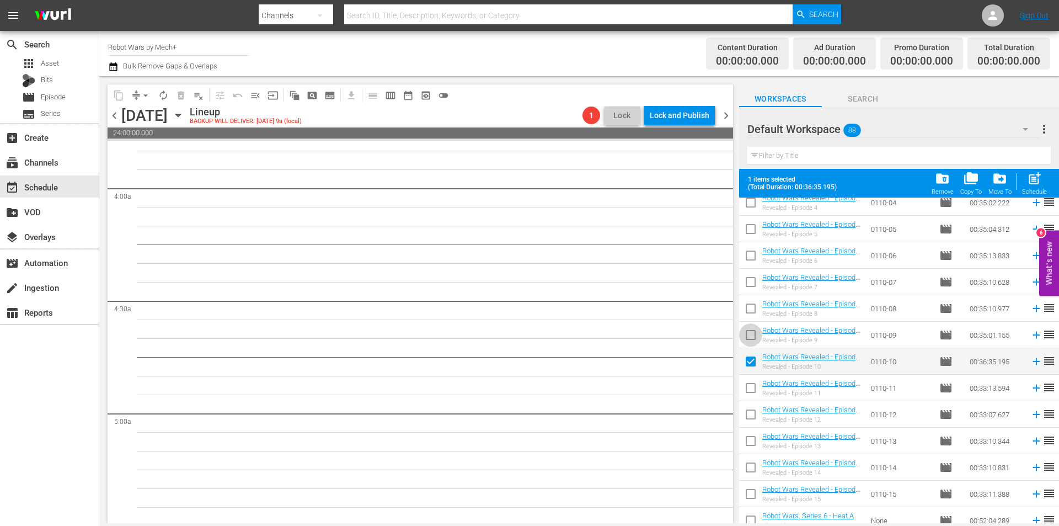
click at [756, 338] on input "checkbox" at bounding box center [750, 337] width 23 height 23
checkbox input "true"
click at [753, 309] on input "checkbox" at bounding box center [750, 310] width 23 height 23
checkbox input "true"
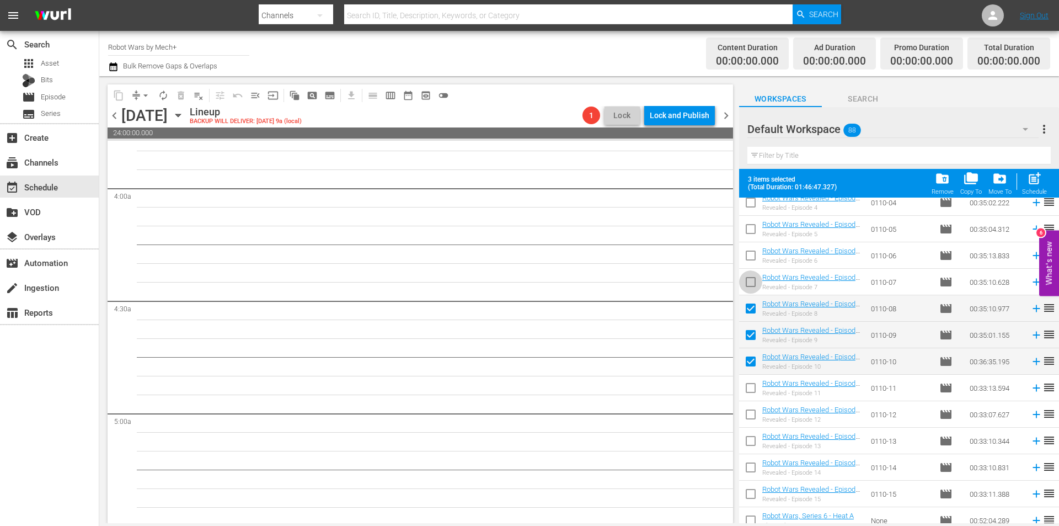
click at [753, 281] on input "checkbox" at bounding box center [750, 284] width 23 height 23
checkbox input "true"
drag, startPoint x: 754, startPoint y: 260, endPoint x: 753, endPoint y: 239, distance: 21.5
click at [754, 259] on input "checkbox" at bounding box center [750, 257] width 23 height 23
checkbox input "true"
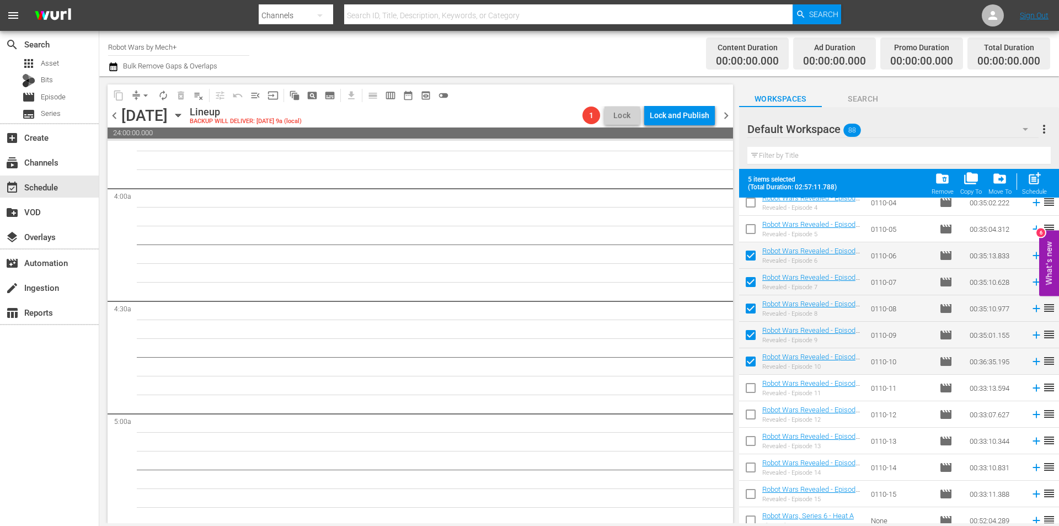
click at [752, 238] on input "checkbox" at bounding box center [750, 231] width 23 height 23
click at [1026, 191] on div "Schedule" at bounding box center [1034, 191] width 25 height 7
checkbox input "false"
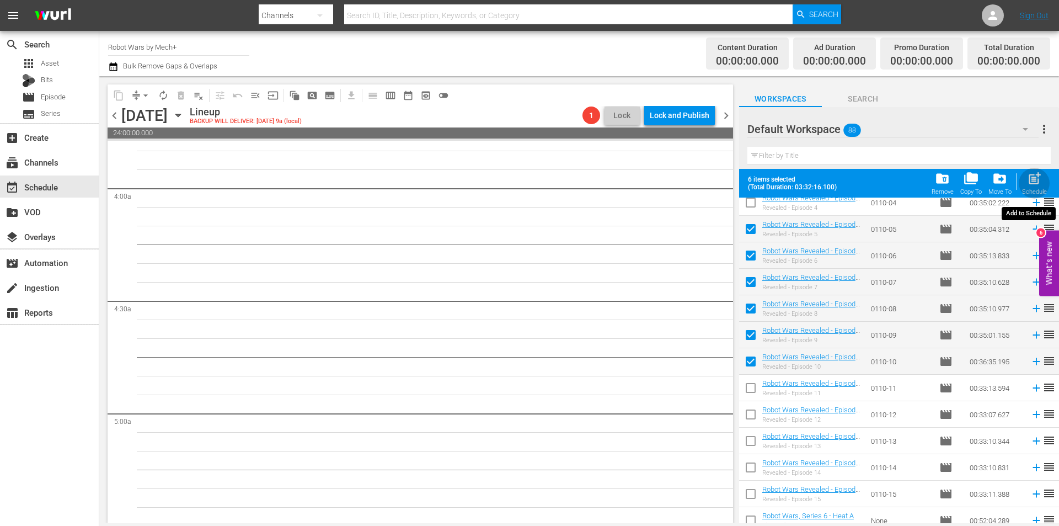
checkbox input "false"
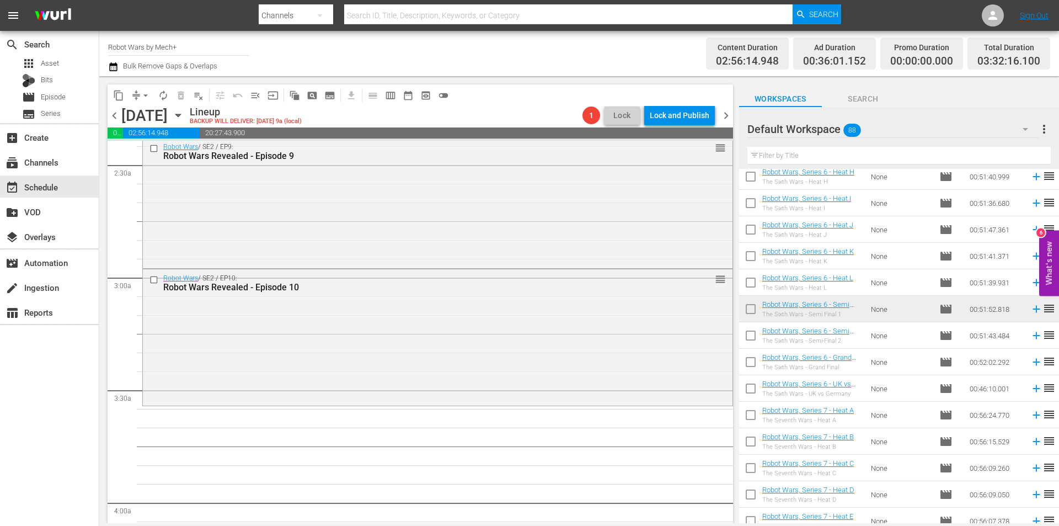
scroll to position [1009, 0]
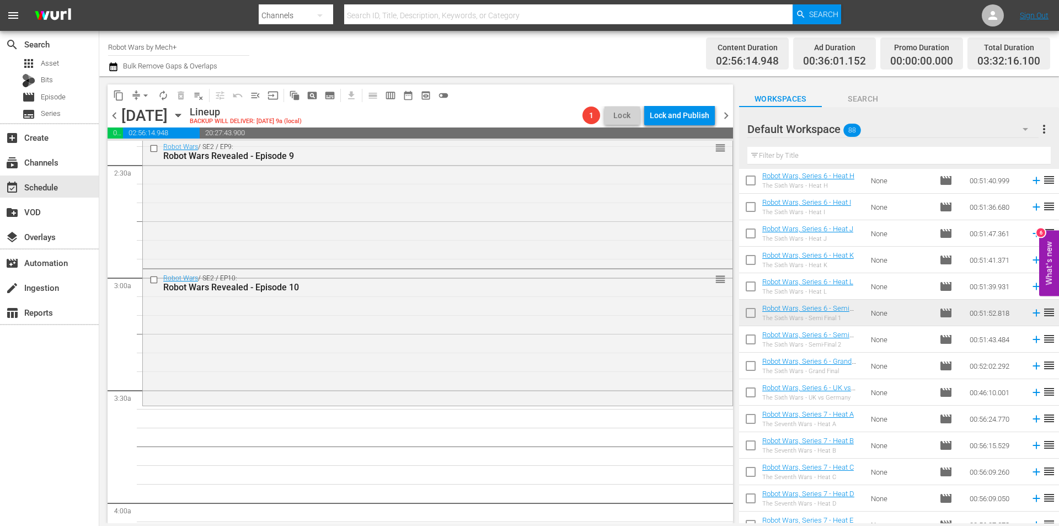
click at [757, 399] on input "checkbox" at bounding box center [750, 394] width 23 height 23
checkbox input "true"
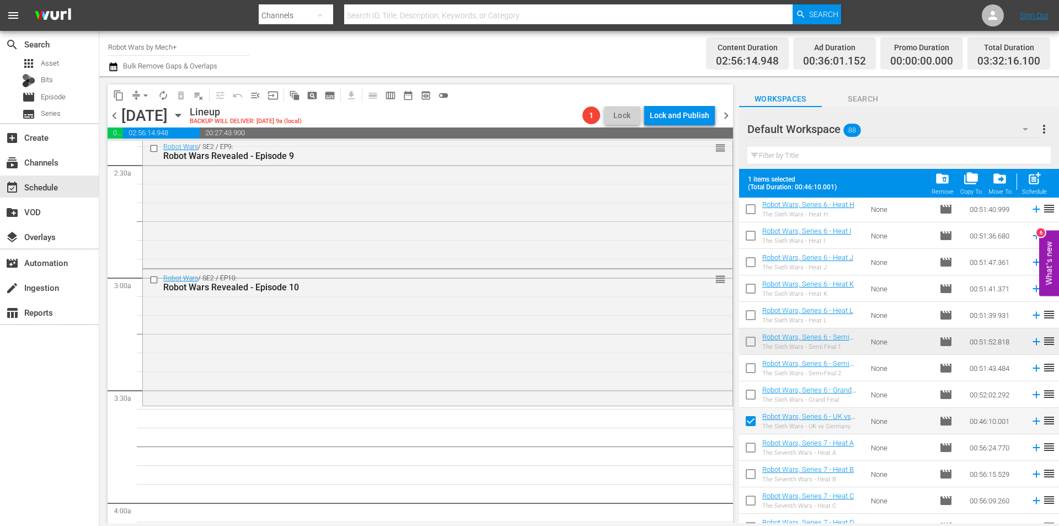
click at [755, 386] on input "checkbox" at bounding box center [750, 396] width 23 height 23
checkbox input "true"
click at [757, 366] on input "checkbox" at bounding box center [750, 370] width 23 height 23
checkbox input "false"
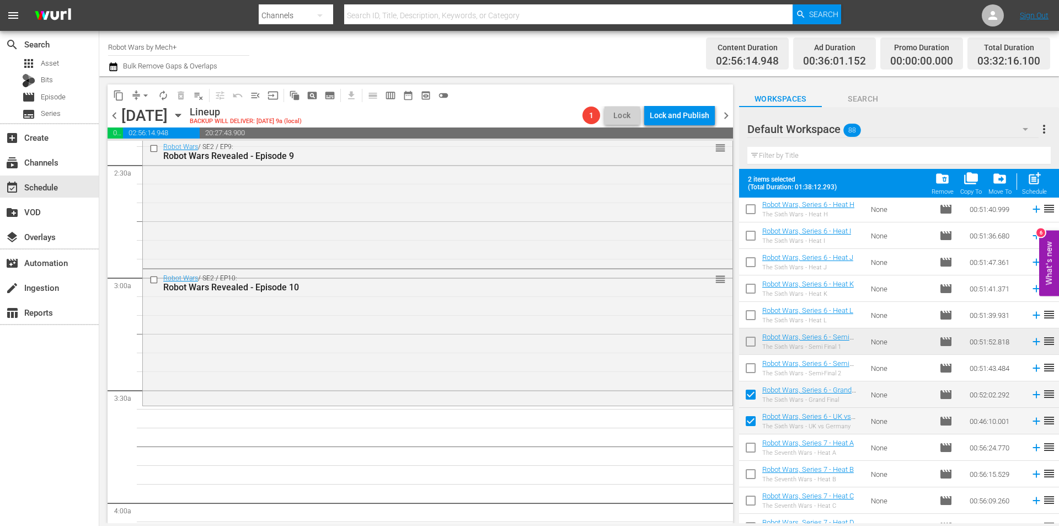
click at [751, 344] on input "checkbox" at bounding box center [750, 343] width 23 height 23
checkbox input "true"
click at [751, 317] on input "checkbox" at bounding box center [750, 317] width 23 height 23
checkbox input "true"
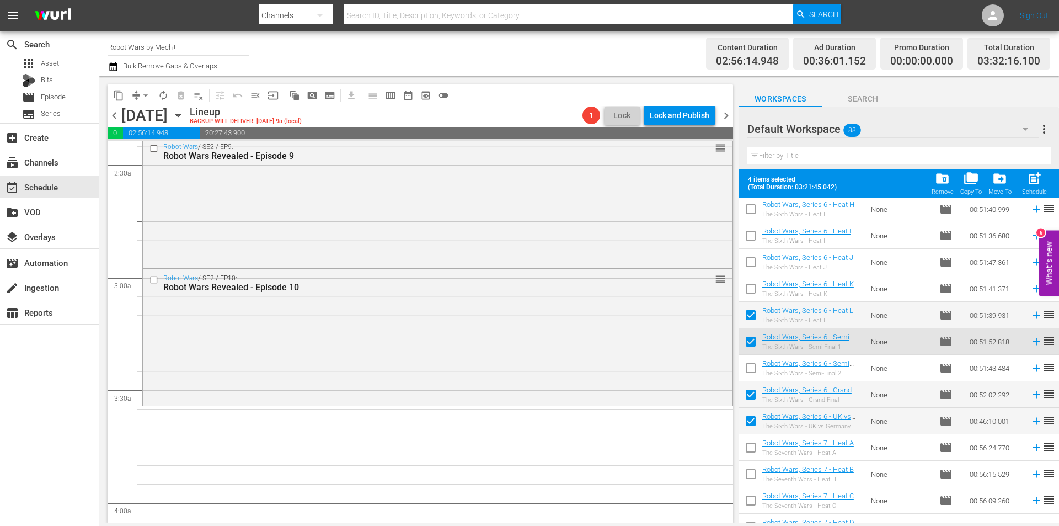
click at [747, 292] on input "checkbox" at bounding box center [750, 290] width 23 height 23
checkbox input "true"
click at [750, 262] on input "checkbox" at bounding box center [750, 264] width 23 height 23
checkbox input "true"
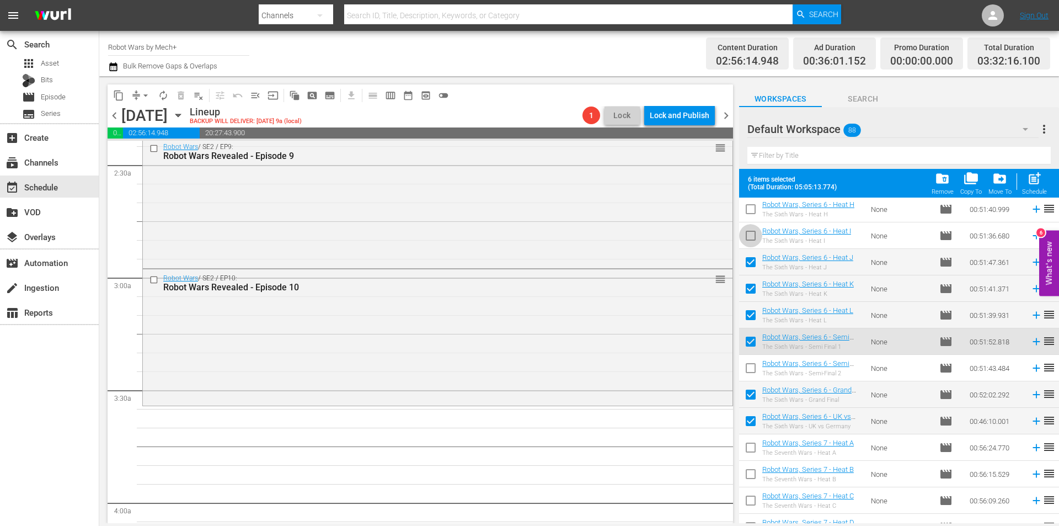
click at [750, 232] on input "checkbox" at bounding box center [750, 237] width 23 height 23
checkbox input "true"
drag, startPoint x: 752, startPoint y: 368, endPoint x: 819, endPoint y: 323, distance: 81.1
click at [751, 368] on input "checkbox" at bounding box center [750, 370] width 23 height 23
checkbox input "true"
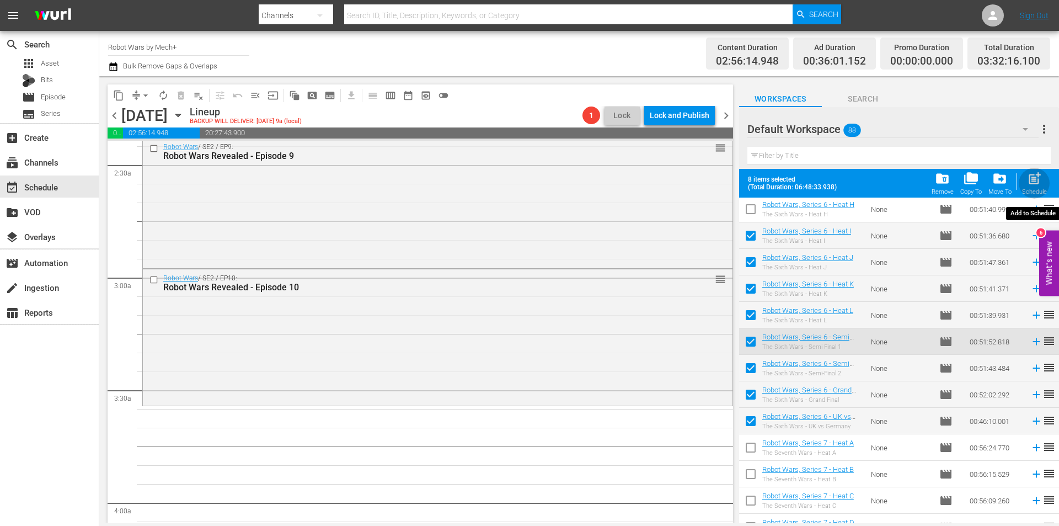
click at [1032, 187] on div "post_add Schedule" at bounding box center [1034, 183] width 25 height 24
checkbox input "false"
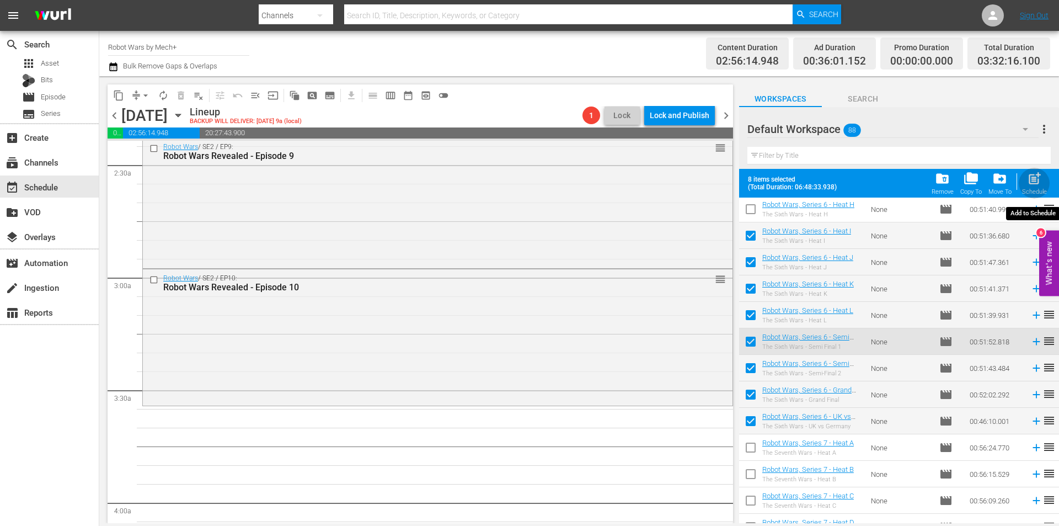
checkbox input "false"
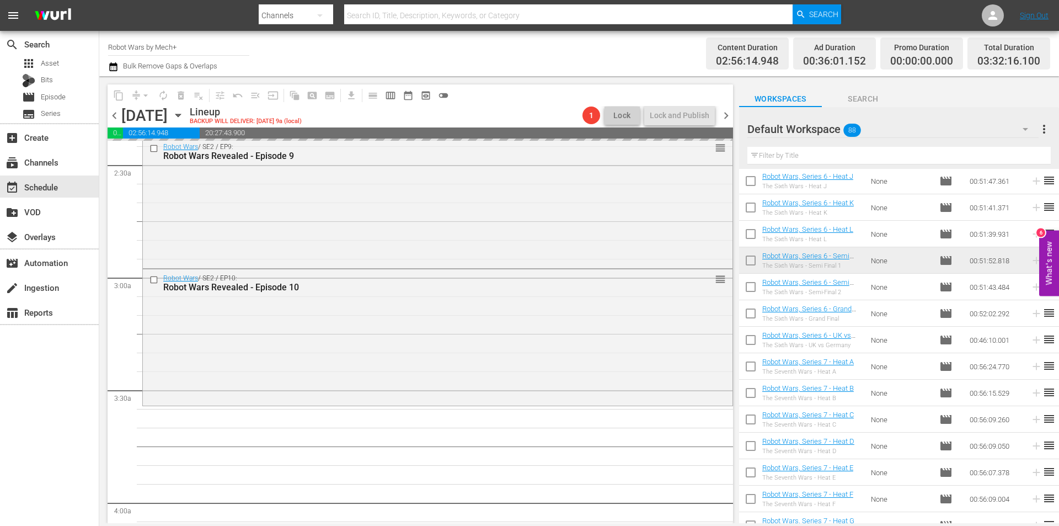
scroll to position [1064, 0]
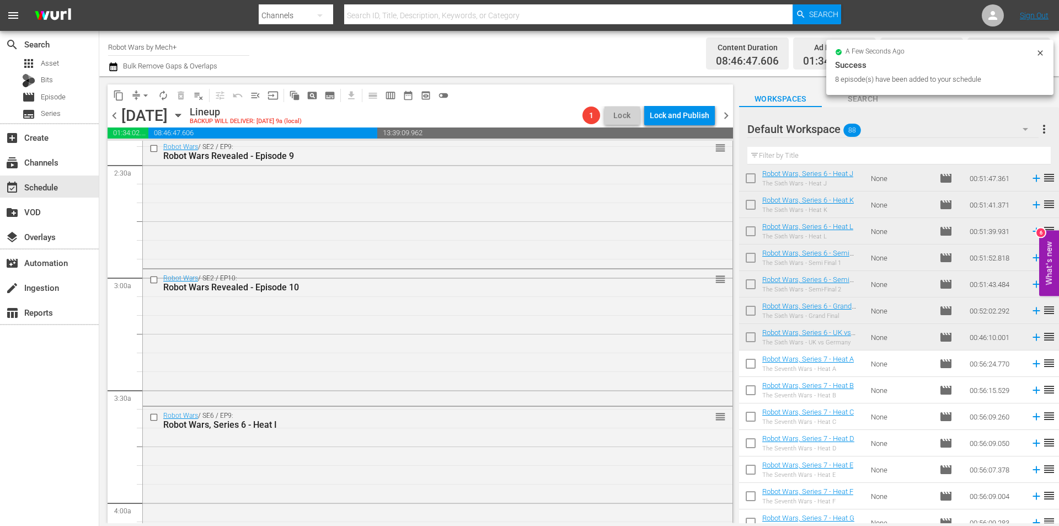
click at [753, 366] on input "checkbox" at bounding box center [750, 365] width 23 height 23
checkbox input "true"
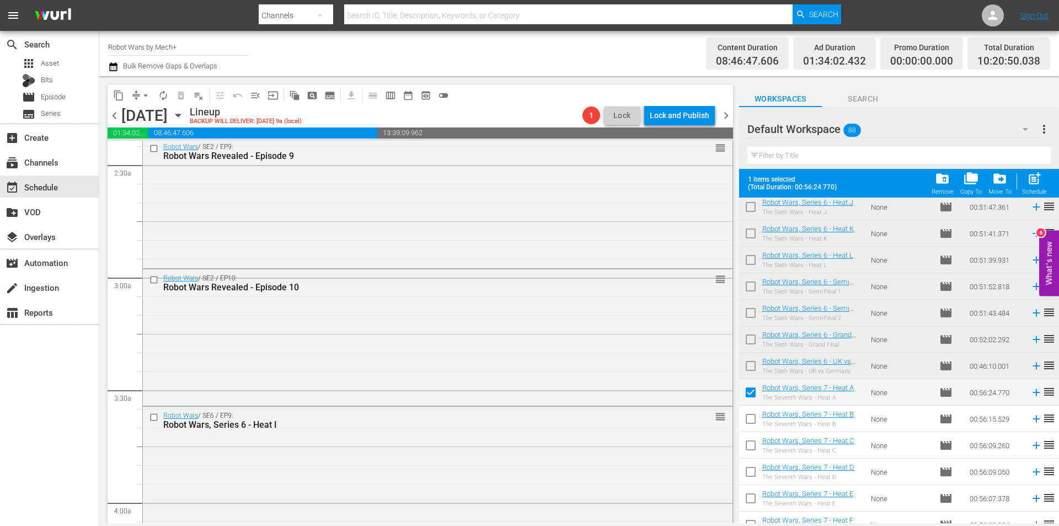
click at [753, 418] on input "checkbox" at bounding box center [750, 420] width 23 height 23
checkbox input "true"
click at [751, 450] on input "checkbox" at bounding box center [750, 447] width 23 height 23
checkbox input "true"
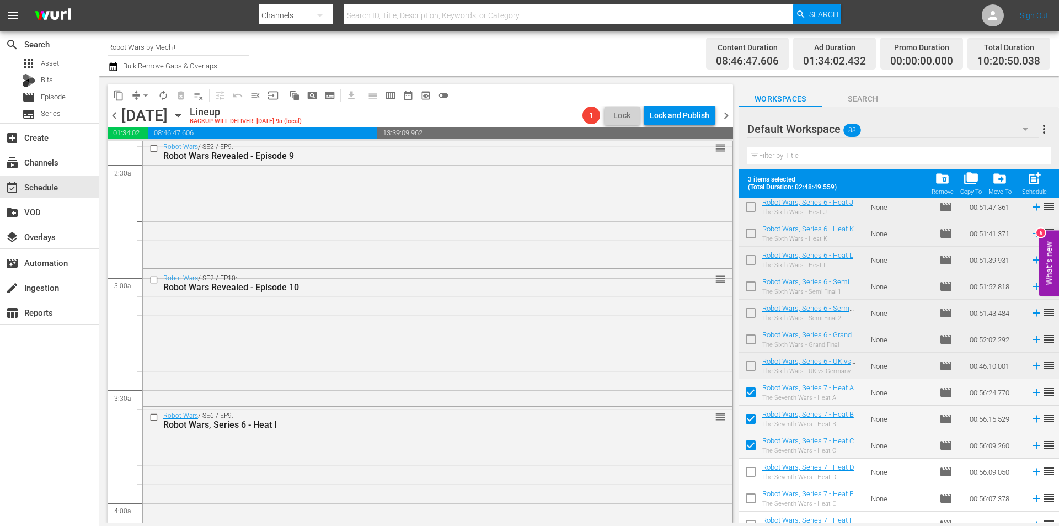
click at [754, 477] on input "checkbox" at bounding box center [750, 473] width 23 height 23
checkbox input "true"
click at [750, 506] on input "checkbox" at bounding box center [750, 500] width 23 height 23
checkbox input "true"
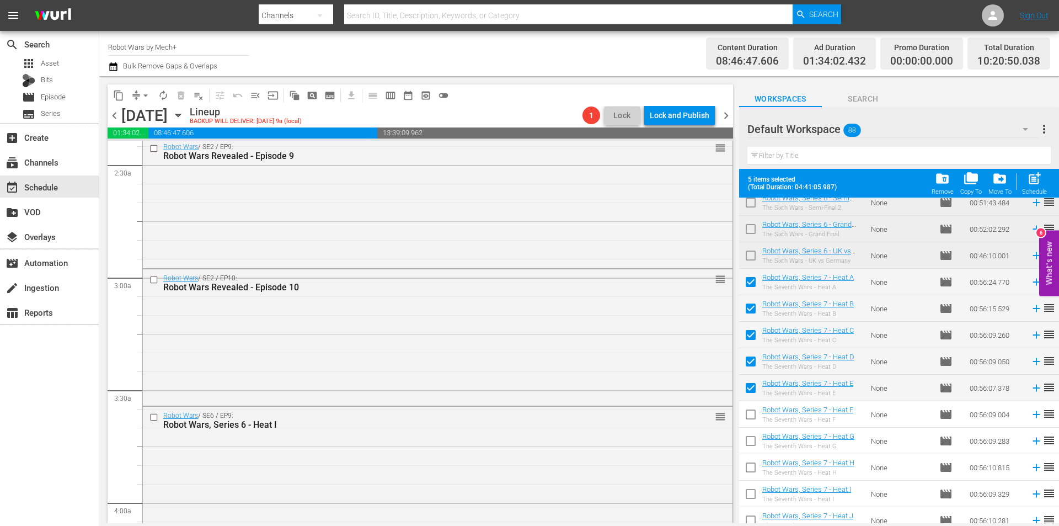
drag, startPoint x: 750, startPoint y: 422, endPoint x: 750, endPoint y: 431, distance: 9.9
click at [749, 421] on input "checkbox" at bounding box center [750, 416] width 23 height 23
checkbox input "true"
click at [754, 442] on input "checkbox" at bounding box center [750, 442] width 23 height 23
checkbox input "true"
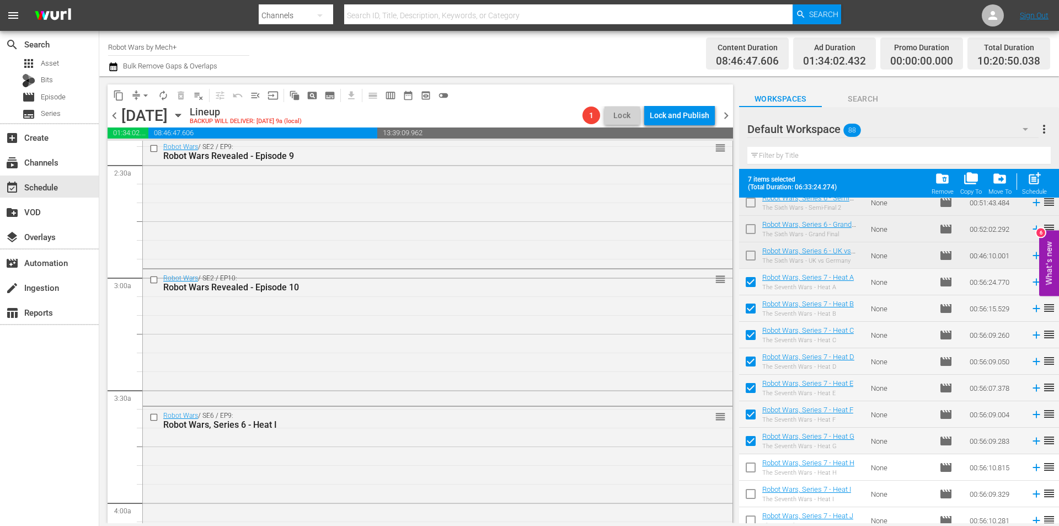
click at [753, 470] on input "checkbox" at bounding box center [750, 469] width 23 height 23
checkbox input "true"
click at [753, 492] on input "checkbox" at bounding box center [750, 495] width 23 height 23
checkbox input "true"
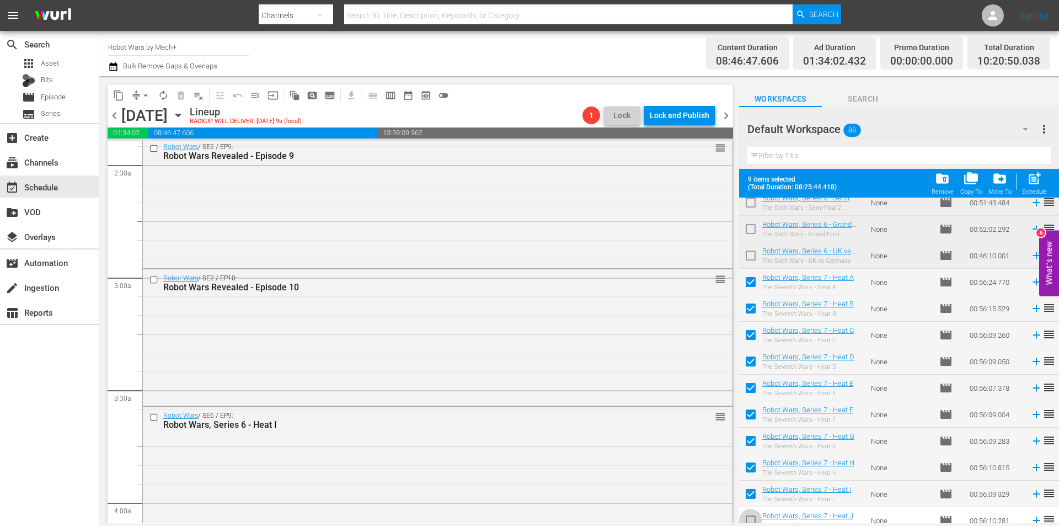
click at [753, 517] on input "checkbox" at bounding box center [750, 522] width 23 height 23
checkbox input "true"
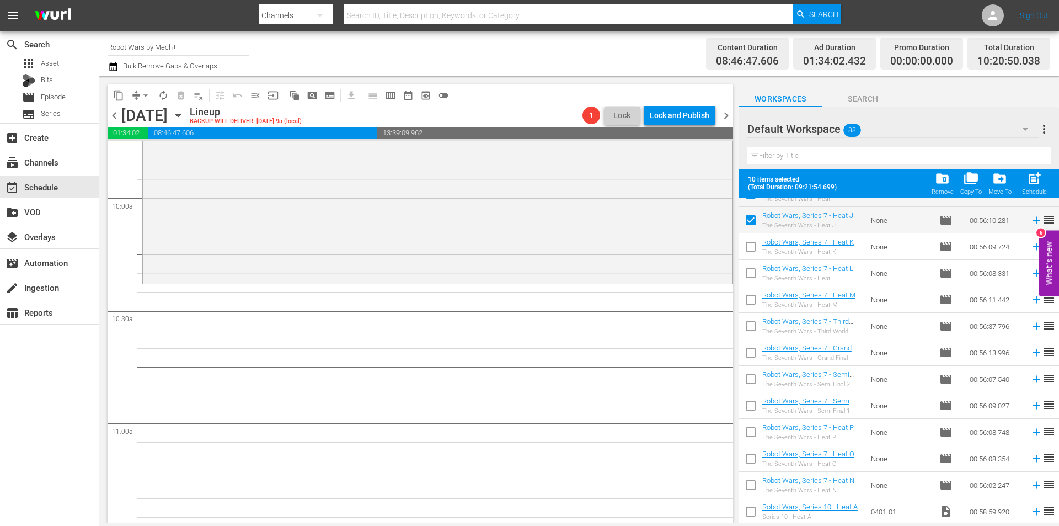
scroll to position [1450, 0]
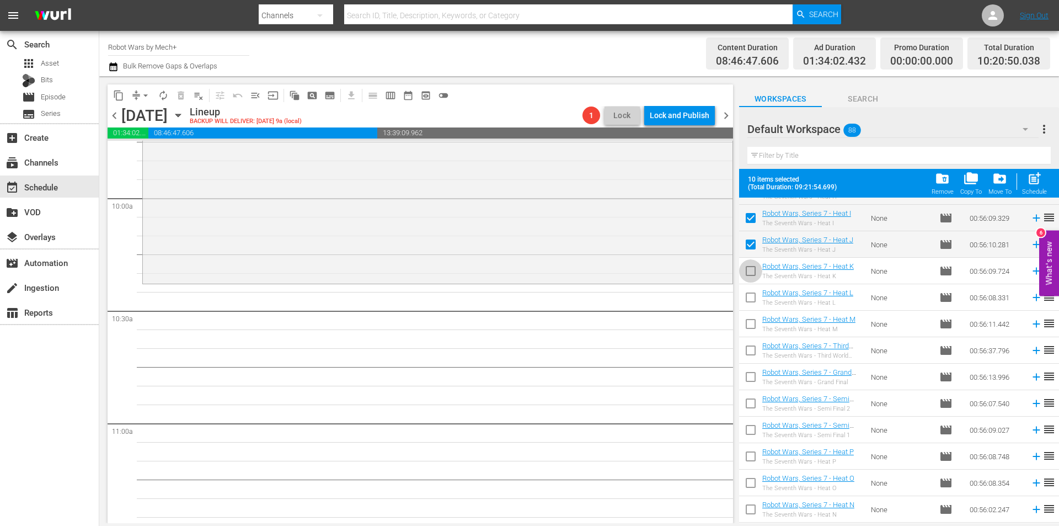
click at [755, 271] on input "checkbox" at bounding box center [750, 273] width 23 height 23
checkbox input "true"
click at [751, 291] on input "checkbox" at bounding box center [750, 299] width 23 height 23
checkbox input "true"
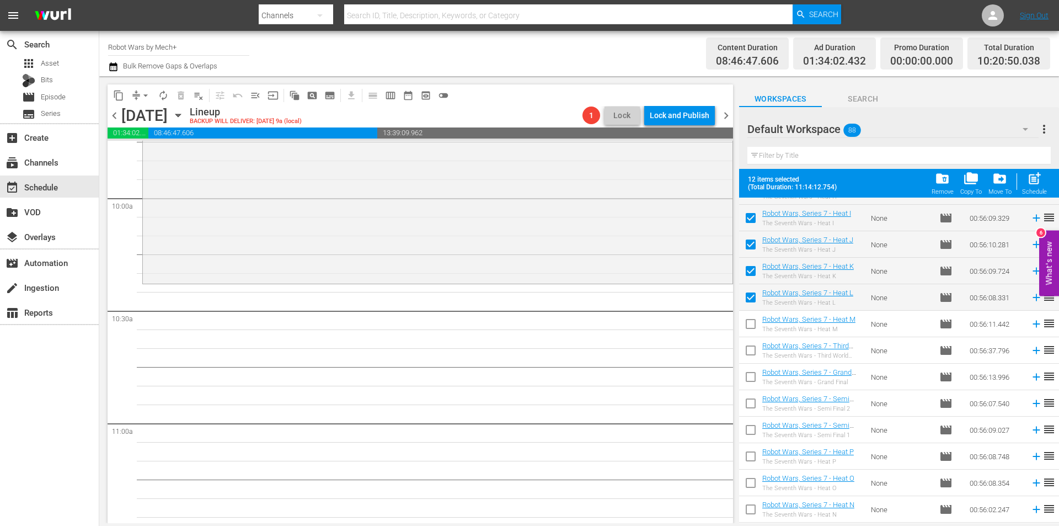
click at [755, 328] on input "checkbox" at bounding box center [750, 326] width 23 height 23
checkbox input "true"
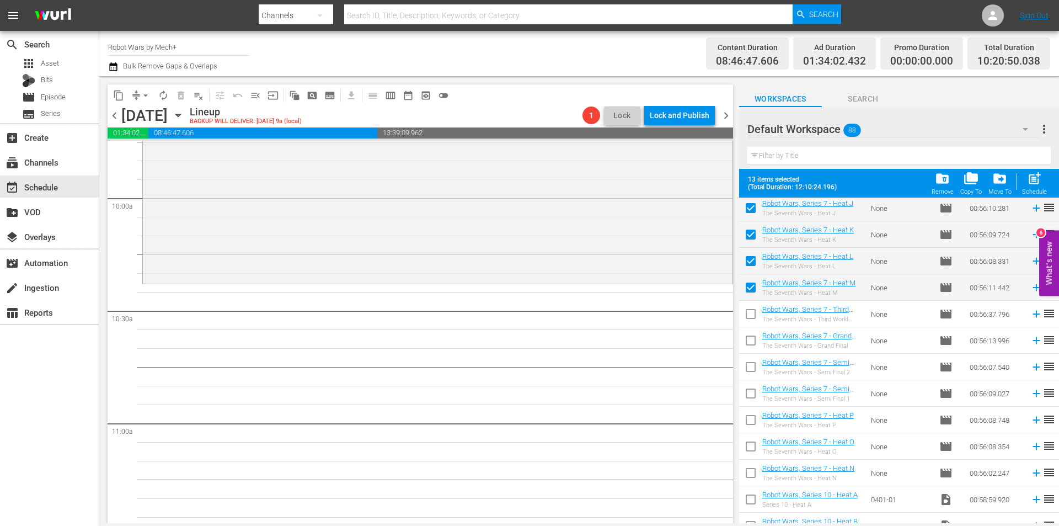
scroll to position [1505, 0]
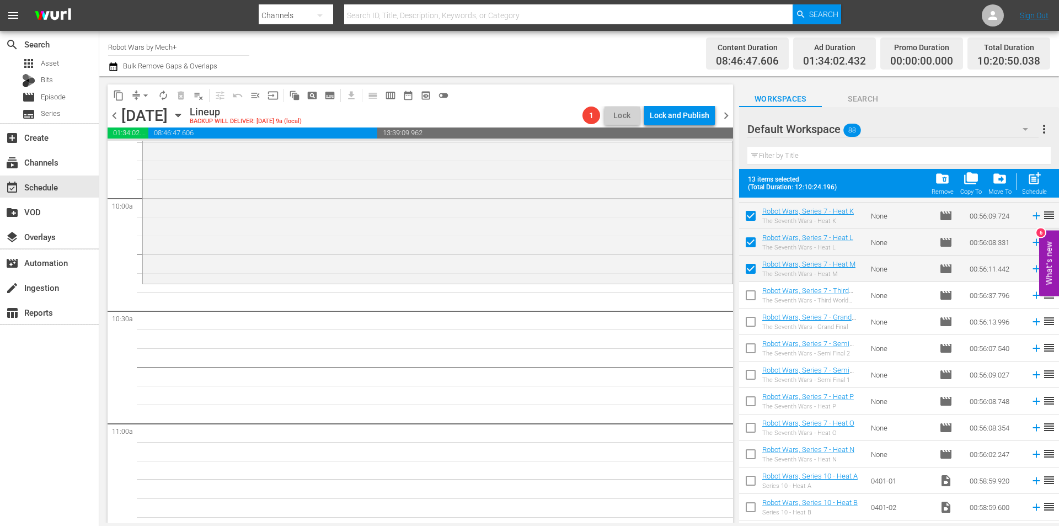
click at [754, 453] on input "checkbox" at bounding box center [750, 456] width 23 height 23
checkbox input "true"
click at [1026, 186] on div "post_add Schedule" at bounding box center [1034, 183] width 25 height 24
checkbox input "false"
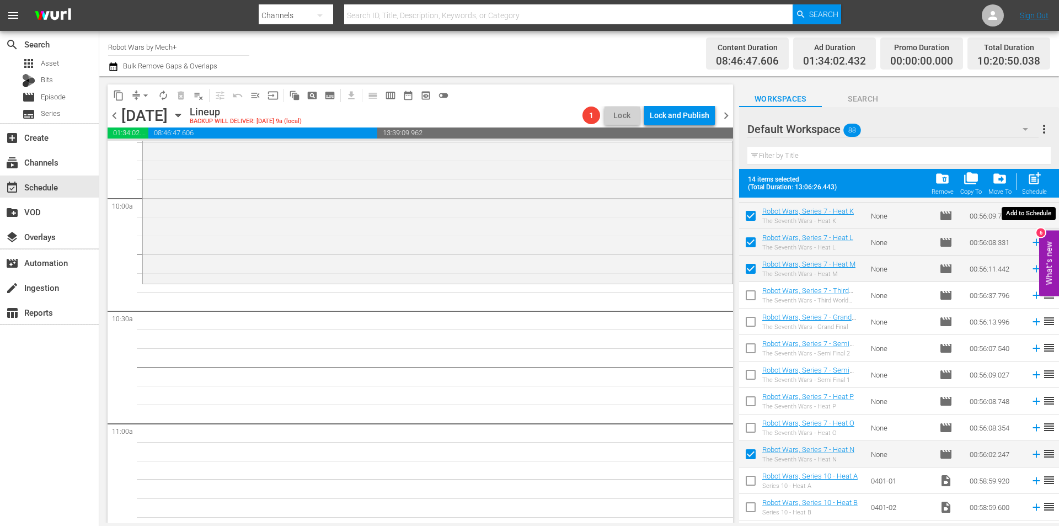
checkbox input "false"
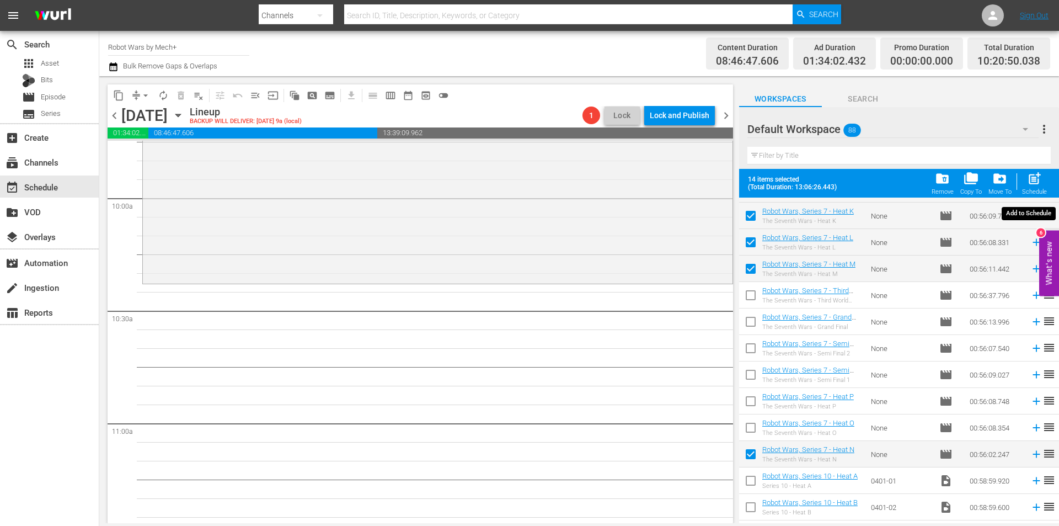
checkbox input "false"
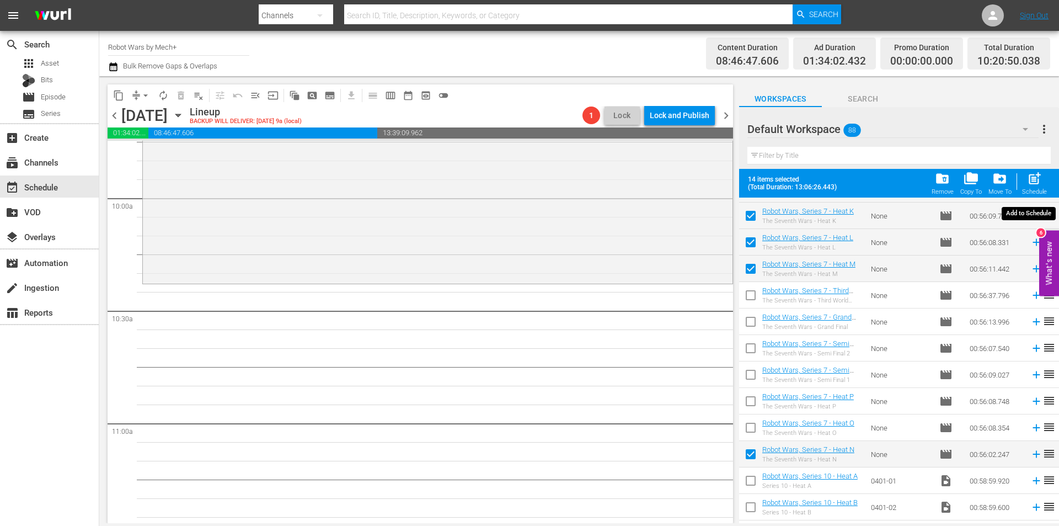
checkbox input "false"
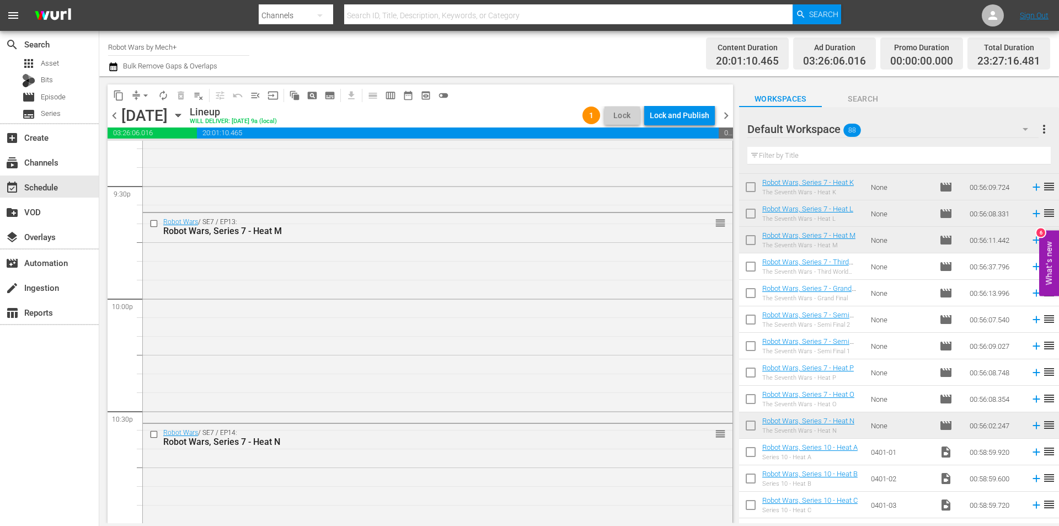
scroll to position [5020, 0]
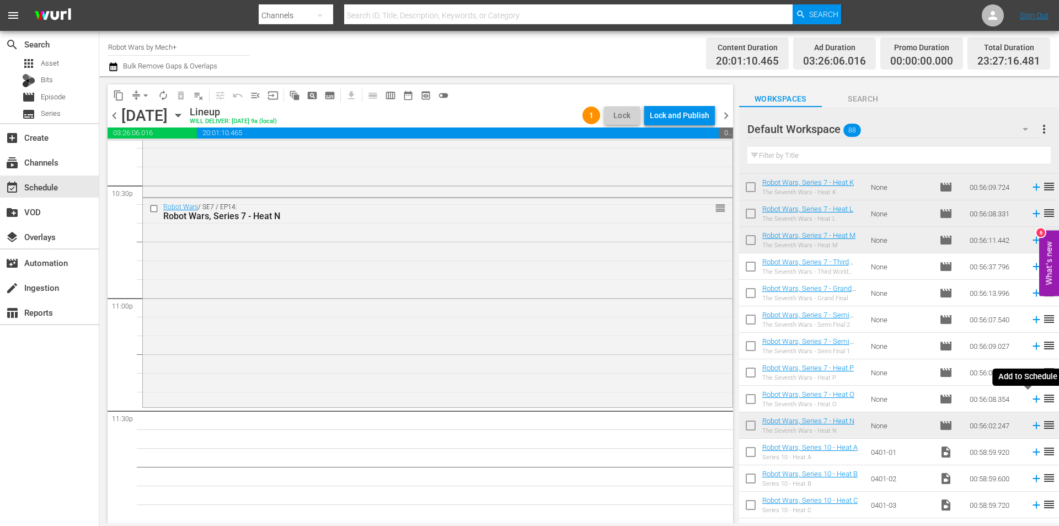
click at [1031, 397] on icon at bounding box center [1037, 399] width 12 height 12
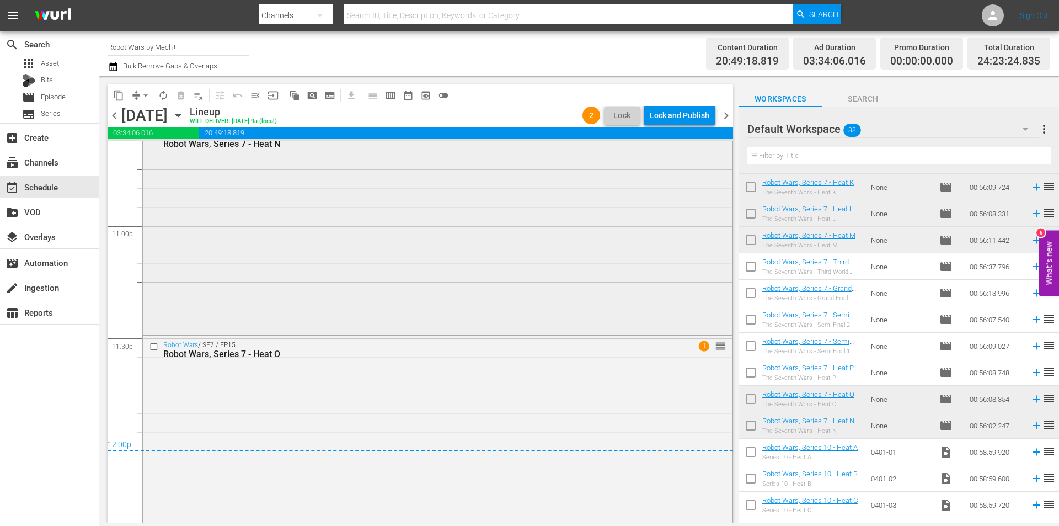
scroll to position [5116, 0]
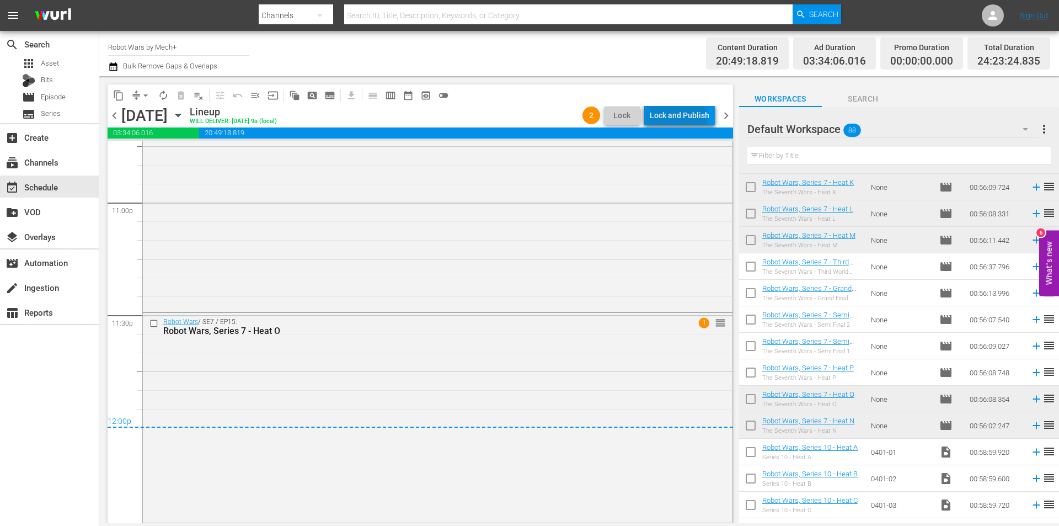
click at [676, 120] on div "Lock and Publish" at bounding box center [680, 115] width 60 height 20
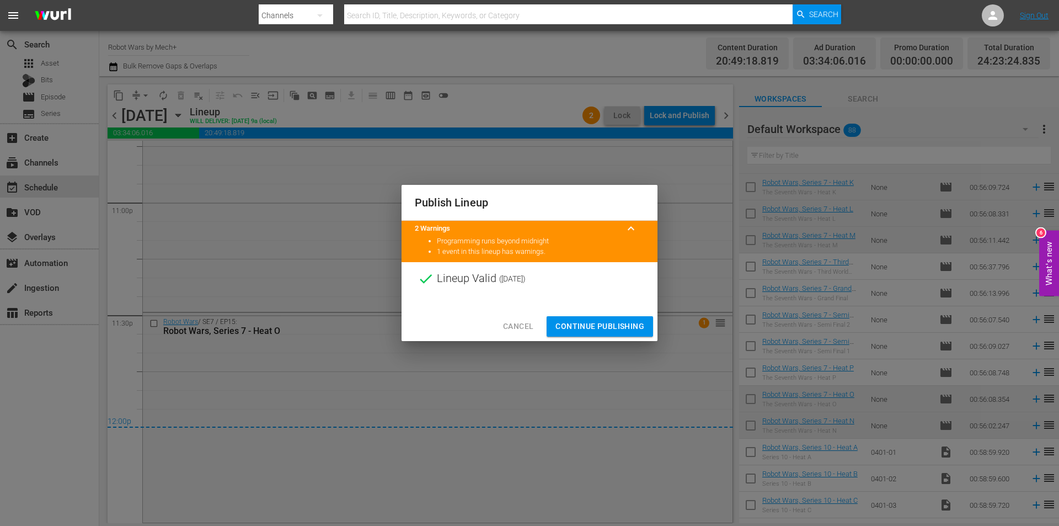
click at [591, 326] on span "Continue Publishing" at bounding box center [600, 326] width 89 height 14
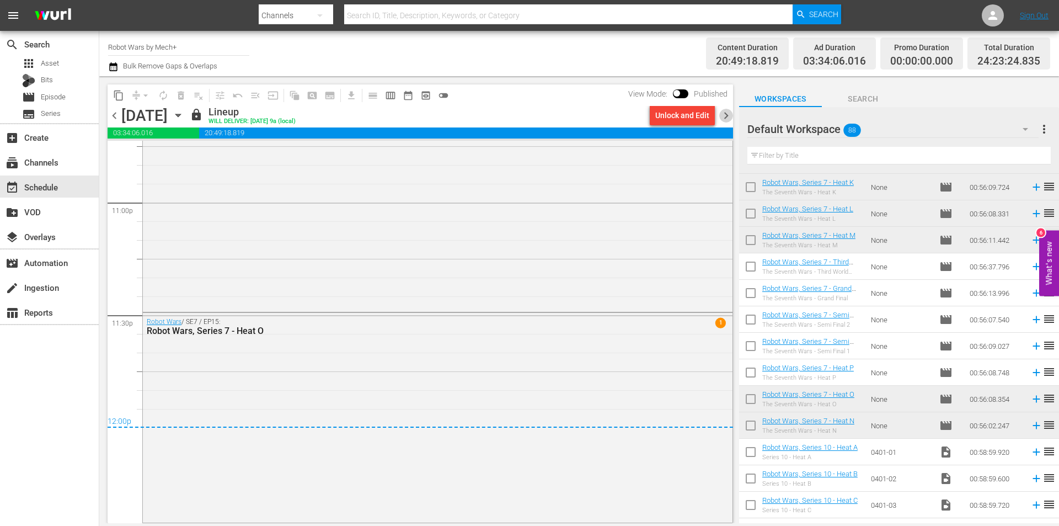
click at [724, 115] on span "chevron_right" at bounding box center [726, 116] width 14 height 14
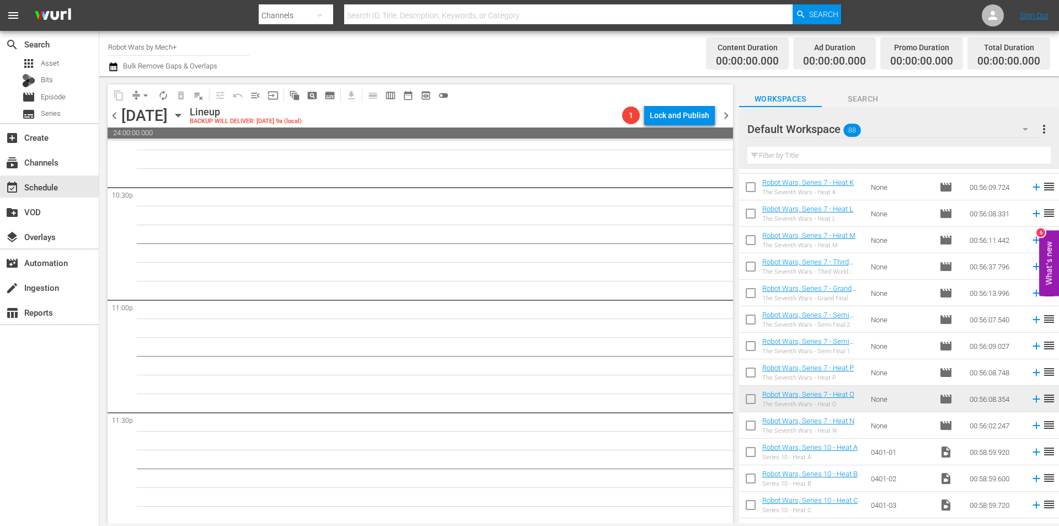
scroll to position [5020, 0]
click at [109, 121] on span "chevron_left" at bounding box center [115, 116] width 14 height 14
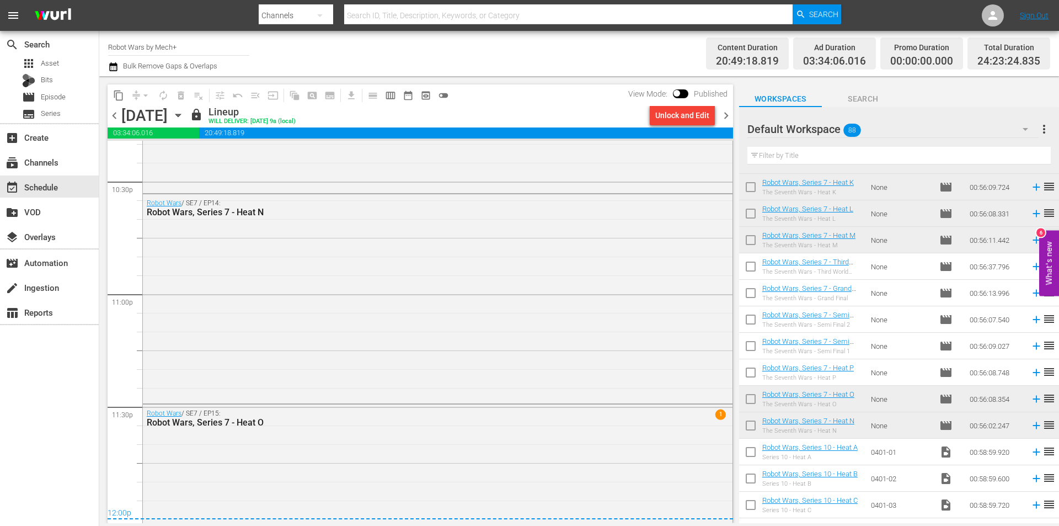
scroll to position [5116, 0]
